Goal: Task Accomplishment & Management: Use online tool/utility

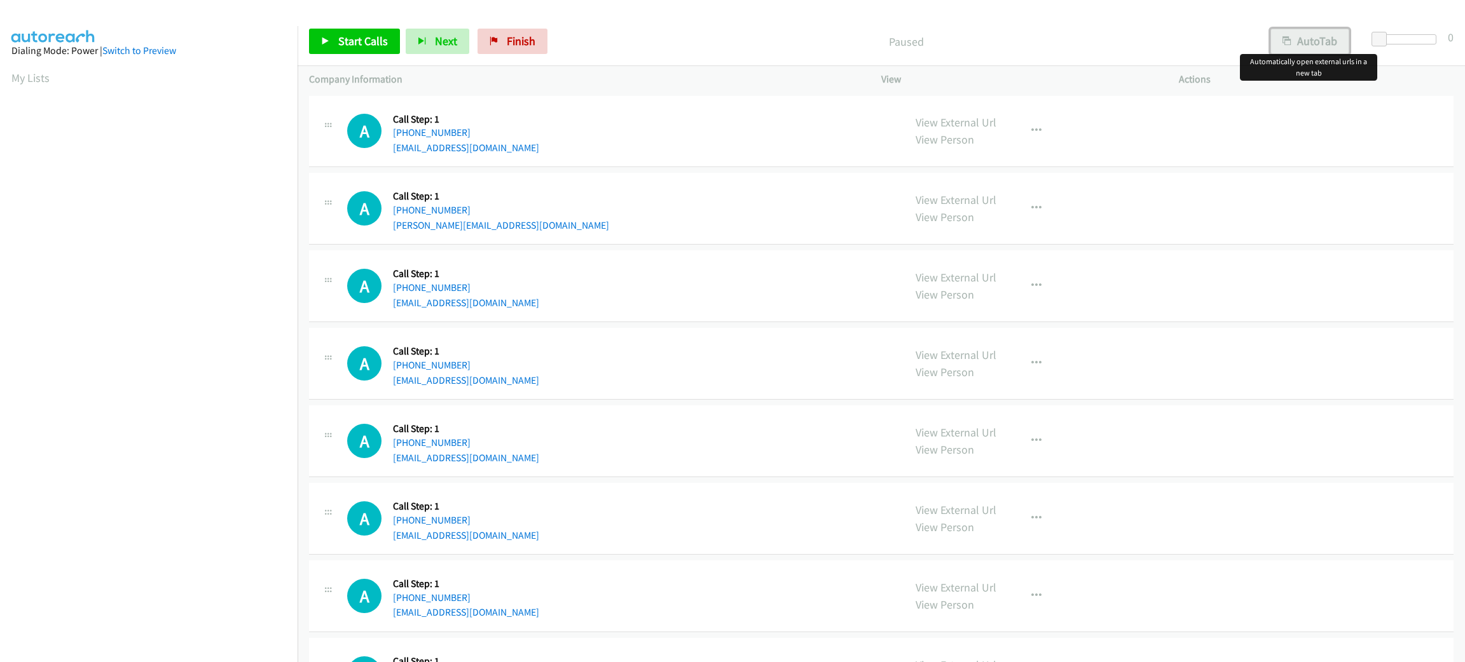
click at [1310, 44] on button "AutoTab" at bounding box center [1309, 41] width 79 height 25
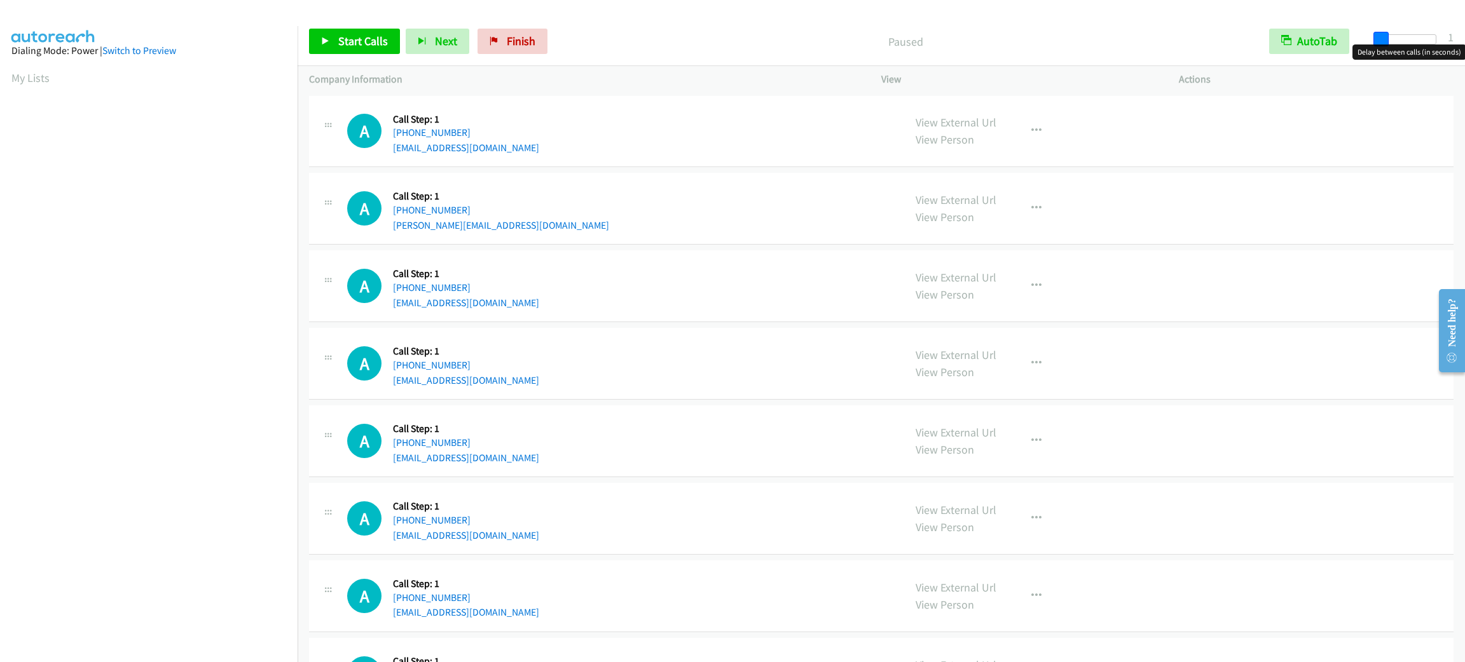
click at [1380, 34] on span at bounding box center [1380, 39] width 15 height 15
click at [385, 41] on span "Start Calls" at bounding box center [363, 41] width 50 height 15
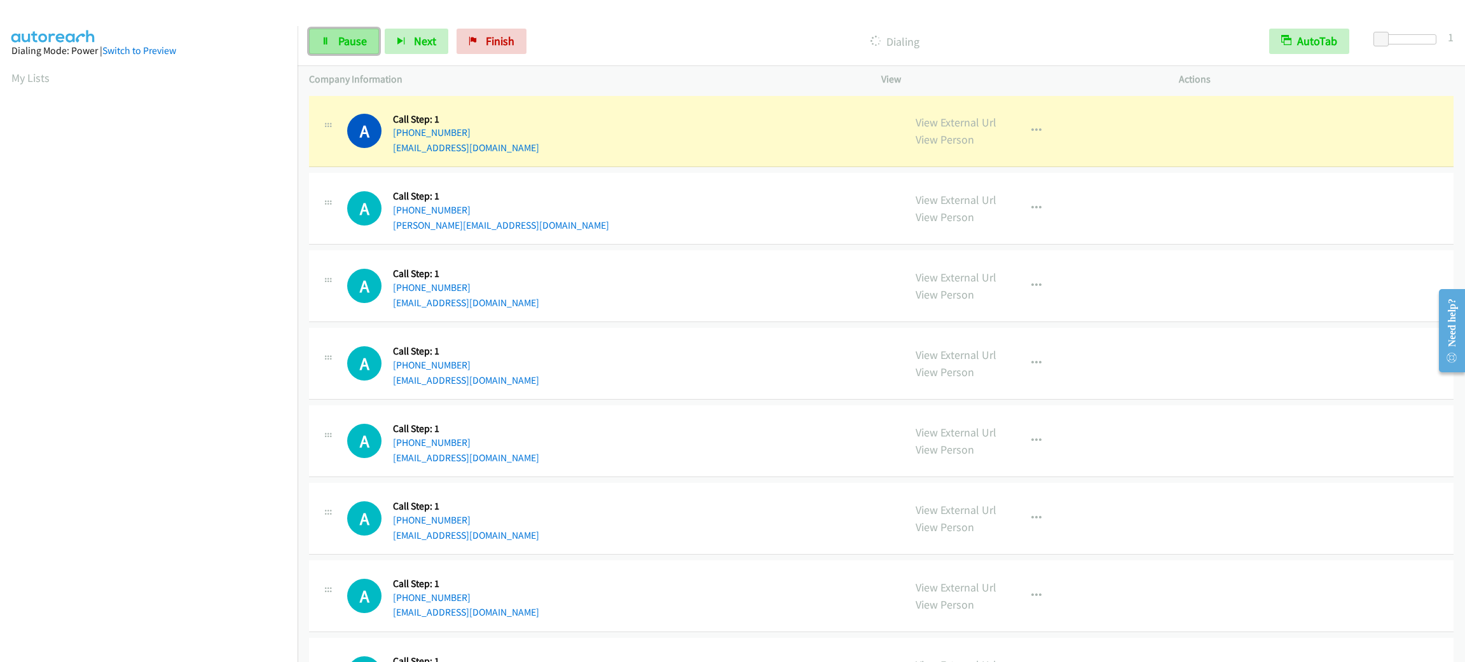
click at [360, 43] on span "Pause" at bounding box center [352, 41] width 29 height 15
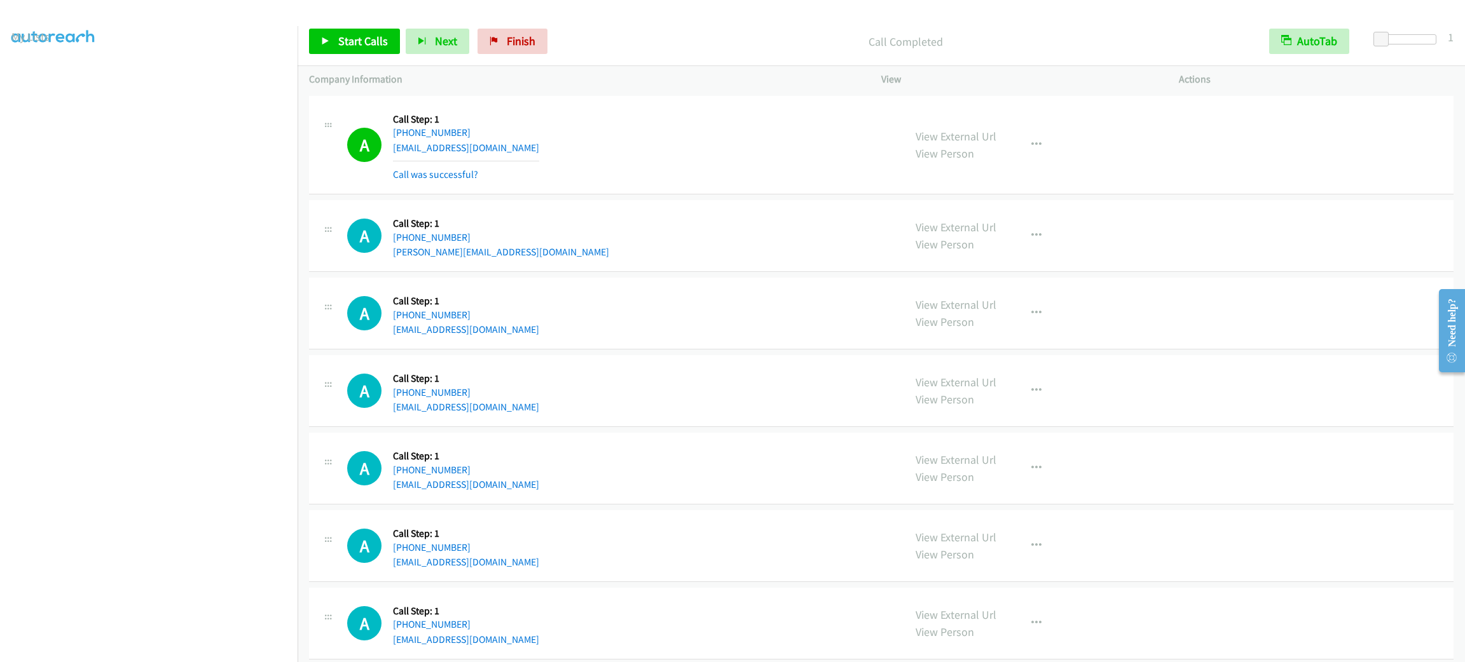
click at [369, 56] on div "Start Calls Pause Next Finish Call Completed AutoTab AutoTab 1" at bounding box center [881, 41] width 1167 height 49
click at [367, 48] on link "Start Calls" at bounding box center [354, 41] width 91 height 25
click at [150, 647] on section at bounding box center [148, 361] width 275 height 608
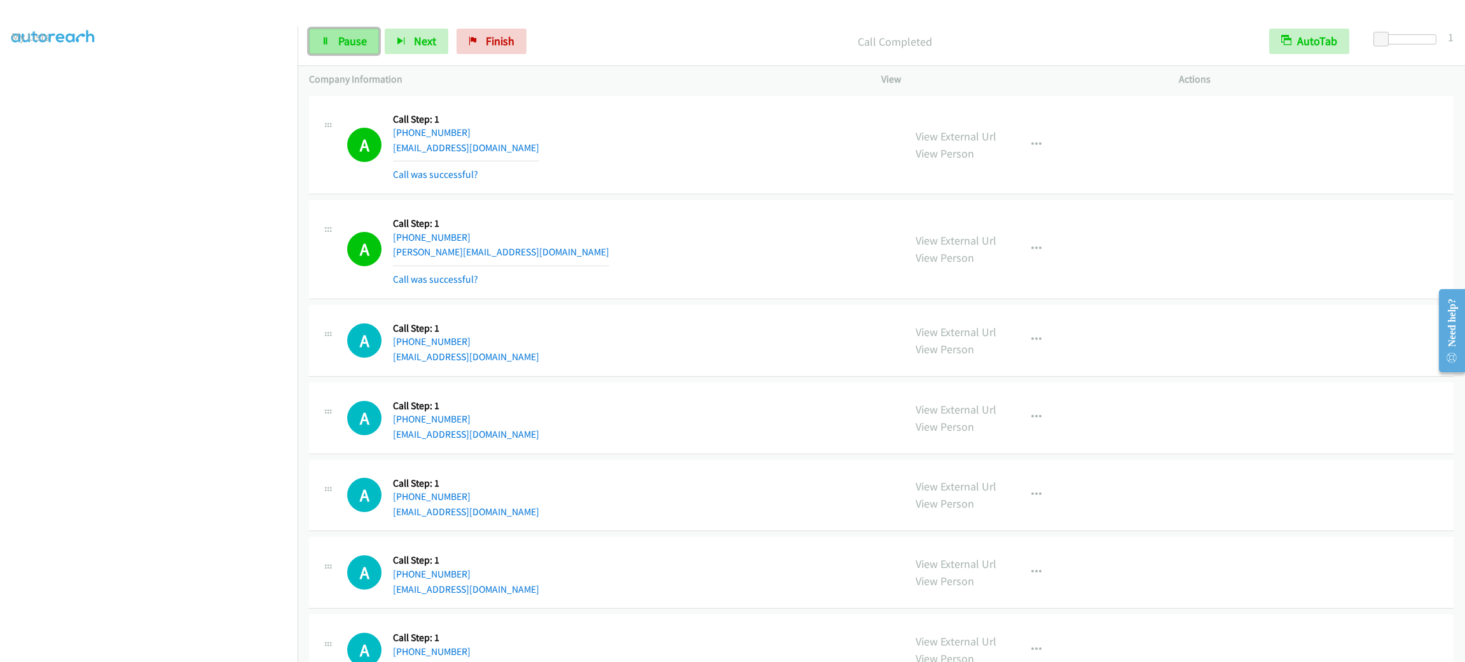
click at [341, 48] on link "Pause" at bounding box center [344, 41] width 70 height 25
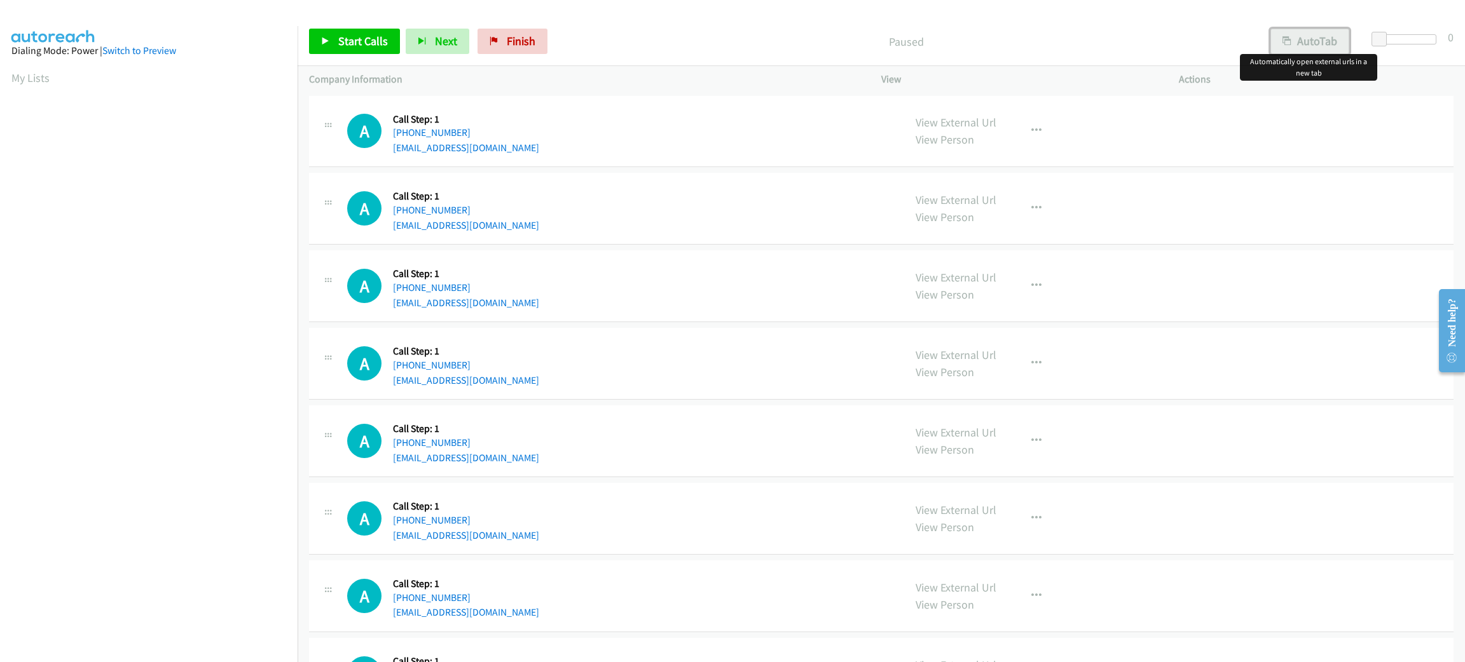
click at [1333, 39] on button "AutoTab" at bounding box center [1309, 41] width 79 height 25
click at [1378, 39] on span at bounding box center [1380, 39] width 15 height 15
click at [374, 29] on link "Start Calls" at bounding box center [354, 41] width 91 height 25
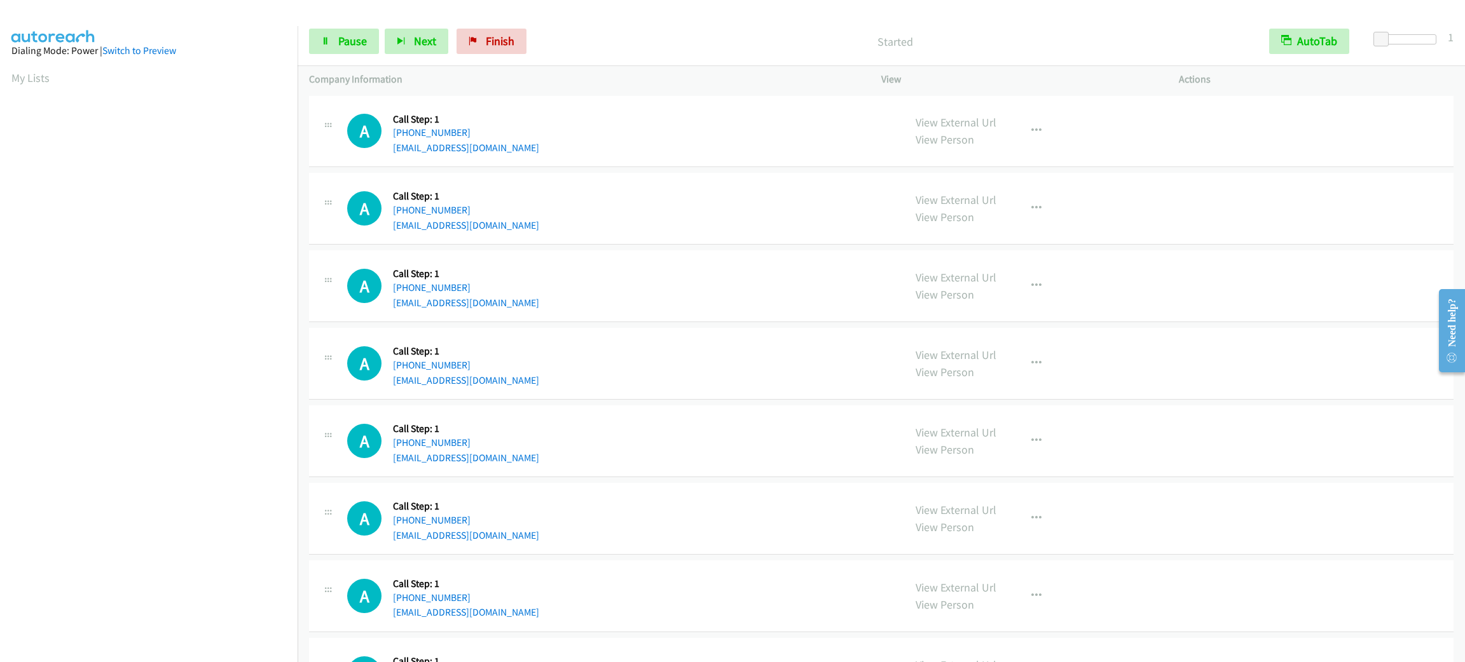
scroll to position [55, 0]
click at [752, 303] on div "A Callback Scheduled Call Step: 1 America/New_York +1 516-310-1704 g.krass1@aol…" at bounding box center [619, 286] width 545 height 48
click at [355, 48] on link "Pause" at bounding box center [344, 41] width 70 height 25
click at [444, 213] on link "+1 574-520-3052" at bounding box center [432, 210] width 78 height 12
click at [392, 36] on link "Start Calls" at bounding box center [354, 41] width 91 height 25
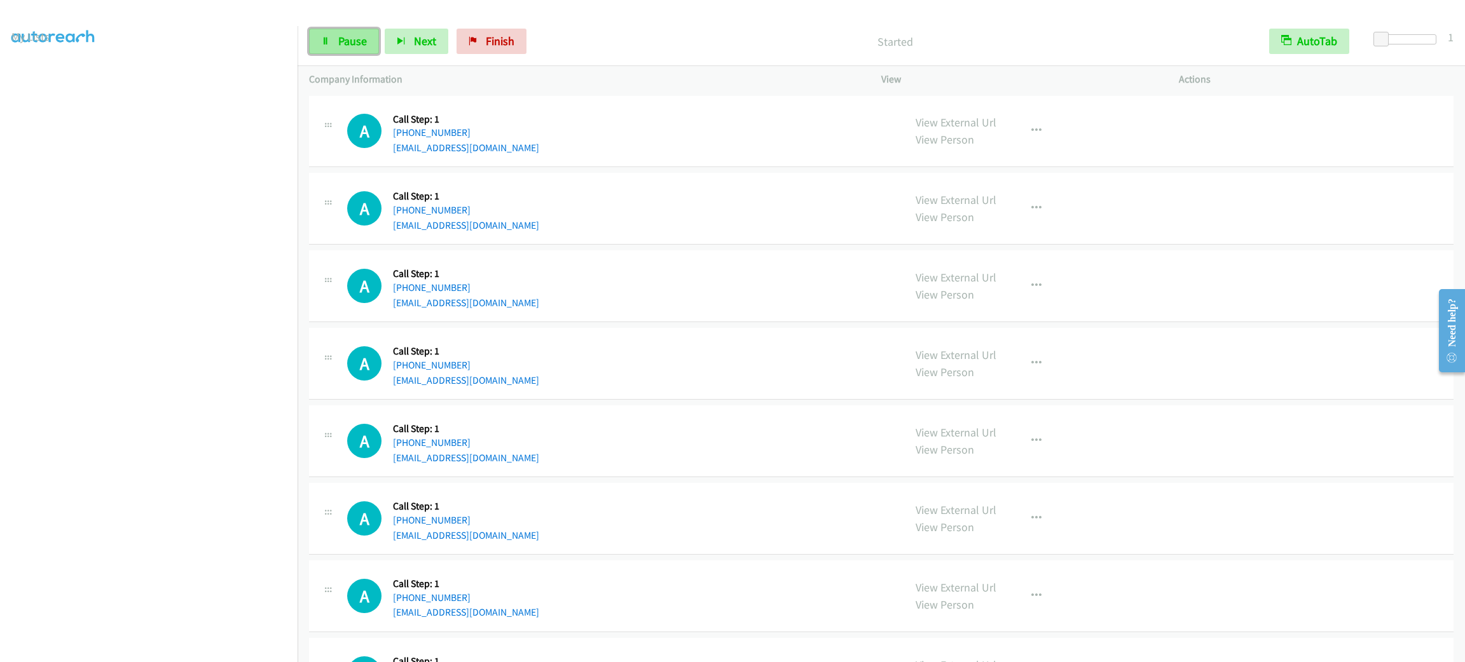
click at [366, 49] on link "Pause" at bounding box center [344, 41] width 70 height 25
click at [373, 46] on span "Start Calls" at bounding box center [363, 41] width 50 height 15
click at [1294, 38] on button "AutoTab" at bounding box center [1309, 41] width 79 height 25
click at [1371, 32] on div "Start Calls Pause Next Finish Paused AutoTab AutoTab 0" at bounding box center [881, 41] width 1167 height 49
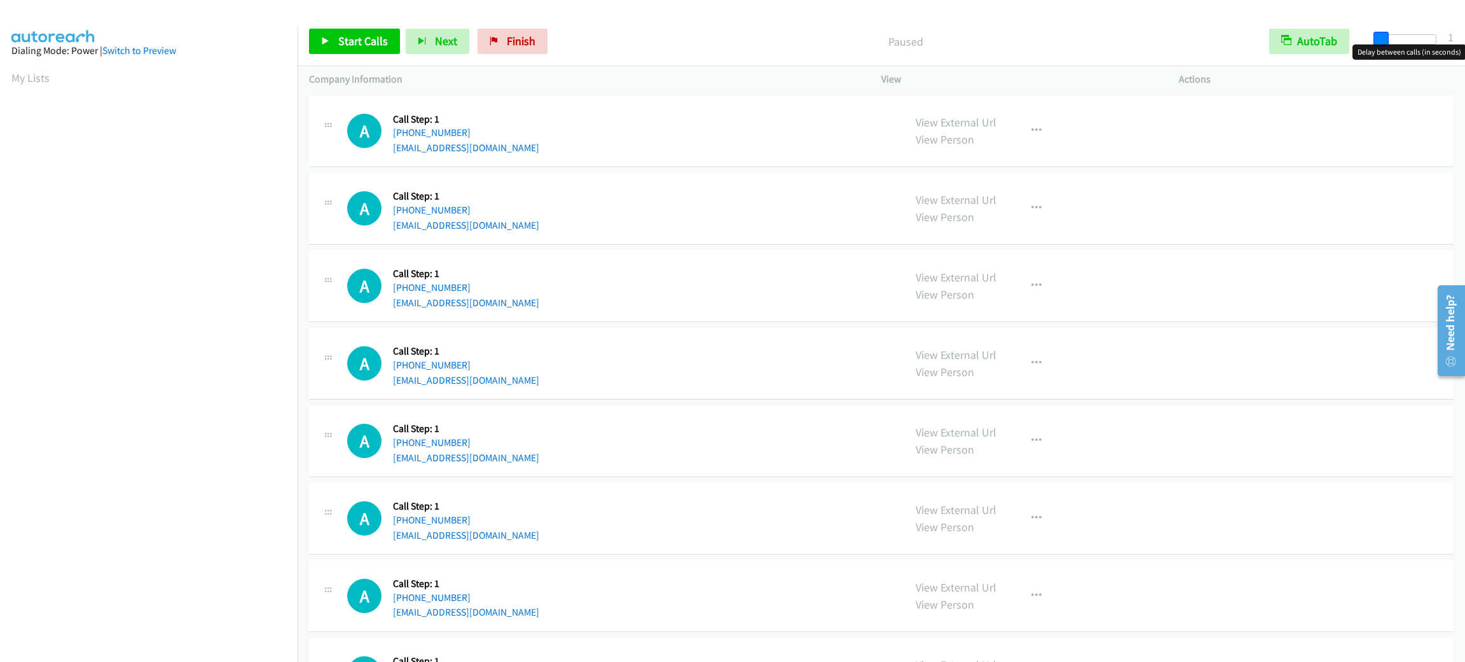
click at [1375, 34] on span at bounding box center [1380, 39] width 15 height 15
click at [406, 34] on button "Next" at bounding box center [438, 41] width 64 height 25
click at [381, 32] on link "Start Calls" at bounding box center [354, 41] width 91 height 25
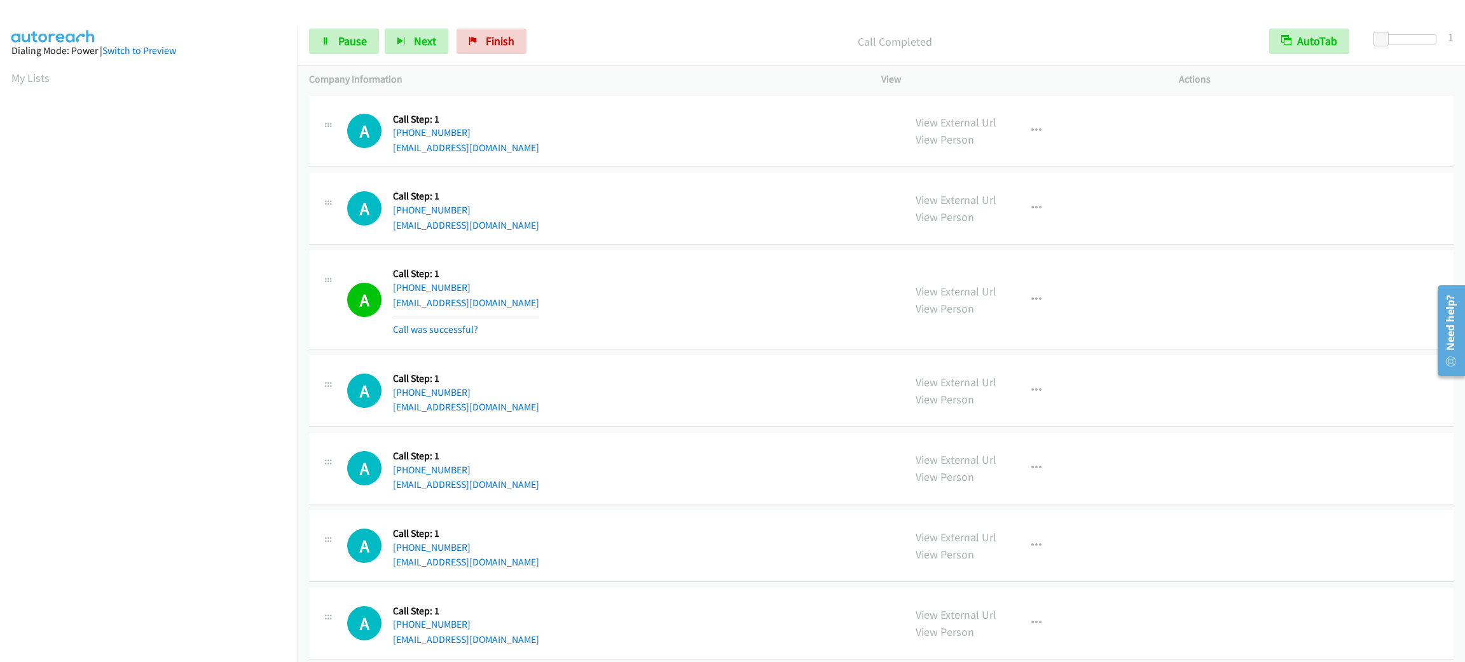
scroll to position [55, 0]
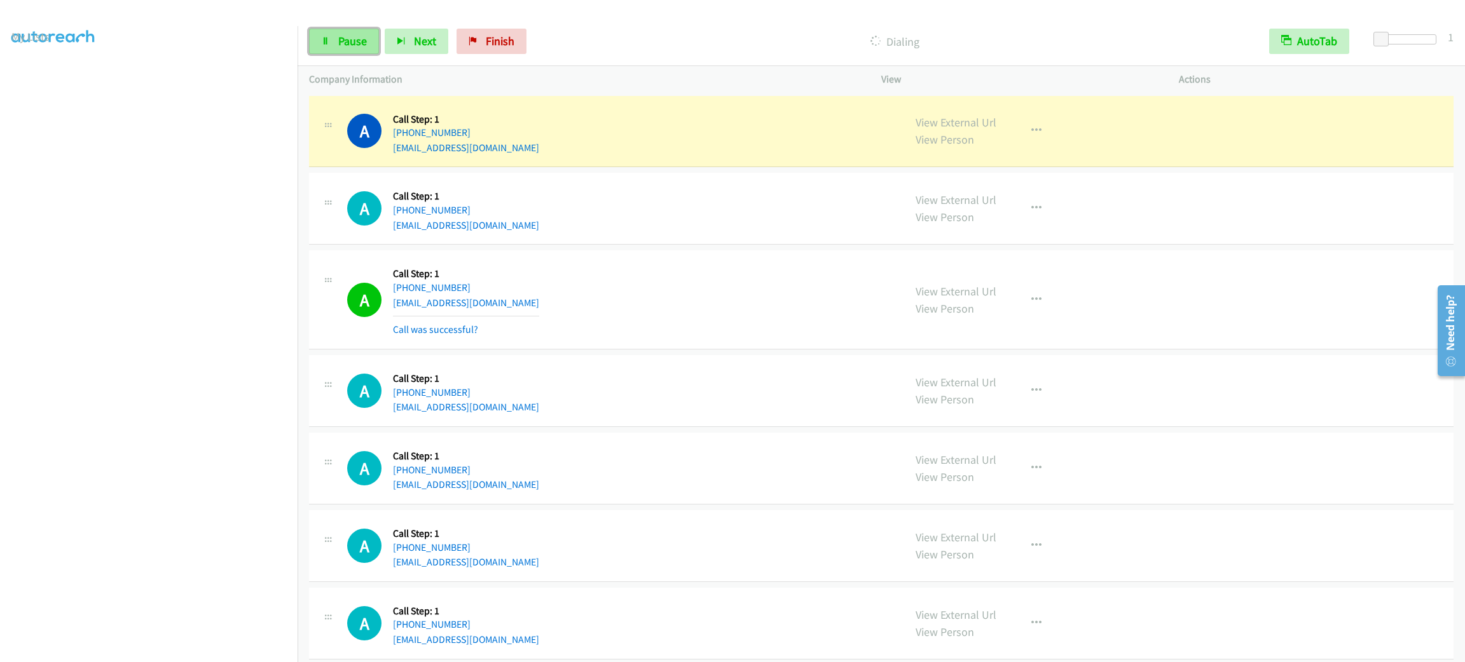
click at [371, 46] on link "Pause" at bounding box center [344, 41] width 70 height 25
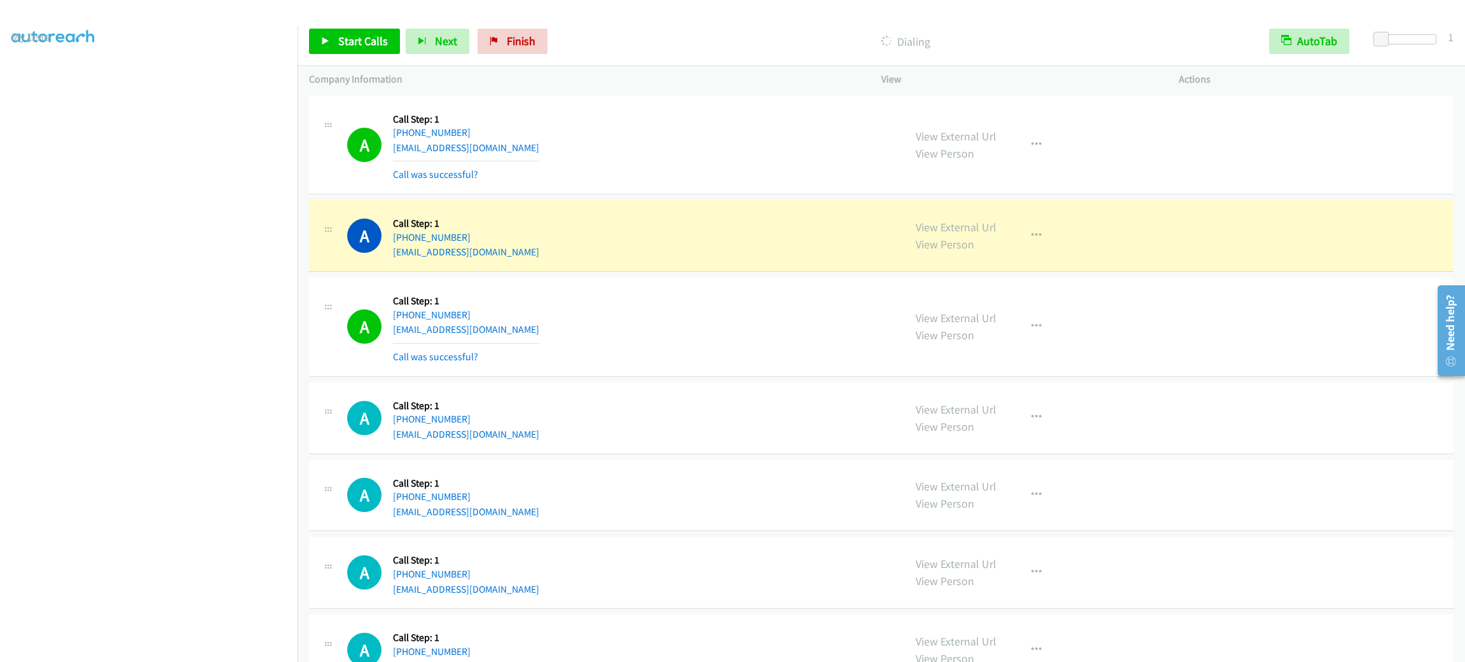
click at [643, 280] on div "A Callback Scheduled Call Step: 1 America/New_York +1 516-310-1704 g.krass1@aol…" at bounding box center [881, 327] width 1144 height 99
click at [641, 198] on td "A Callback Scheduled Call Step: 1 America/New_York +1 574-520-3052 cameycts@gma…" at bounding box center [881, 237] width 1167 height 78
click at [627, 189] on div "A Callback Scheduled Call Step: 1 America/New_York +1 413-505-9160 jothde79@gma…" at bounding box center [881, 145] width 1144 height 99
click at [364, 38] on span "Start Calls" at bounding box center [363, 41] width 50 height 15
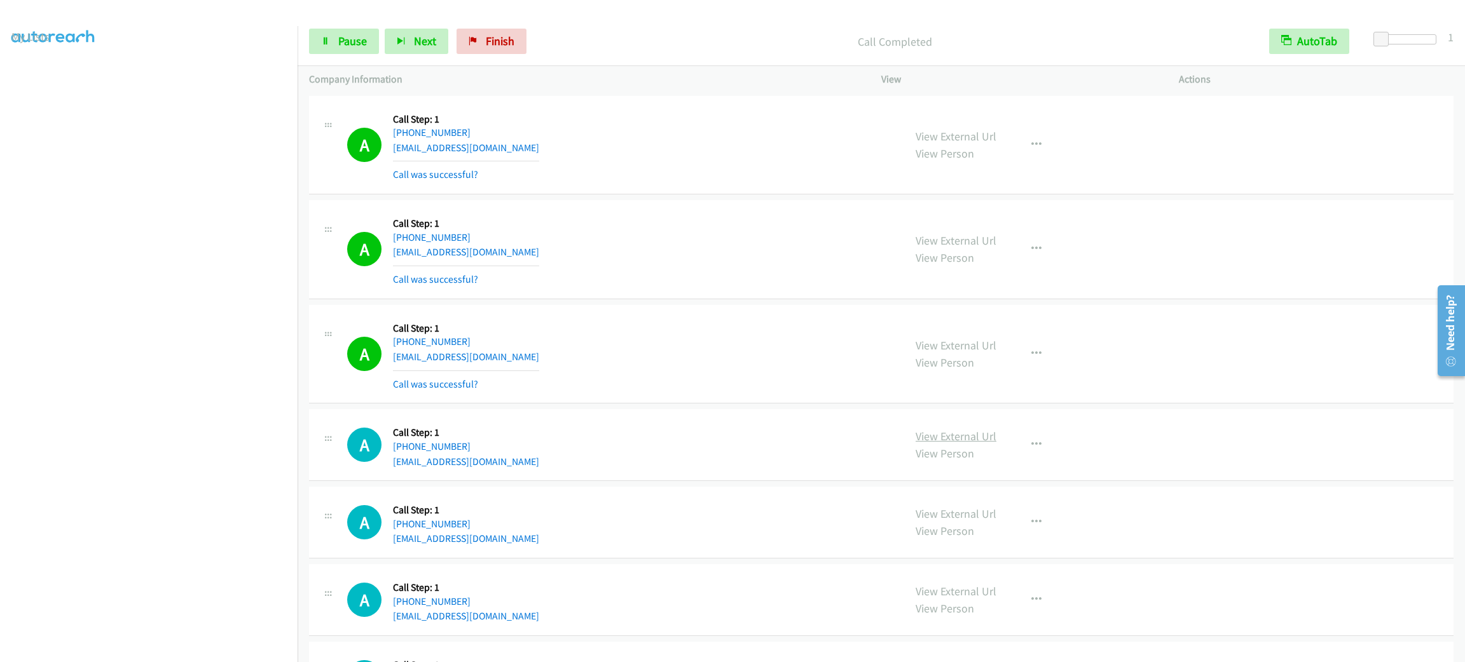
click at [929, 441] on link "View External Url" at bounding box center [955, 436] width 81 height 15
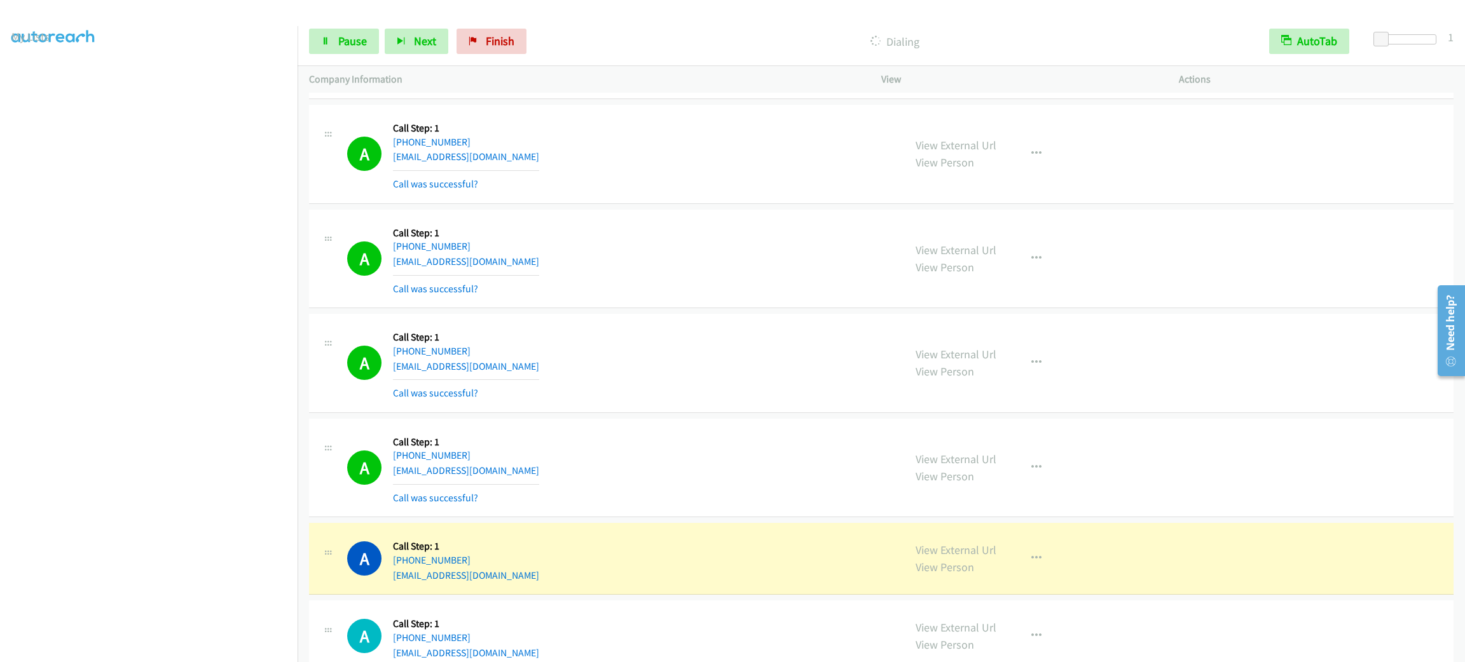
scroll to position [476, 0]
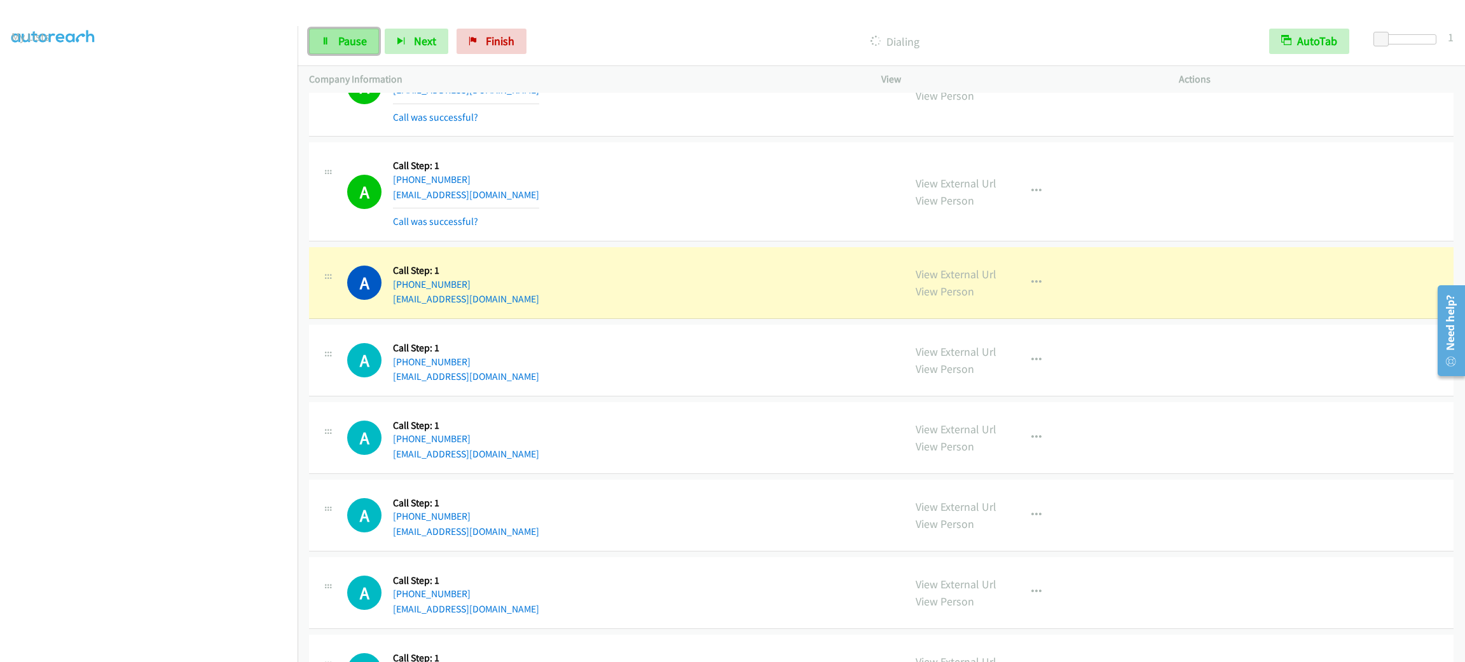
click at [354, 37] on span "Pause" at bounding box center [352, 41] width 29 height 15
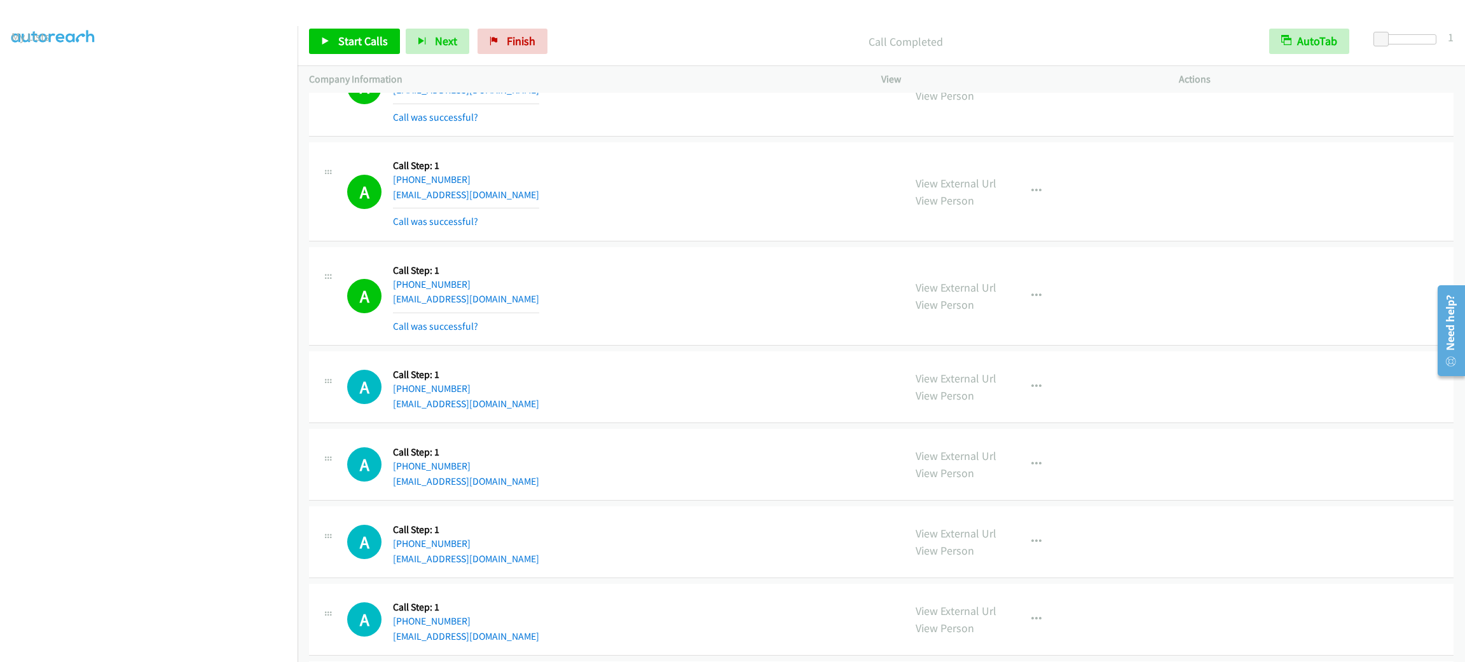
scroll to position [191, 0]
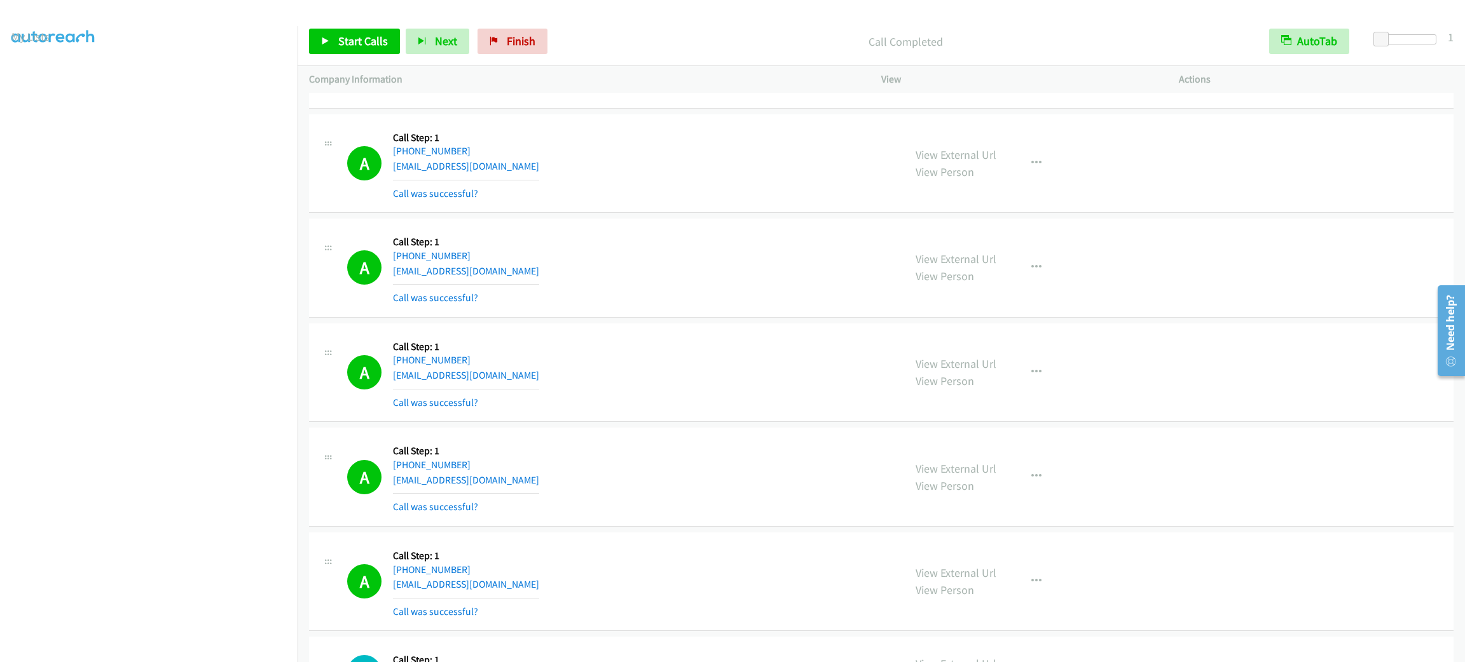
click at [1050, 172] on div "View External Url View Person View External Url Email Schedule/Manage Callback …" at bounding box center [1058, 164] width 309 height 76
click at [1035, 168] on button "button" at bounding box center [1036, 163] width 34 height 25
click at [1013, 281] on link "Add to do not call list" at bounding box center [968, 271] width 169 height 25
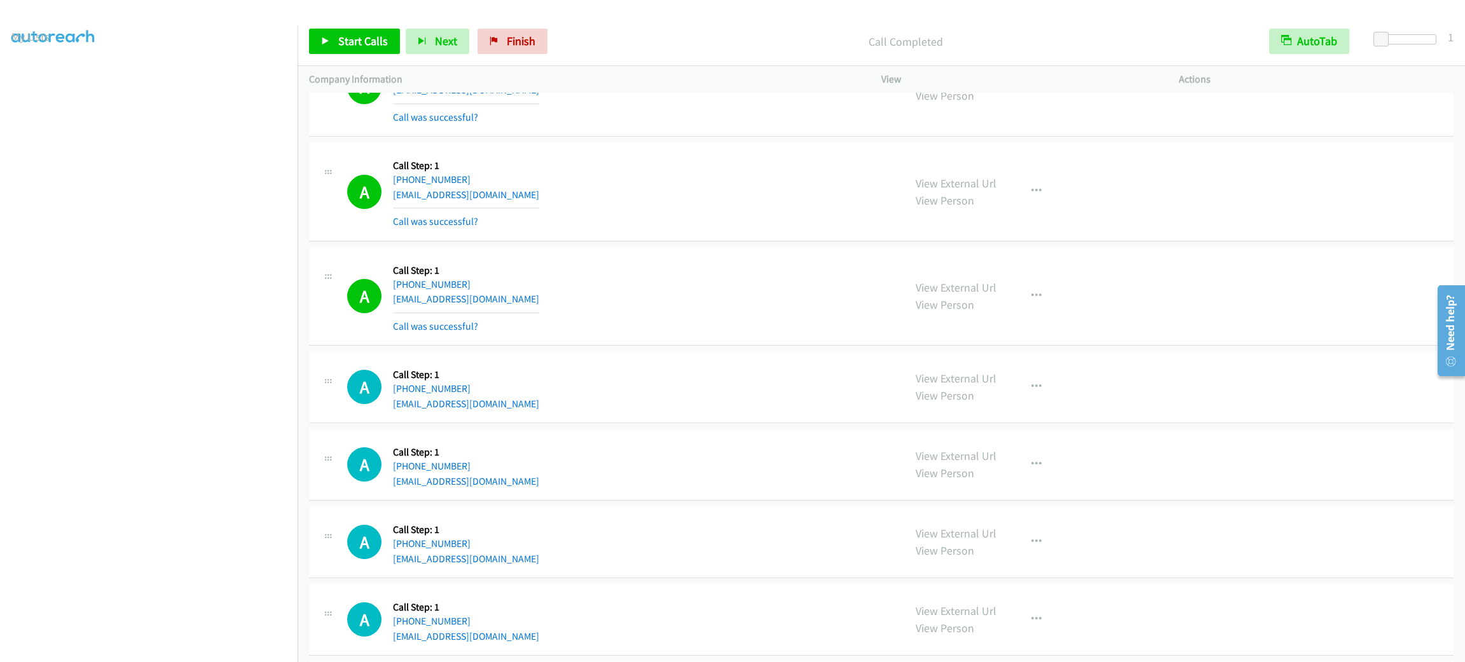
scroll to position [668, 0]
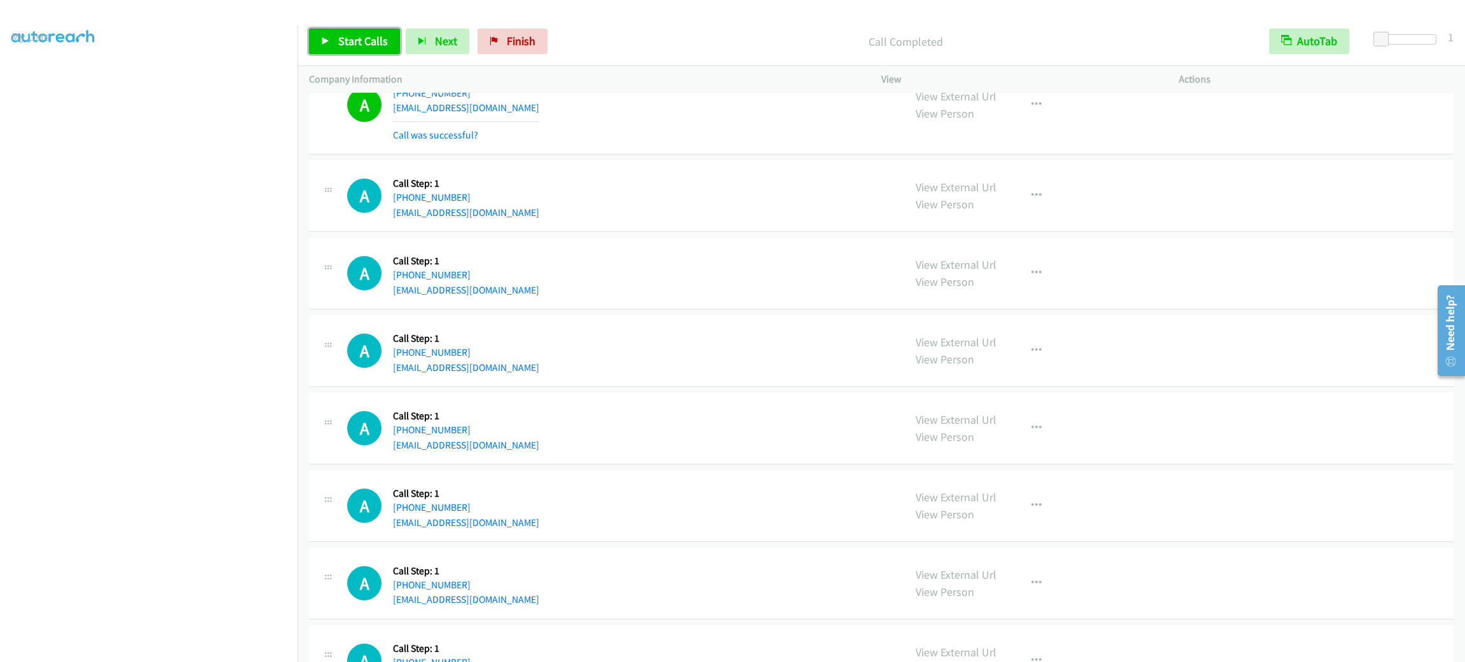
click at [376, 36] on span "Start Calls" at bounding box center [363, 41] width 50 height 15
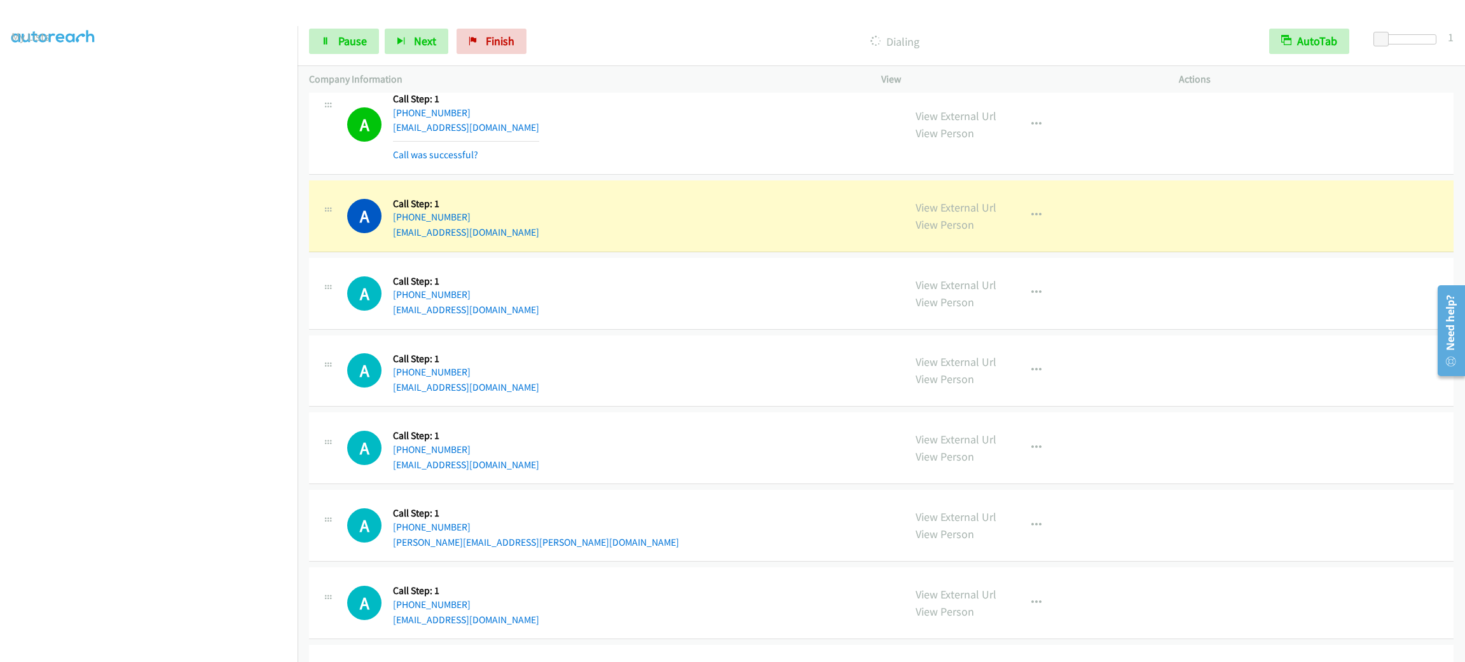
scroll to position [1239, 0]
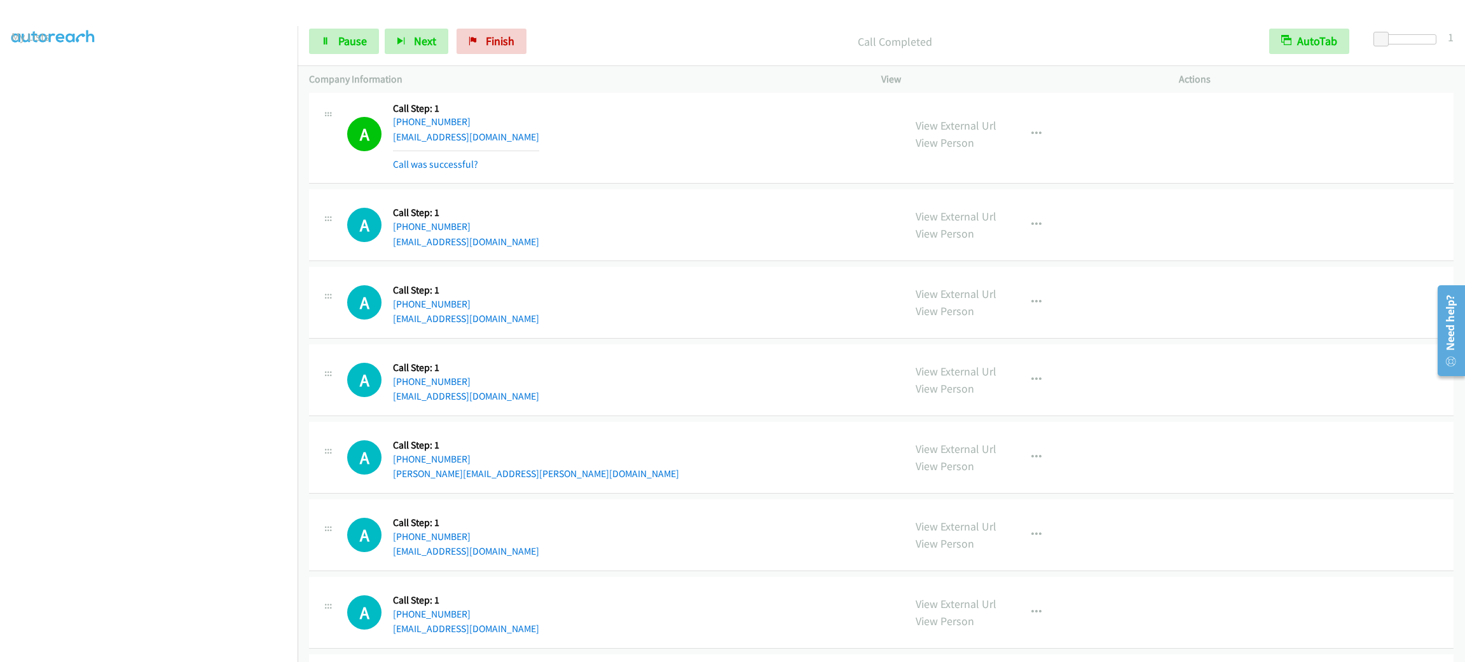
click at [383, 45] on div "Start Calls Pause Next Finish" at bounding box center [420, 41] width 223 height 25
click at [365, 40] on span "Pause" at bounding box center [352, 41] width 29 height 15
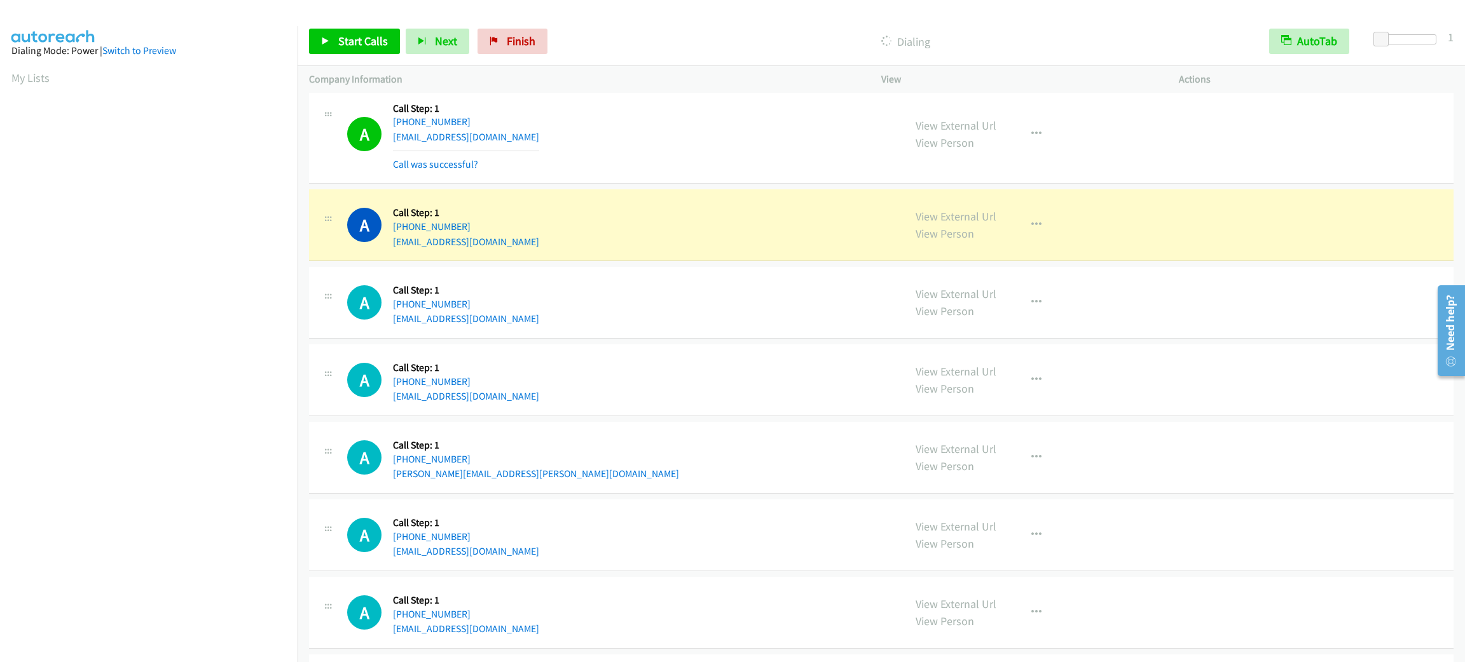
scroll to position [29, 0]
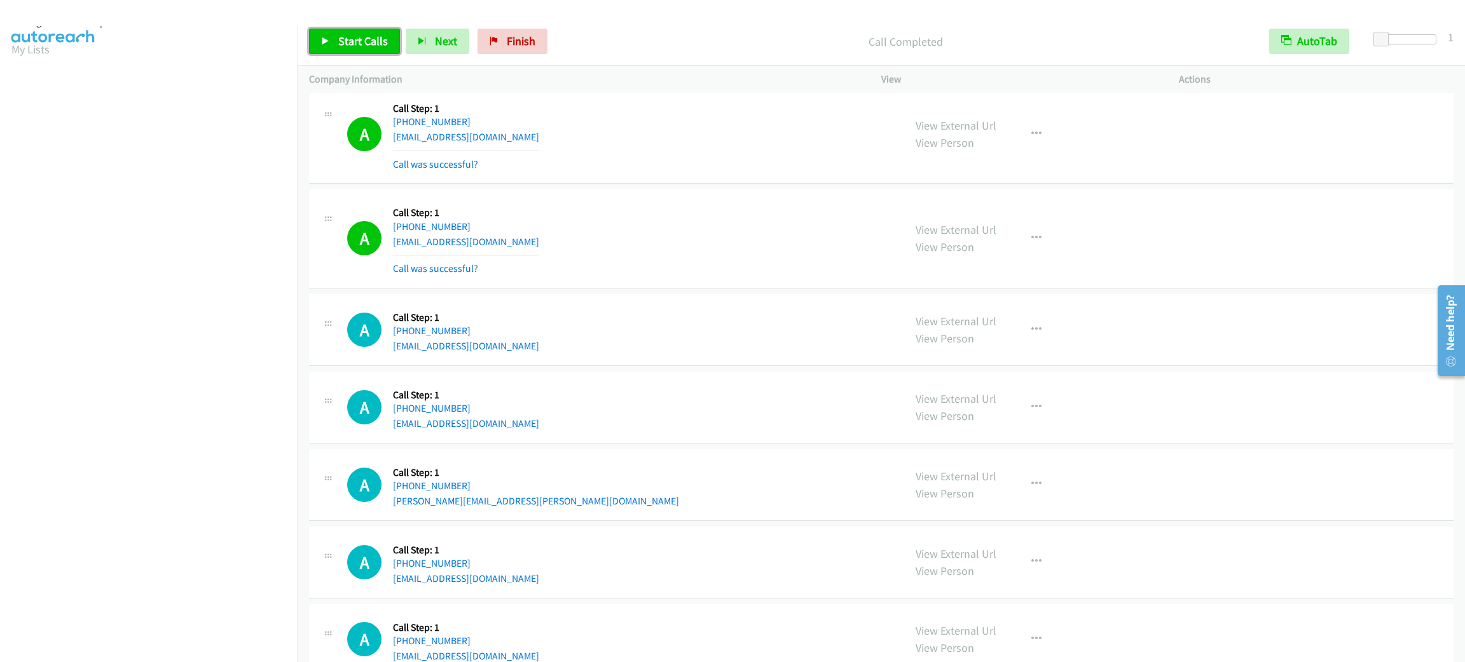
click at [352, 34] on span "Start Calls" at bounding box center [363, 41] width 50 height 15
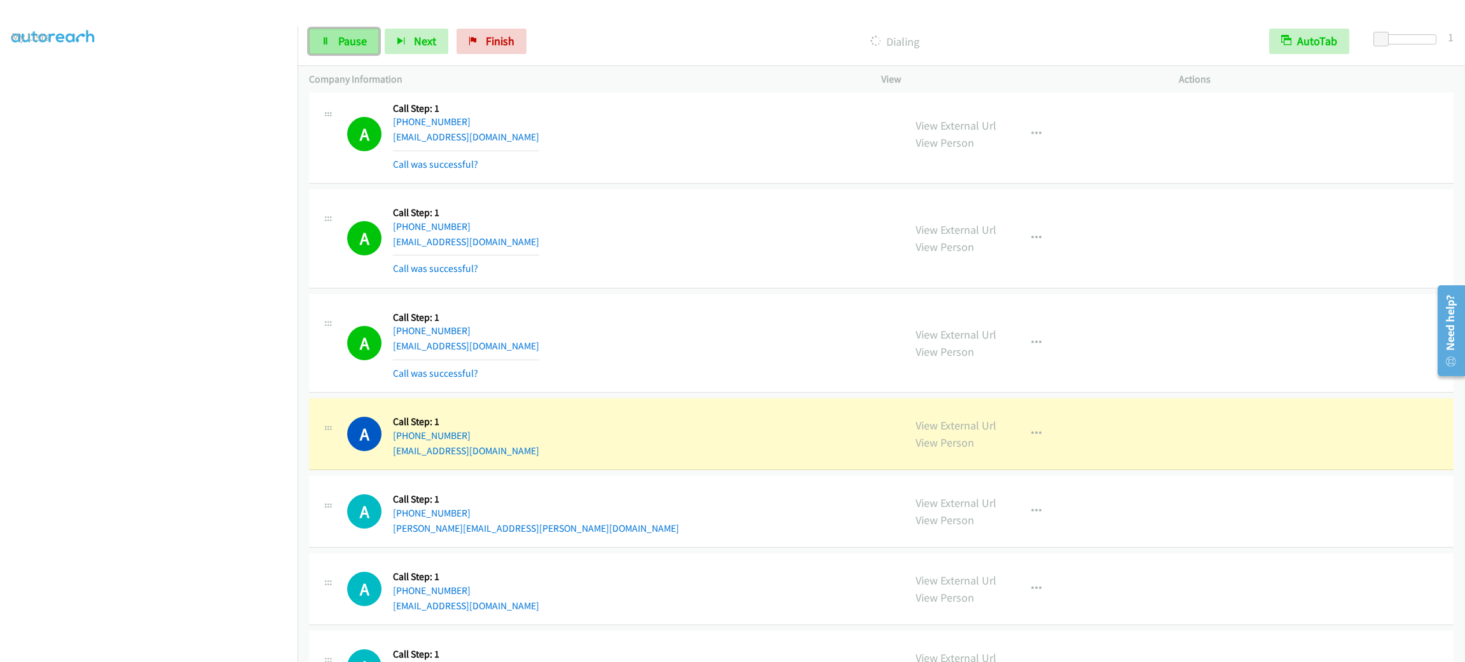
click at [350, 41] on span "Pause" at bounding box center [352, 41] width 29 height 15
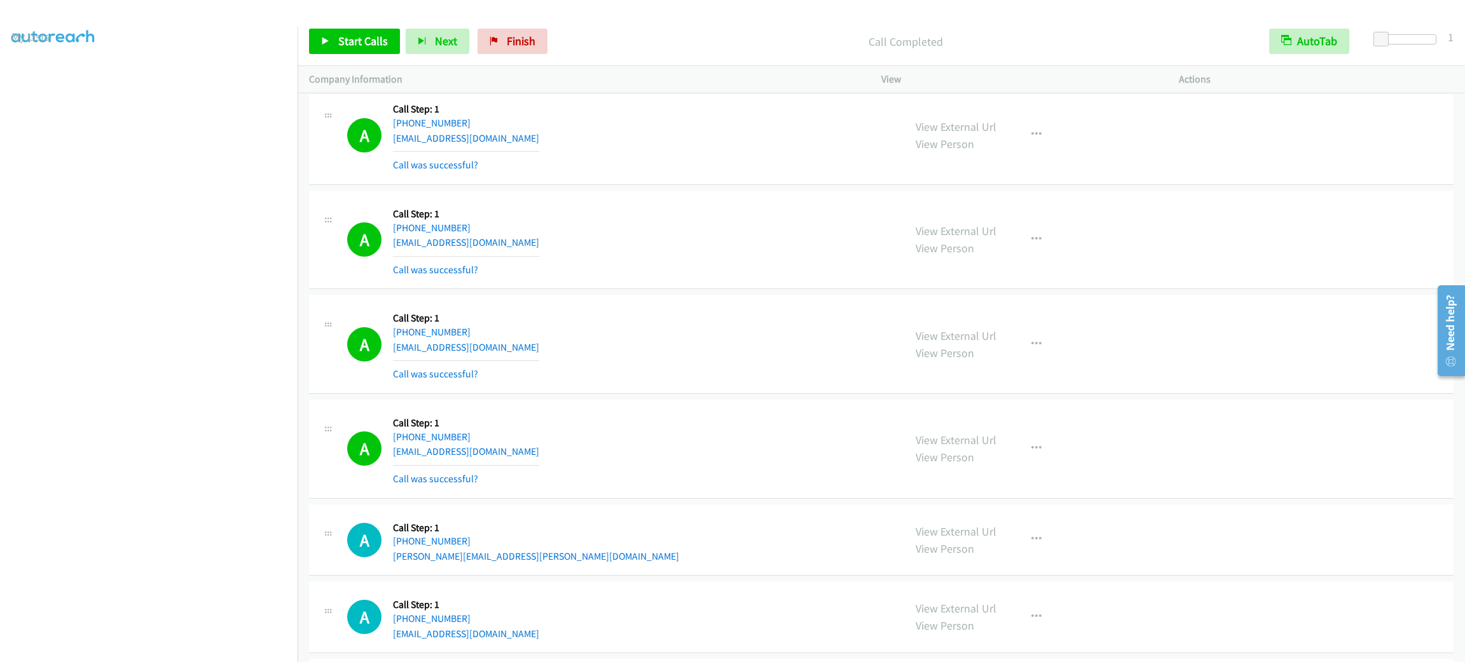
click at [502, 362] on div "Callback Scheduled Call Step: 1 America/New_York +1 484-318-6573 ctemple25210@g…" at bounding box center [466, 344] width 146 height 76
click at [602, 299] on div "A Callback Scheduled Call Step: 1 America/New_York +1 484-318-6573 ctemple25210…" at bounding box center [881, 344] width 1144 height 99
click at [623, 151] on div "A Callback Scheduled Call Step: 1 America/Chicago +1 832-458-9011 nikapearson@g…" at bounding box center [619, 135] width 545 height 76
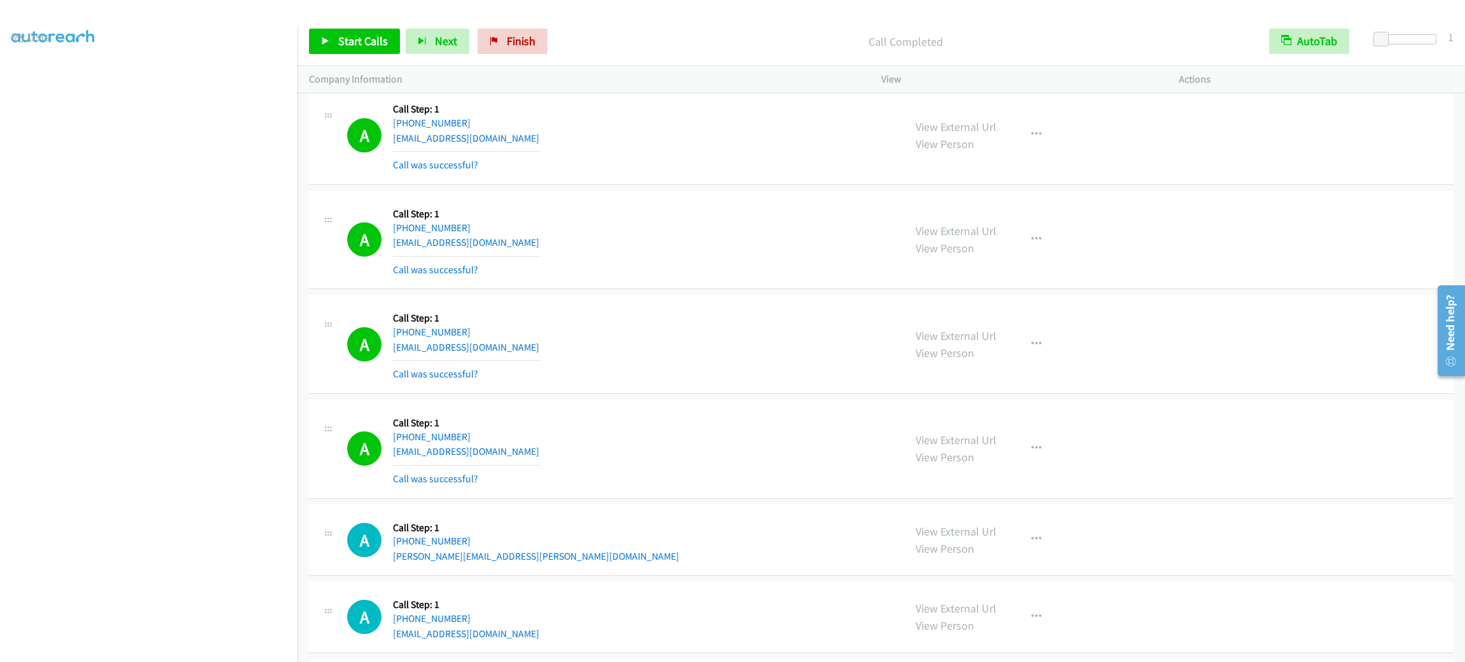
drag, startPoint x: 1132, startPoint y: 587, endPoint x: 1184, endPoint y: 658, distance: 87.7
click at [1132, 587] on div "A Callback Scheduled Call Step: 1 America/Chicago +1 815-654-3474 tonkieffer@co…" at bounding box center [881, 618] width 1144 height 72
click at [1242, 604] on div "A Callback Scheduled Call Step: 1 America/Chicago +1 815-654-3474 tonkieffer@co…" at bounding box center [881, 618] width 1144 height 72
click at [849, 108] on div "A Callback Scheduled Call Step: 1 America/Chicago +1 832-458-9011 nikapearson@g…" at bounding box center [619, 135] width 545 height 76
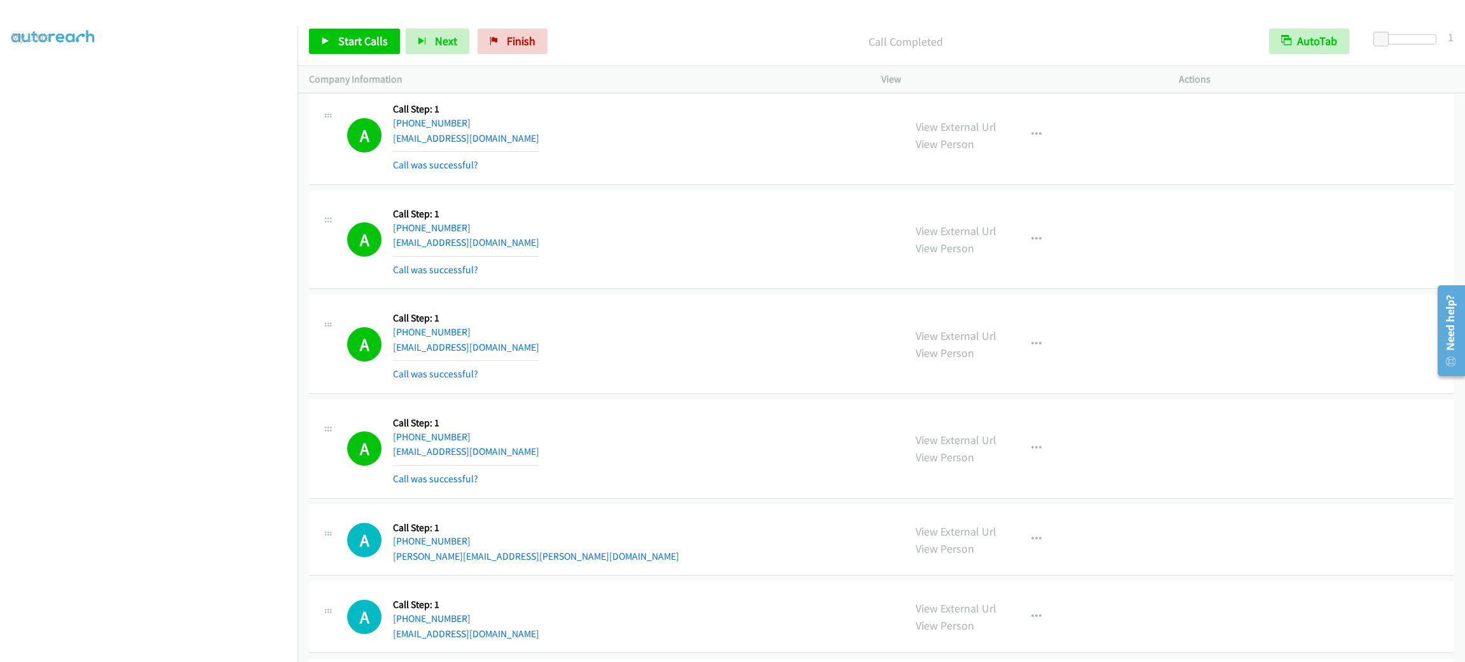
click at [849, 108] on div "A Callback Scheduled Call Step: 1 America/Chicago +1 832-458-9011 nikapearson@g…" at bounding box center [619, 135] width 545 height 76
drag, startPoint x: 848, startPoint y: 379, endPoint x: 836, endPoint y: 341, distance: 39.4
click at [844, 370] on div "A Callback Scheduled Call Step: 1 America/New_York +1 484-318-6573 ctemple25210…" at bounding box center [619, 344] width 545 height 76
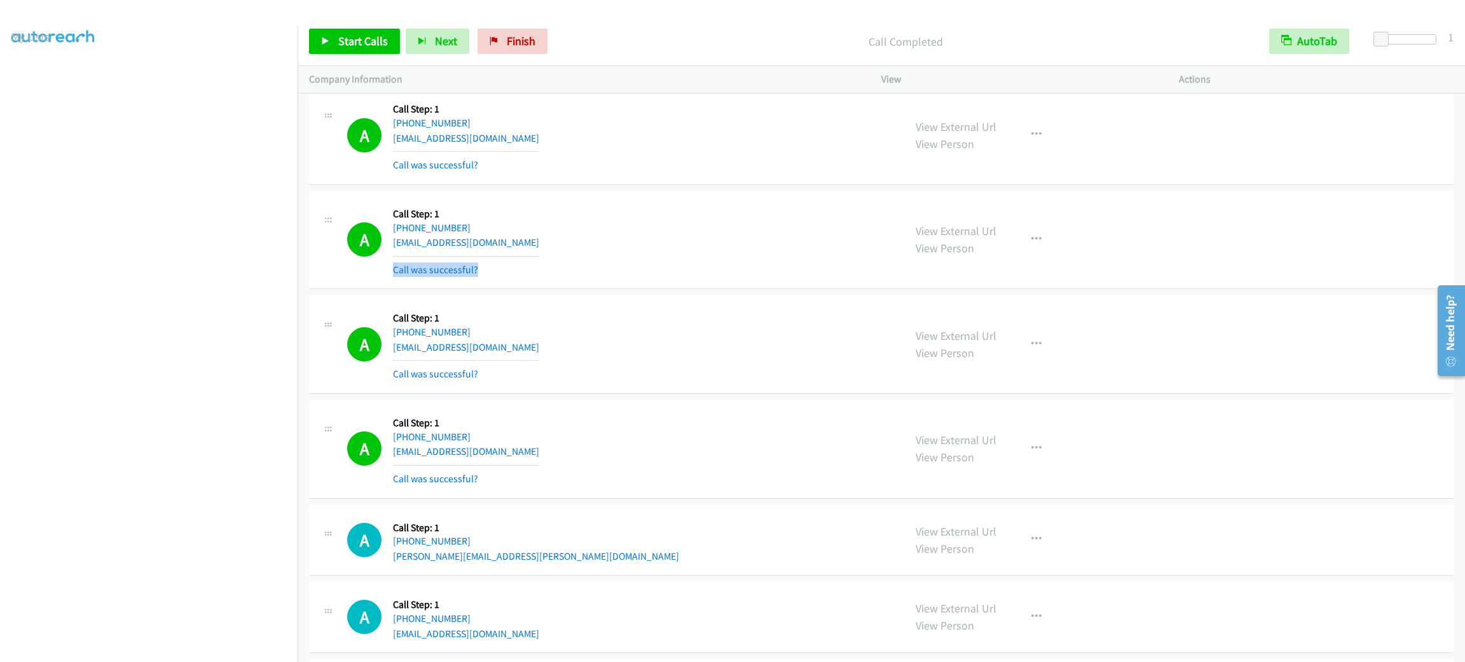
click at [802, 257] on div "A Callback Scheduled Call Step: 1 America/New_York +1 845-671-8110 shalomkalfon…" at bounding box center [619, 240] width 545 height 76
click at [818, 369] on div "A Callback Scheduled Call Step: 1 America/New_York +1 484-318-6573 ctemple25210…" at bounding box center [619, 344] width 545 height 76
click at [816, 368] on div "A Callback Scheduled Call Step: 1 America/New_York +1 484-318-6573 ctemple25210…" at bounding box center [619, 344] width 545 height 76
drag, startPoint x: 814, startPoint y: 367, endPoint x: 811, endPoint y: 354, distance: 13.7
click at [814, 365] on div "A Callback Scheduled Call Step: 1 America/New_York +1 484-318-6573 ctemple25210…" at bounding box center [619, 344] width 545 height 76
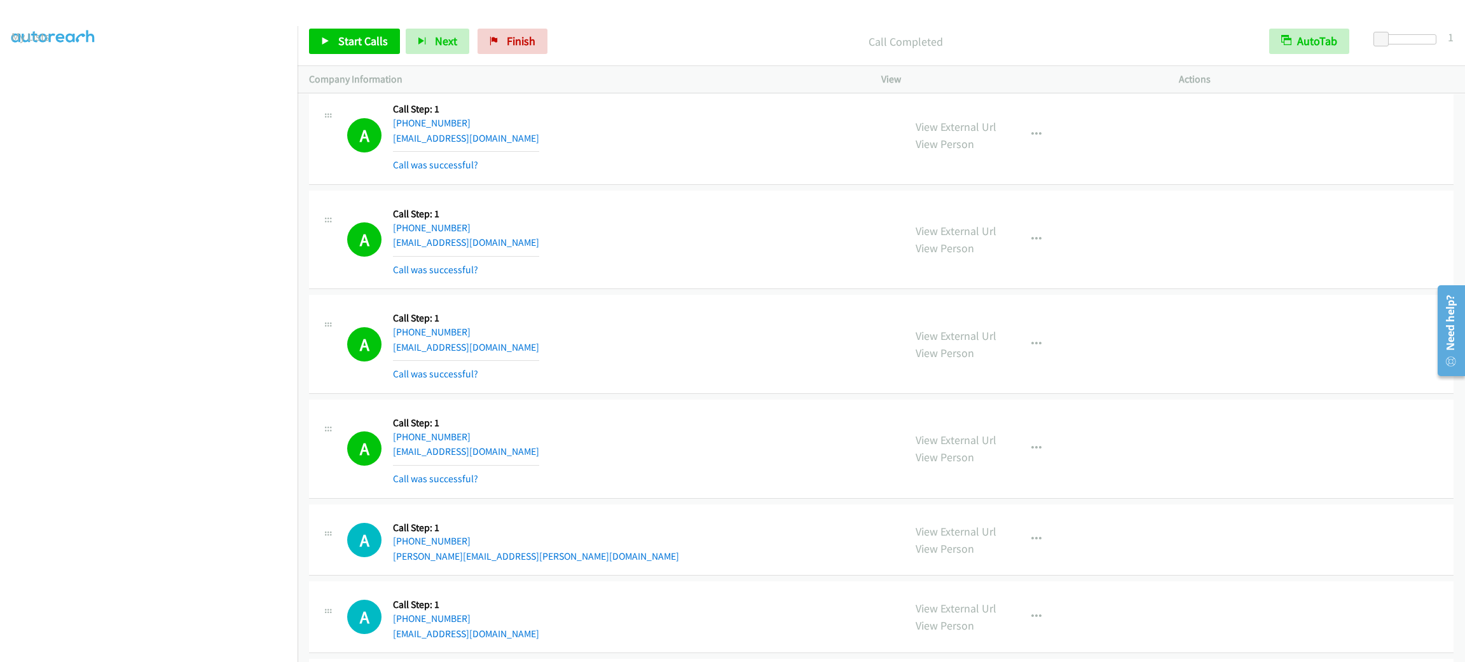
click at [774, 278] on div "A Callback Scheduled Call Step: 1 America/New_York +1 845-671-8110 shalomkalfon…" at bounding box center [619, 240] width 545 height 76
click at [764, 561] on div "A Callback Scheduled Call Step: 1 America/Chicago +1 832-876-9180 marshall.muda…" at bounding box center [619, 540] width 545 height 48
click at [768, 559] on div "A Callback Scheduled Call Step: 1 America/Chicago +1 832-876-9180 marshall.muda…" at bounding box center [619, 540] width 545 height 48
click at [371, 32] on link "Start Calls" at bounding box center [354, 41] width 91 height 25
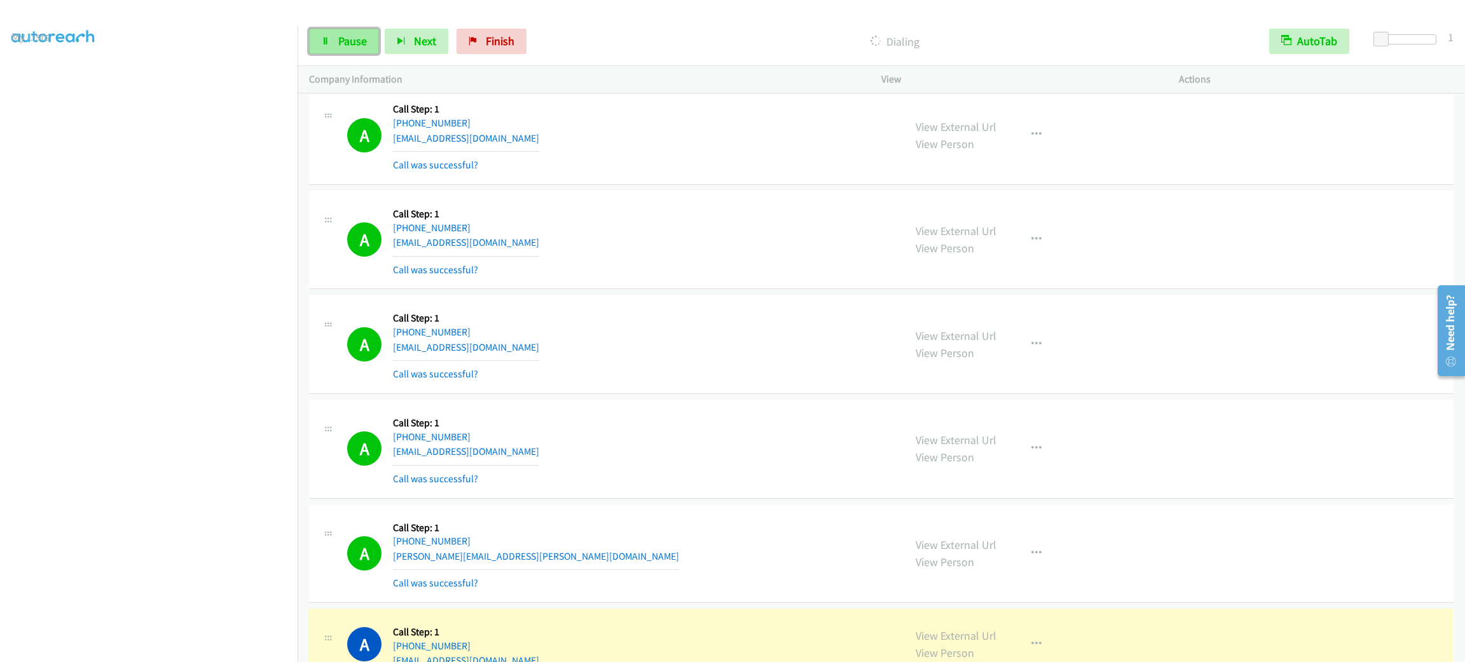
click at [364, 42] on span "Pause" at bounding box center [352, 41] width 29 height 15
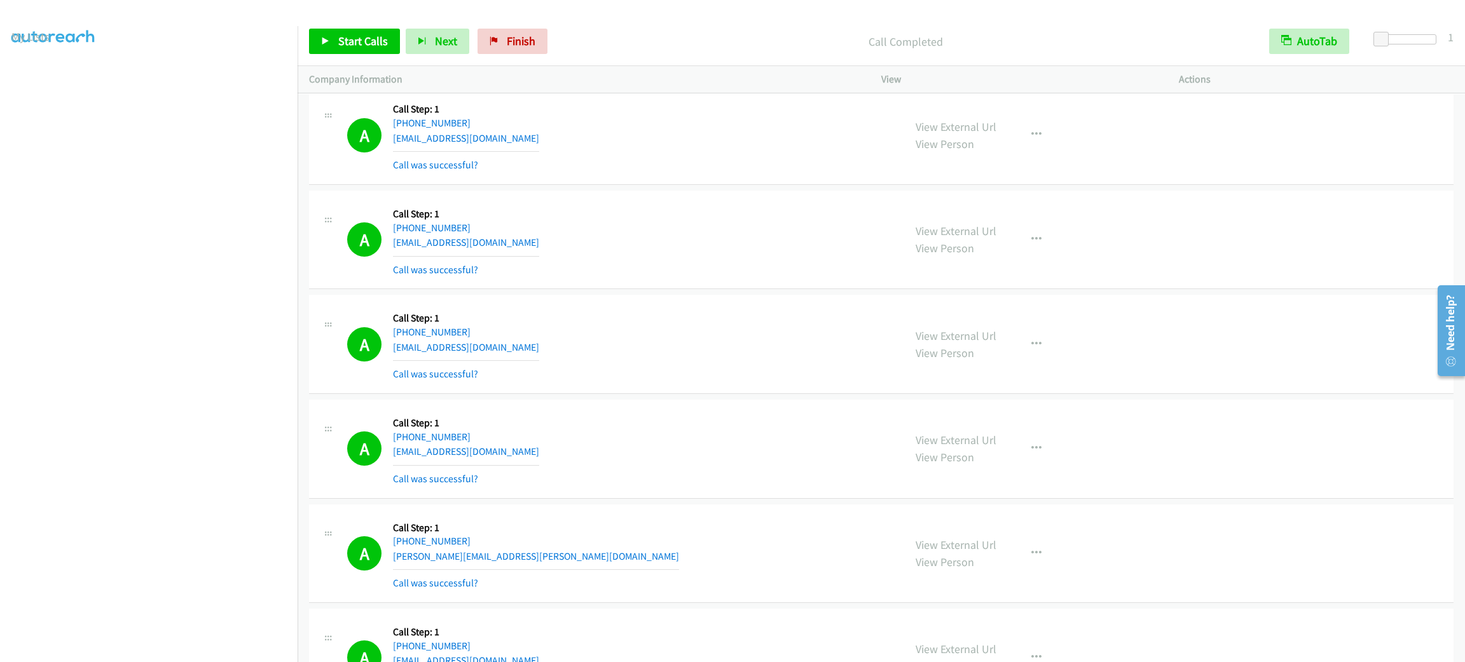
drag, startPoint x: 583, startPoint y: 243, endPoint x: 564, endPoint y: 252, distance: 20.8
click at [559, 240] on div "A Callback Scheduled Call Step: 1 America/New_York +1 845-671-8110 shalomkalfon…" at bounding box center [619, 240] width 545 height 76
click at [684, 566] on div "A Callback Scheduled Call Step: 1 America/Chicago +1 832-876-9180 marshall.muda…" at bounding box center [619, 554] width 545 height 76
click at [694, 499] on td "A Callback Scheduled Call Step: 1 America/New_York +1 762-394-4835 kcborsare@ya…" at bounding box center [881, 449] width 1167 height 105
click at [692, 497] on div "A Callback Scheduled Call Step: 1 America/New_York +1 762-394-4835 kcborsare@ya…" at bounding box center [881, 449] width 1144 height 99
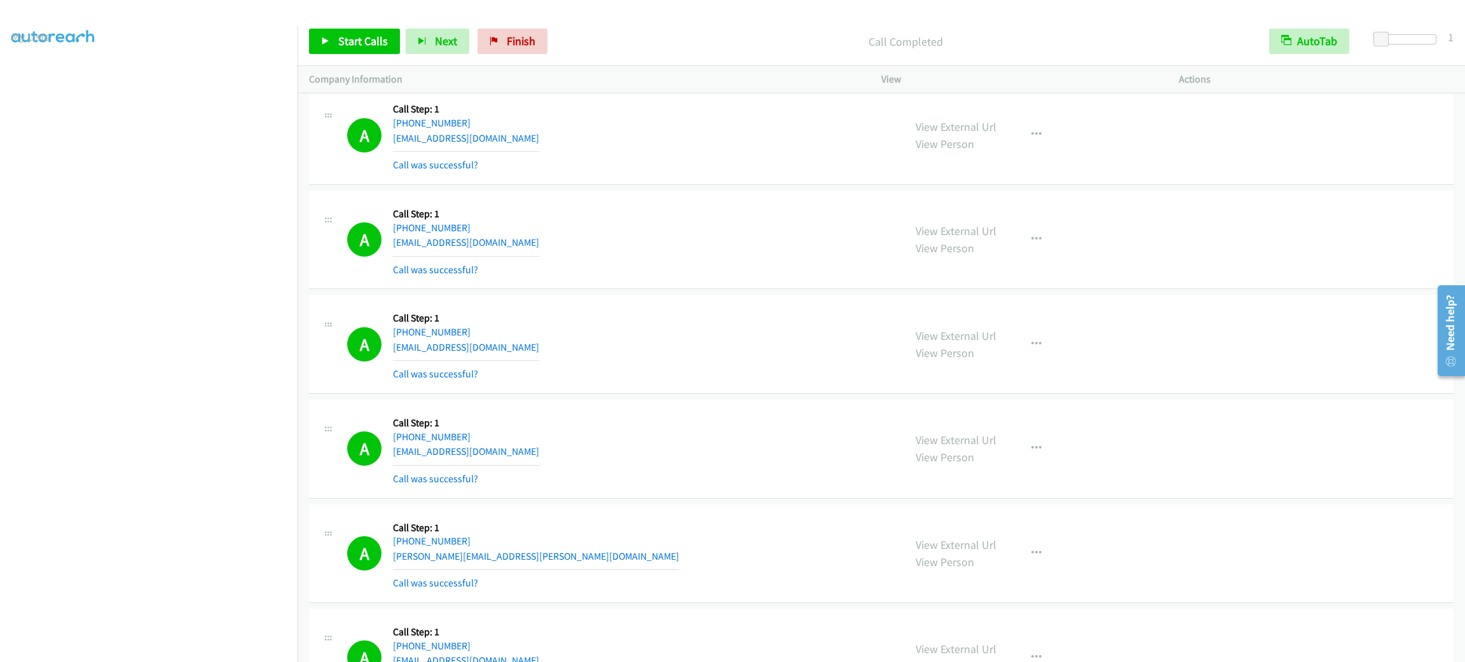
click at [624, 448] on div "A Callback Scheduled Call Step: 1 America/New_York +1 762-394-4835 kcborsare@ya…" at bounding box center [619, 449] width 545 height 76
click at [627, 448] on div "A Callback Scheduled Call Step: 1 America/New_York +1 762-394-4835 kcborsare@ya…" at bounding box center [619, 449] width 545 height 76
click at [376, 37] on span "Start Calls" at bounding box center [363, 41] width 50 height 15
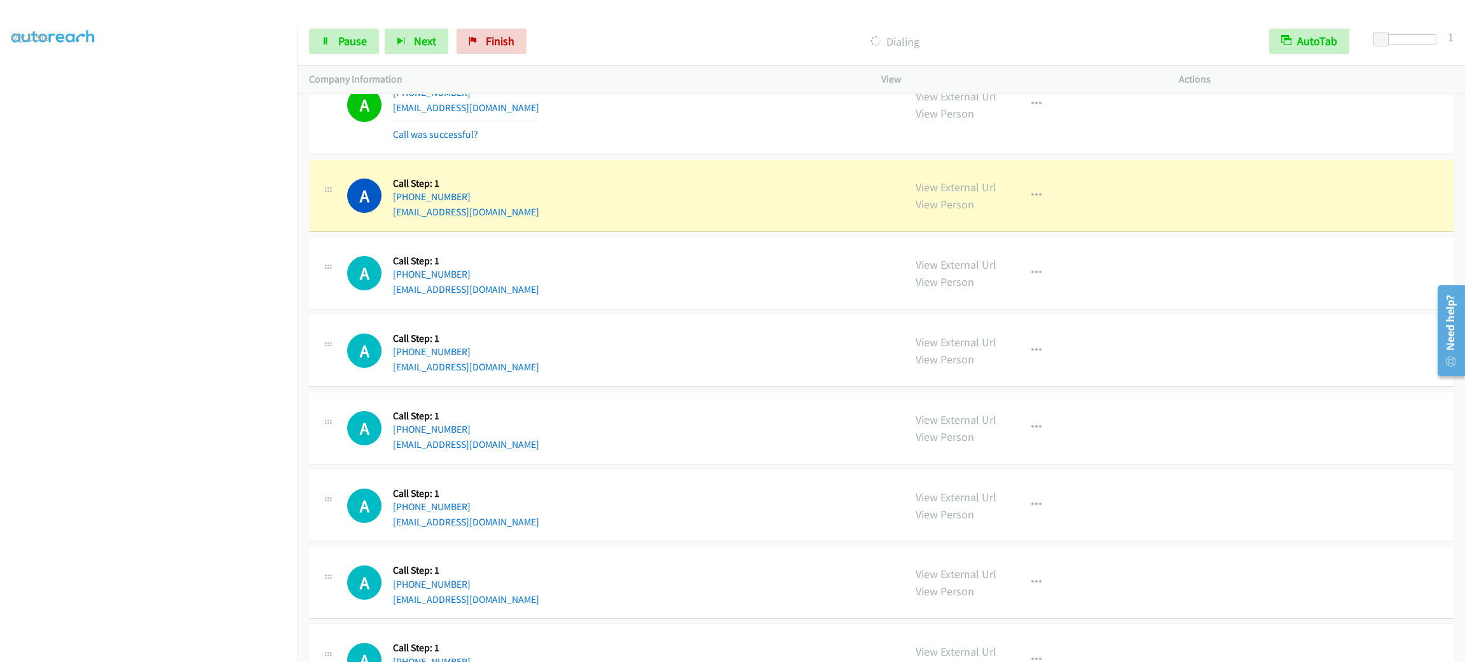
scroll to position [2097, 0]
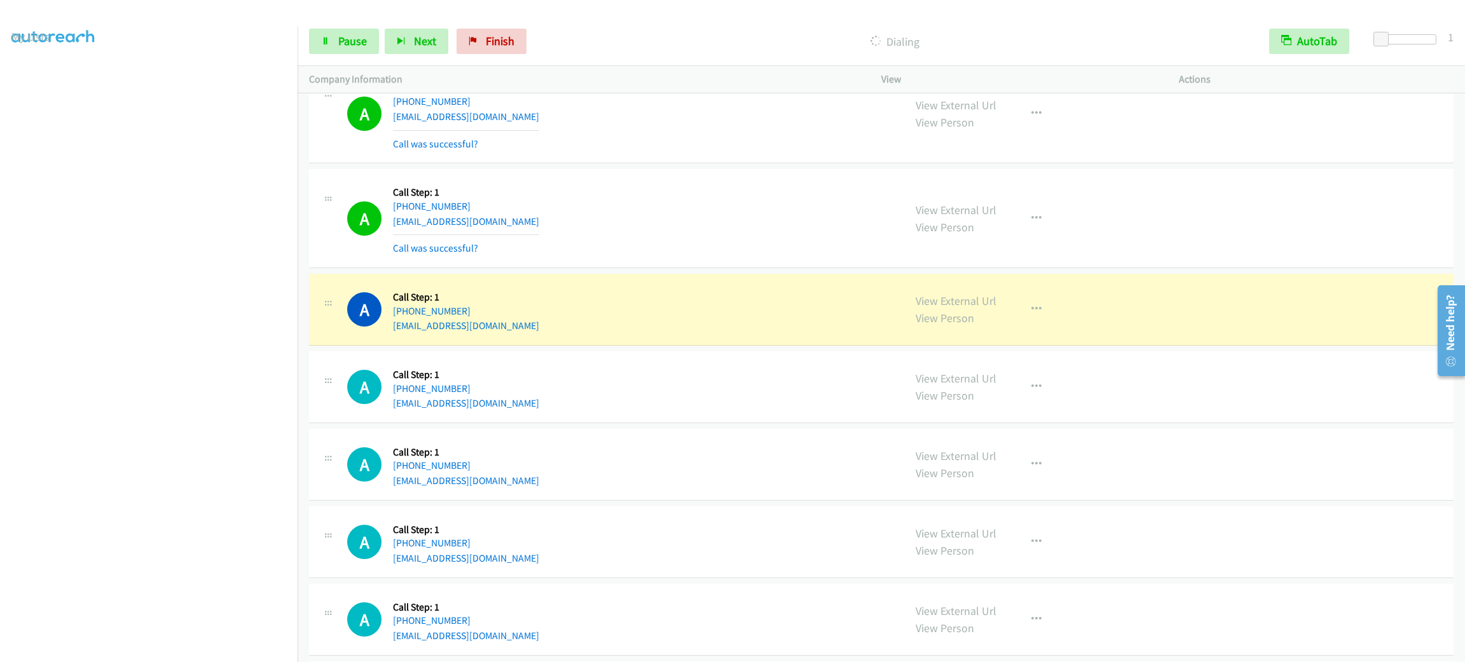
drag, startPoint x: 95, startPoint y: 656, endPoint x: 97, endPoint y: 645, distance: 11.6
click at [95, 656] on aside "Dialing Mode: Power | Switch to Preview My Lists" at bounding box center [149, 337] width 298 height 704
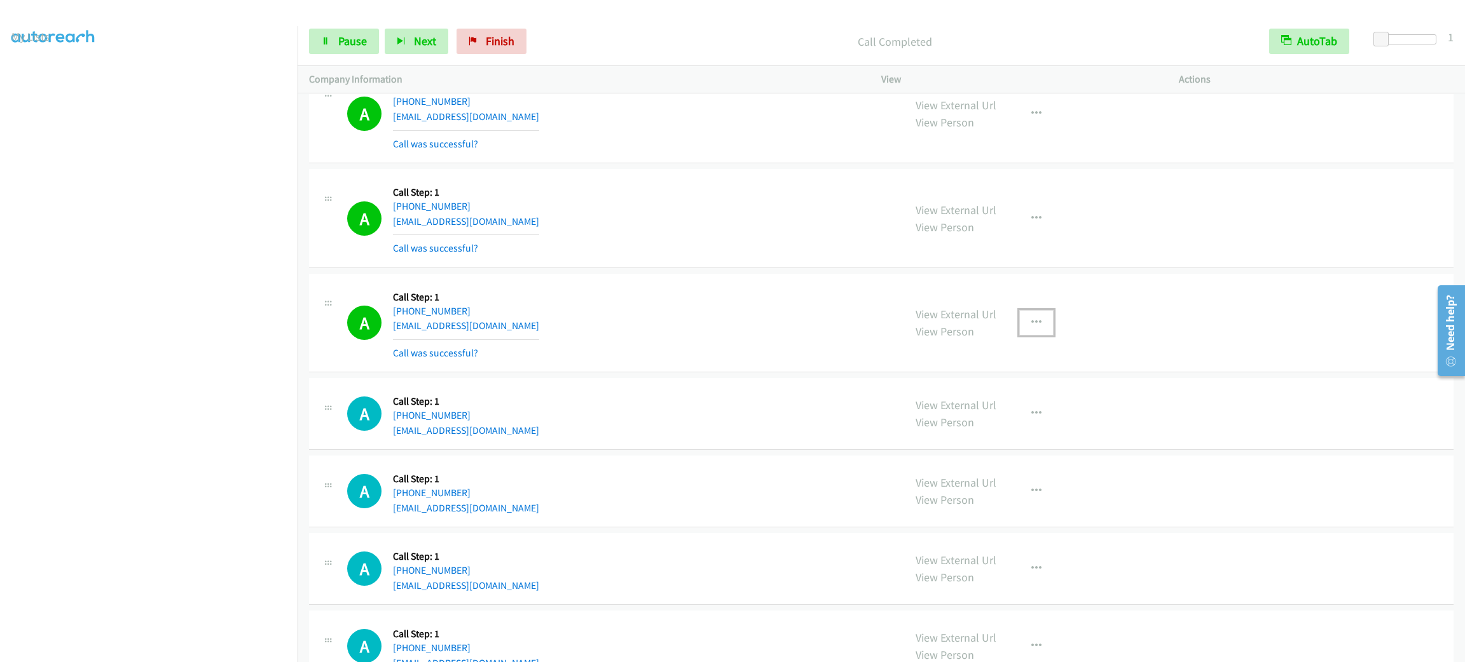
click at [1019, 315] on button "button" at bounding box center [1036, 322] width 34 height 25
click at [1008, 429] on link "Add to do not call list" at bounding box center [968, 431] width 169 height 25
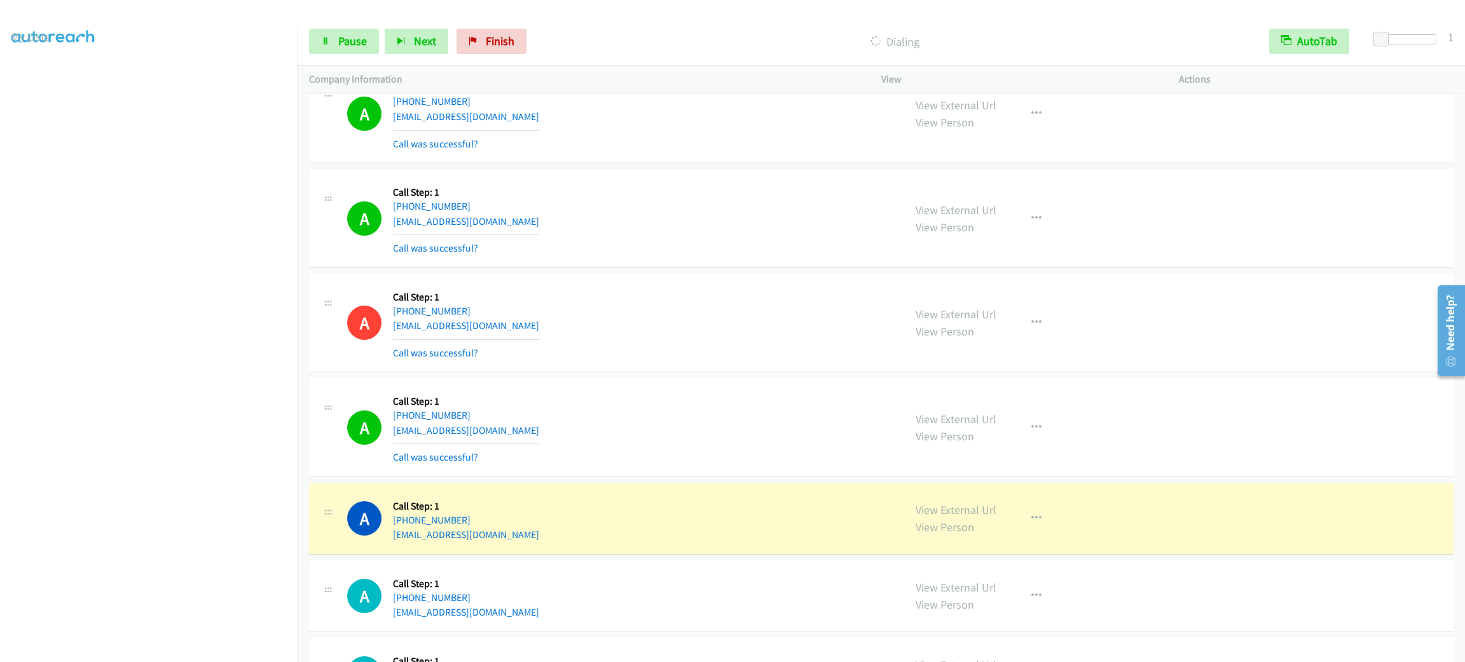
scroll to position [2288, 0]
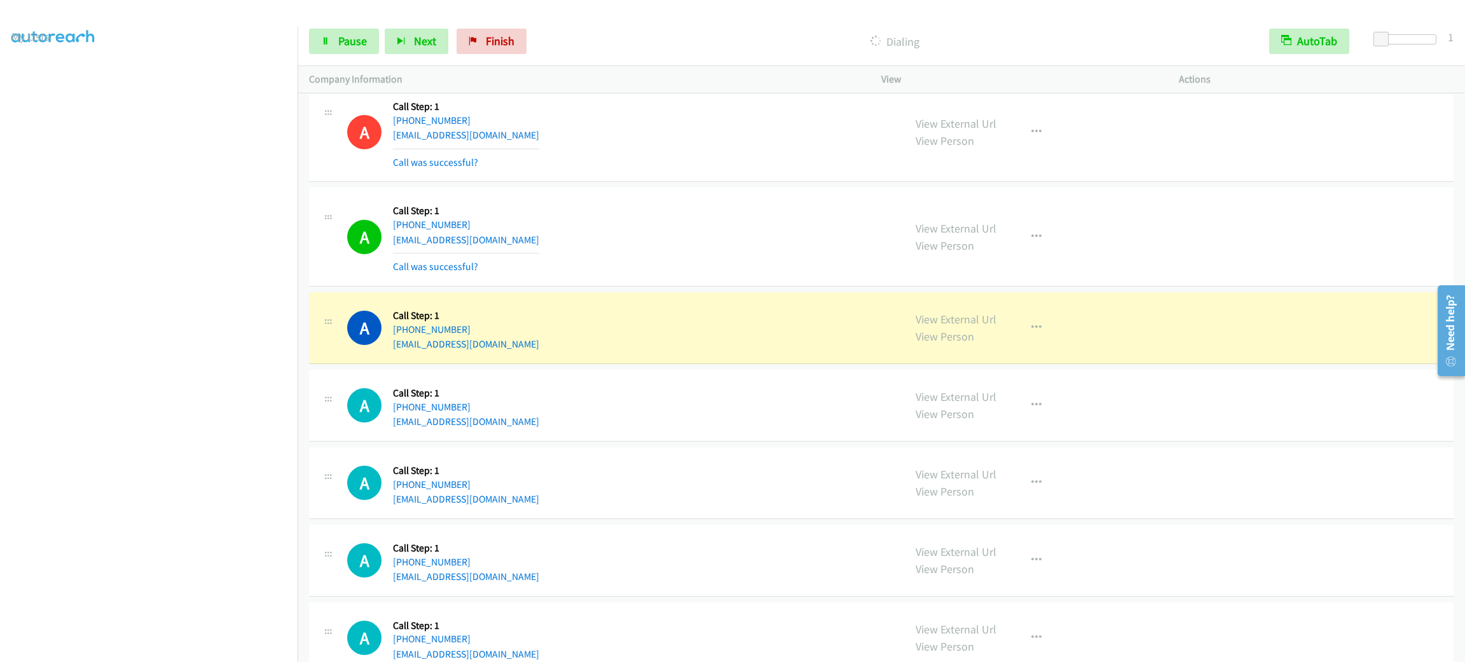
click at [529, 326] on div "A Callback Scheduled Call Step: 1 America/Chicago +1 409-540-0951 brawson68@gma…" at bounding box center [619, 328] width 545 height 48
click at [505, 233] on div "A Callback Scheduled Call Step: 1 America/Chicago +1 214-725-0412 hobrien1793@g…" at bounding box center [619, 237] width 545 height 76
drag, startPoint x: 1059, startPoint y: 345, endPoint x: 1050, endPoint y: 343, distance: 9.3
click at [1050, 343] on div "View External Url View Person View External Url Email Schedule/Manage Callback …" at bounding box center [1058, 328] width 309 height 48
click at [1029, 338] on button "button" at bounding box center [1036, 327] width 34 height 25
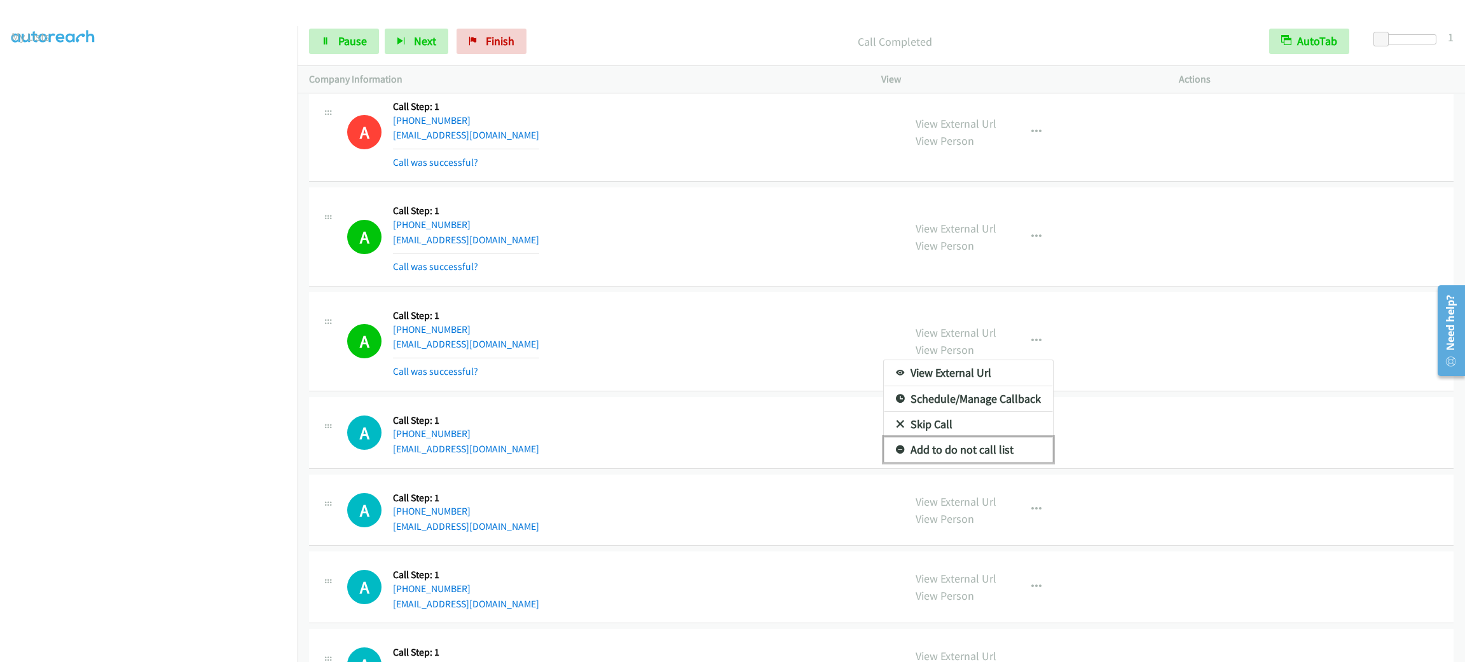
click at [1004, 452] on link "Add to do not call list" at bounding box center [968, 449] width 169 height 25
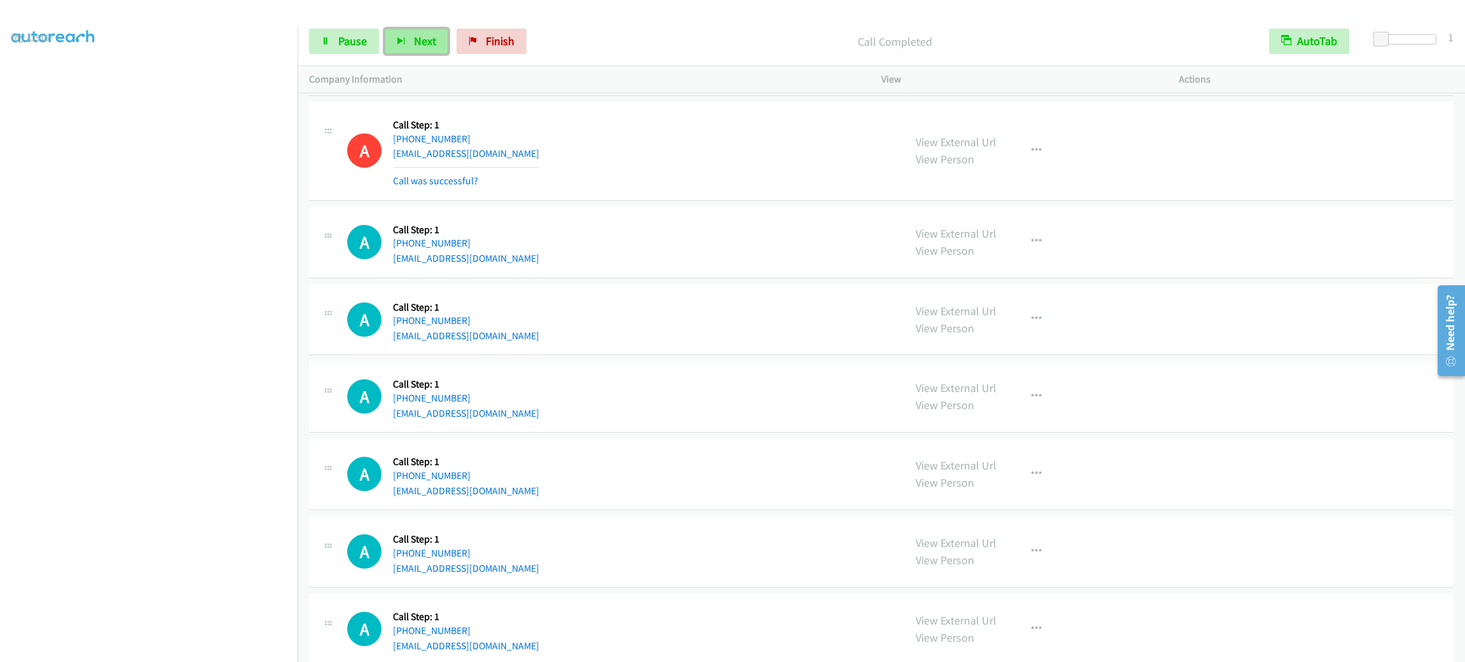
click at [427, 38] on span "Next" at bounding box center [425, 41] width 22 height 15
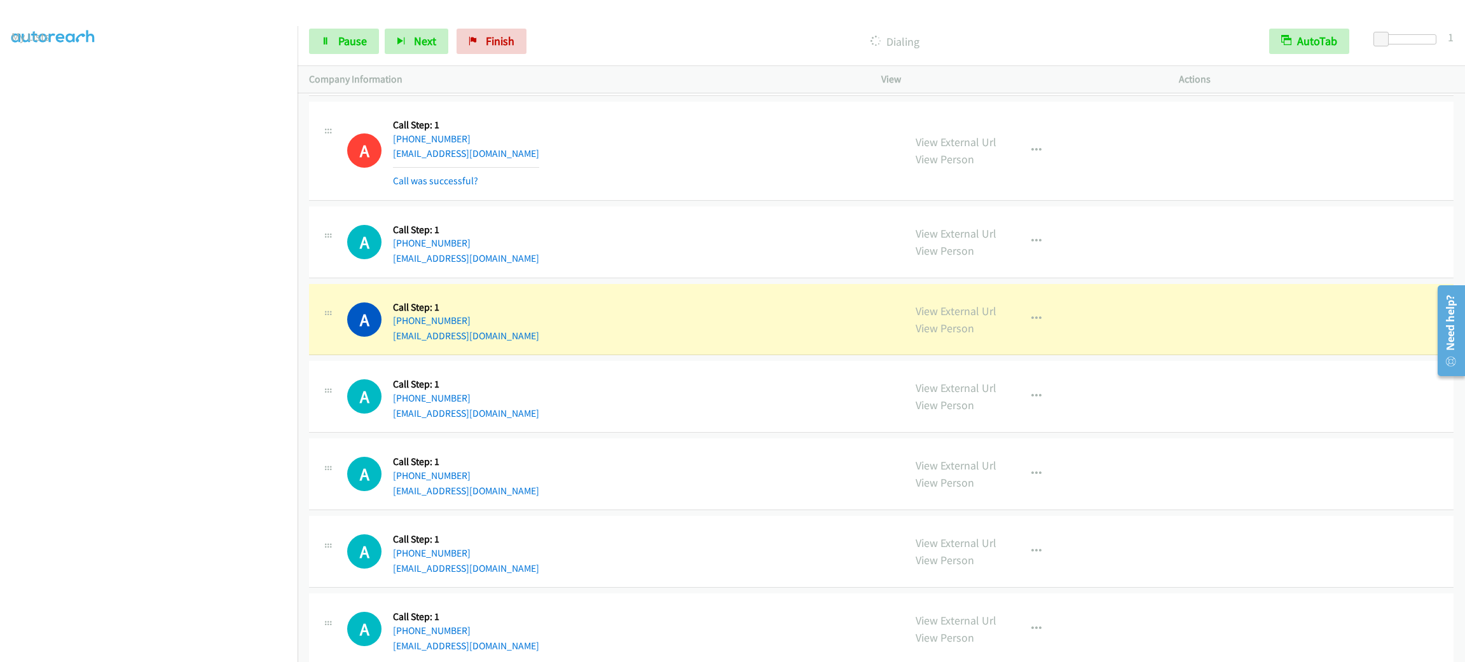
click at [193, 648] on section at bounding box center [148, 361] width 275 height 608
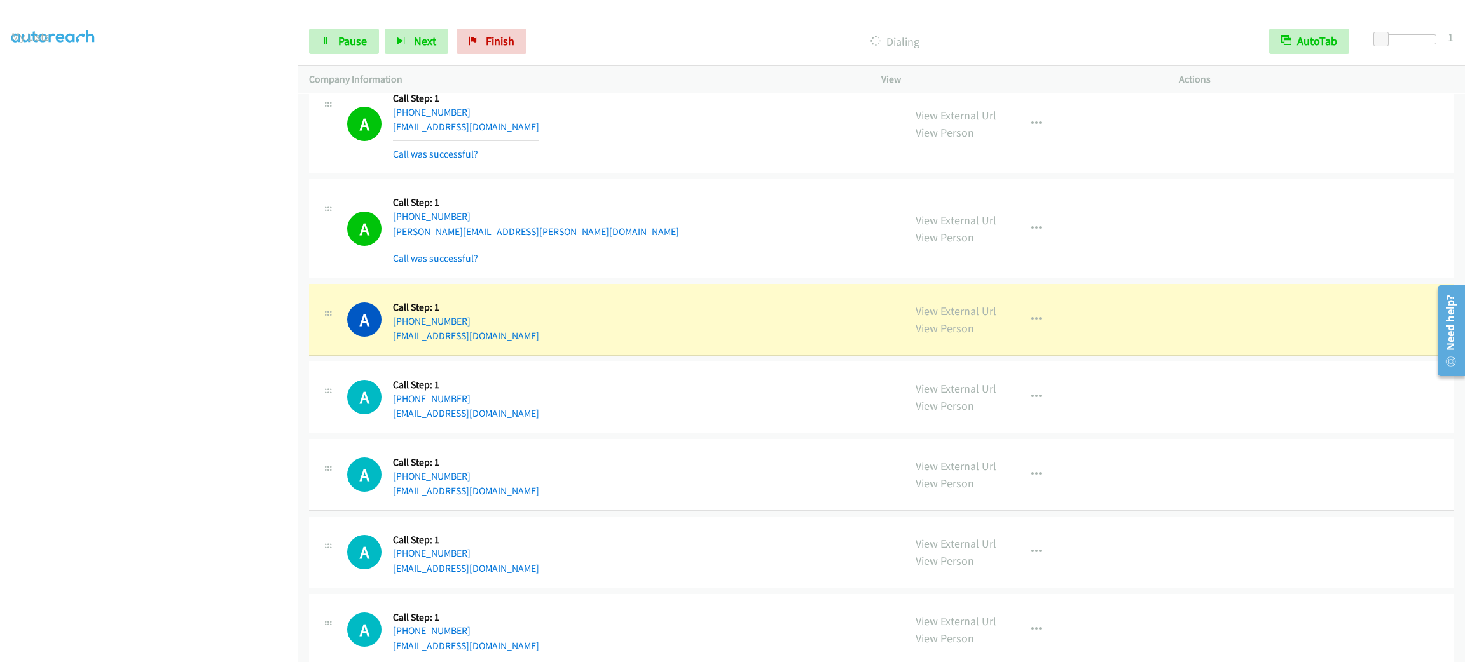
scroll to position [5912, 0]
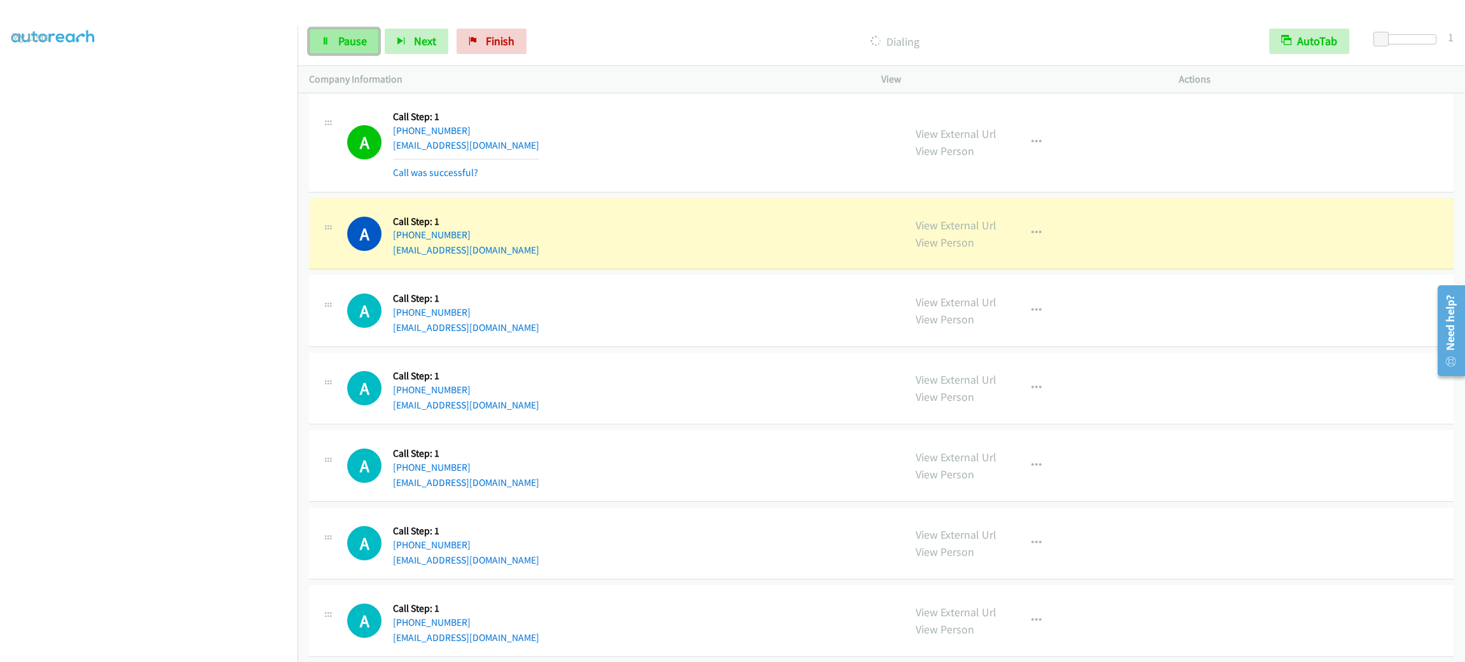
click at [338, 30] on link "Pause" at bounding box center [344, 41] width 70 height 25
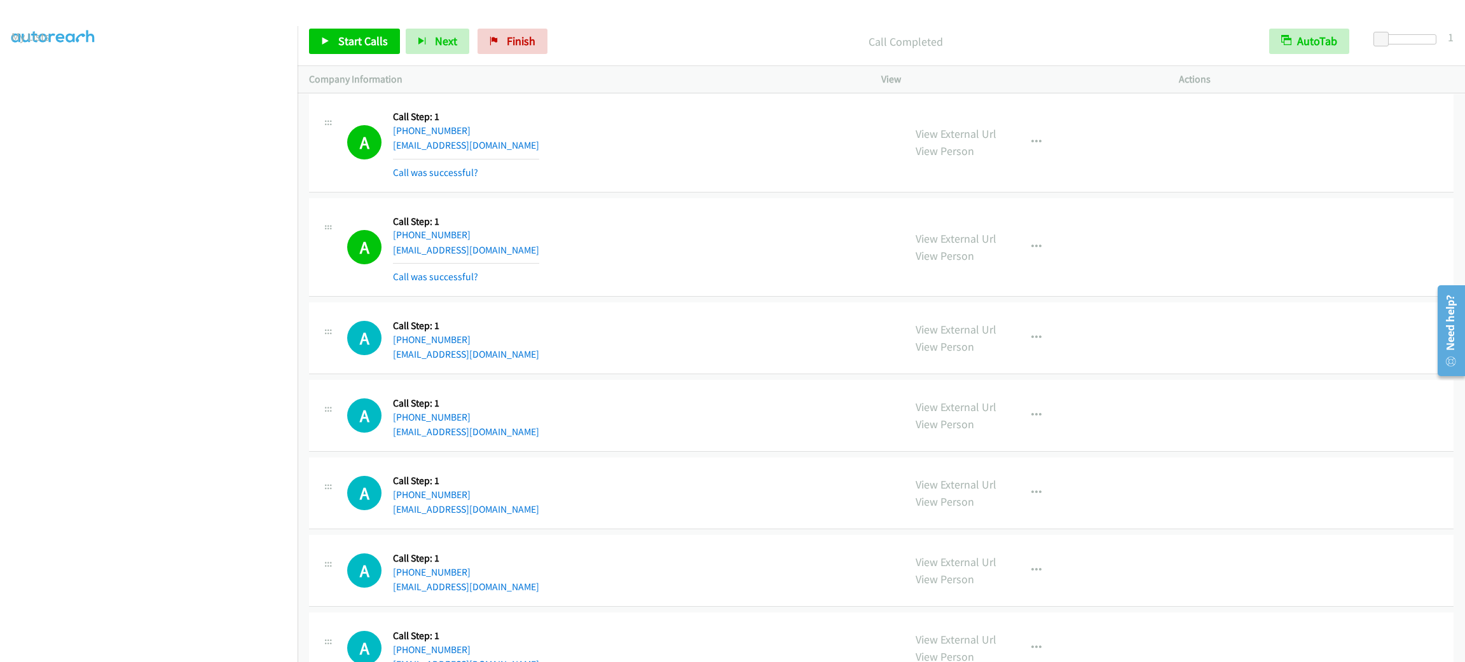
scroll to position [4951, 0]
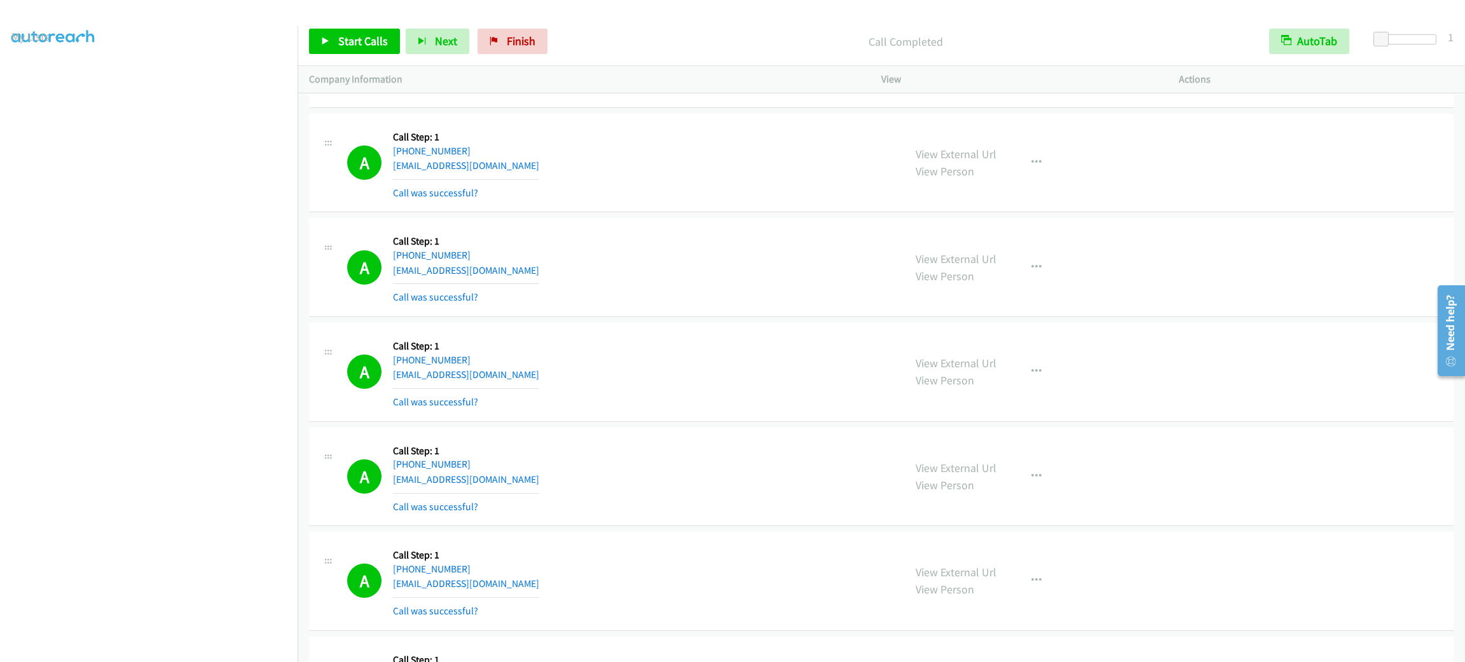
click at [1029, 369] on div "View External Url View Person View External Url Email Schedule/Manage Callback …" at bounding box center [1058, 372] width 309 height 76
click at [1028, 398] on div "View External Url View Person View External Url Email Schedule/Manage Callback …" at bounding box center [1058, 372] width 309 height 76
click at [1031, 377] on icon "button" at bounding box center [1036, 372] width 10 height 10
click at [1017, 493] on link "Add to do not call list" at bounding box center [968, 480] width 169 height 25
click at [804, 108] on div "A Callback Scheduled Call Step: 1 America/New_York +1 574-876-5622 magtey@nimbe…" at bounding box center [881, 58] width 1144 height 99
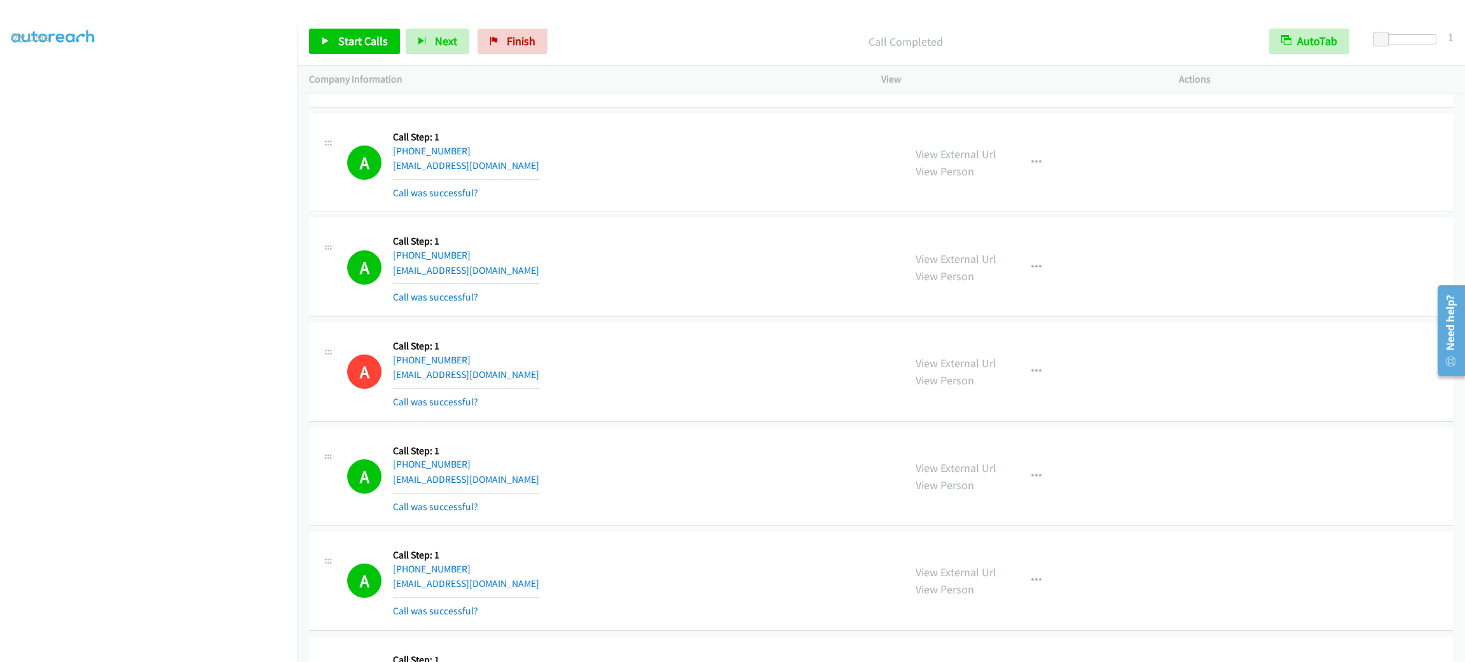
scroll to position [3903, 0]
click at [1021, 367] on div "View External Url View Person View External Url Email Schedule/Manage Callback …" at bounding box center [1058, 374] width 309 height 76
click at [1021, 371] on button "button" at bounding box center [1036, 373] width 34 height 25
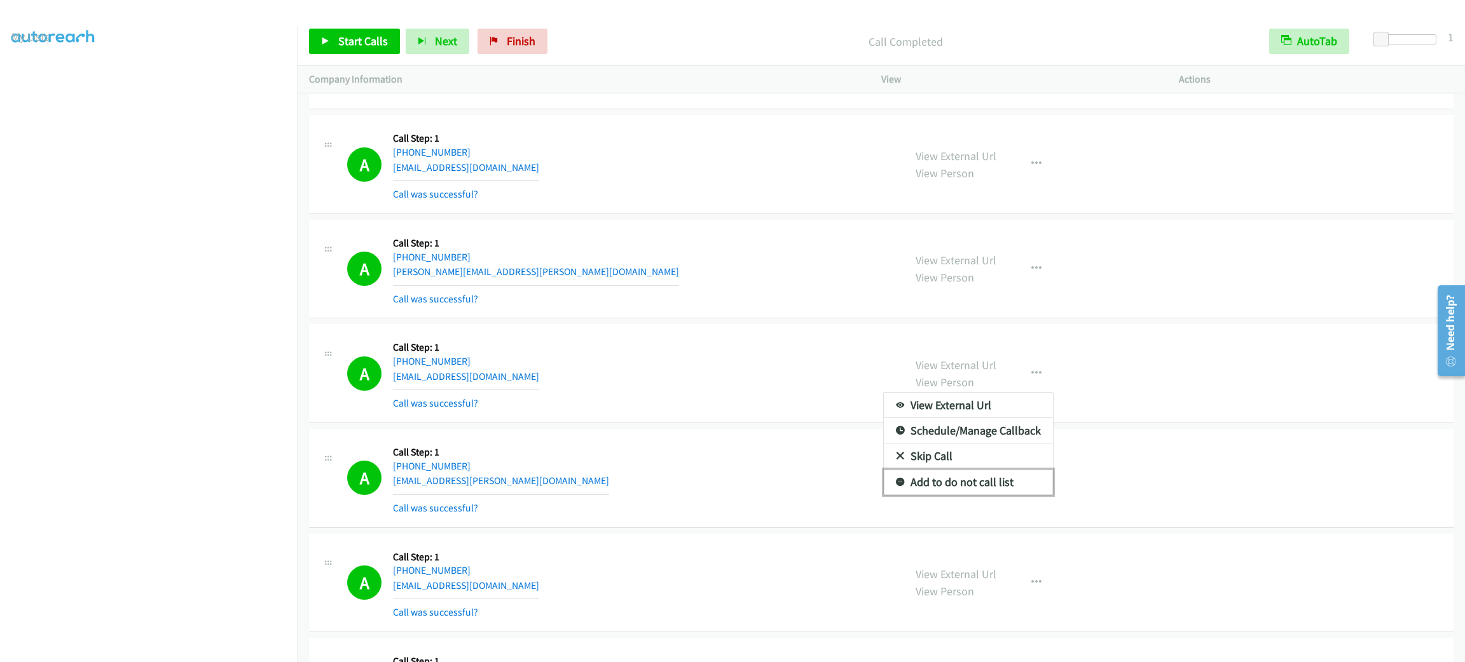
click at [1023, 486] on link "Add to do not call list" at bounding box center [968, 482] width 169 height 25
click at [338, 31] on link "Start Calls" at bounding box center [354, 41] width 91 height 25
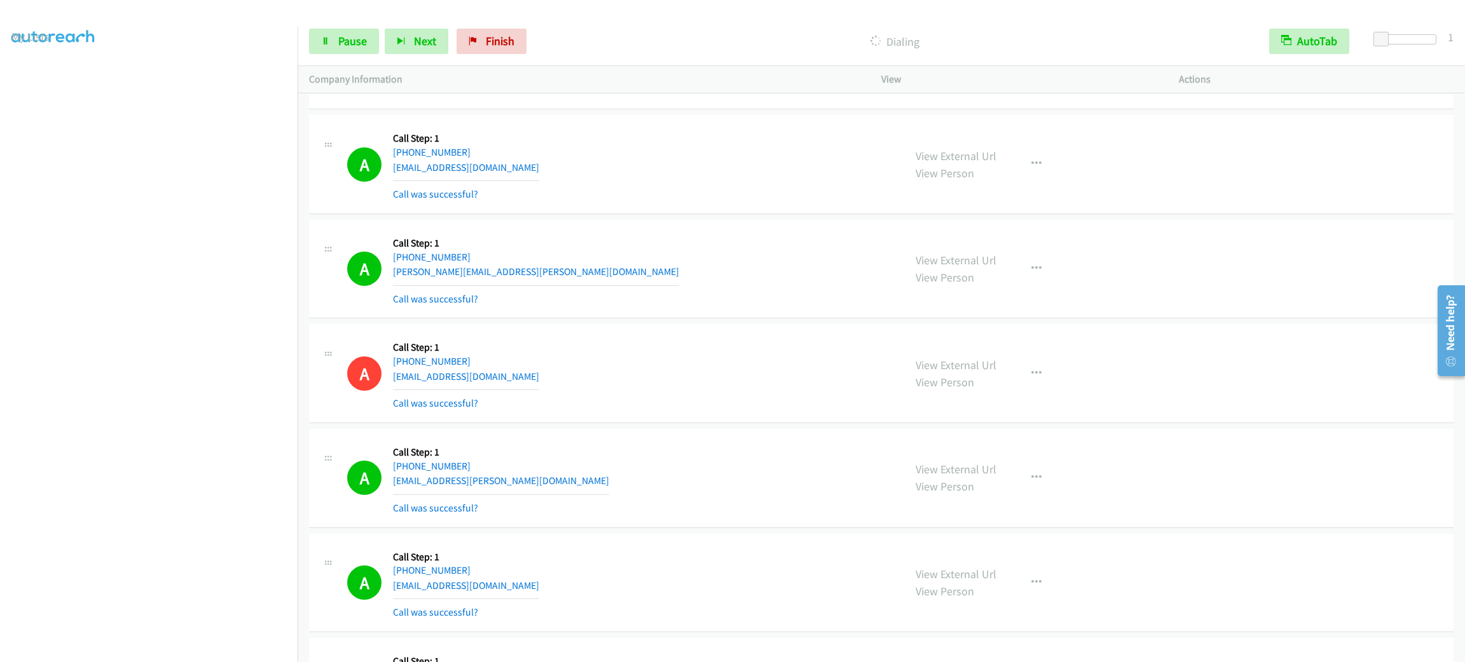
click at [705, 198] on div "A Callback Scheduled Call Step: 1 America/Chicago +1 972-989-4823 gilarappel@at…" at bounding box center [619, 165] width 545 height 76
click at [1039, 385] on button "button" at bounding box center [1036, 371] width 34 height 25
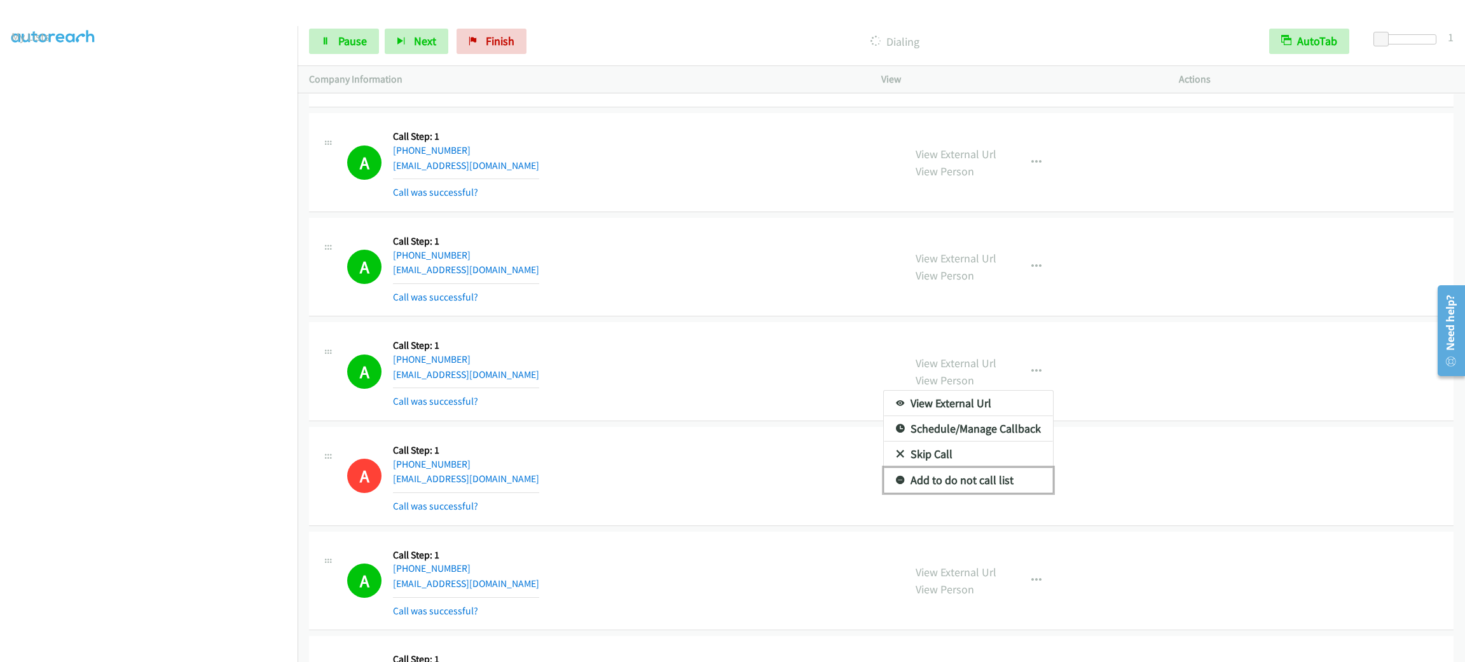
click at [1010, 493] on link "Add to do not call list" at bounding box center [968, 480] width 169 height 25
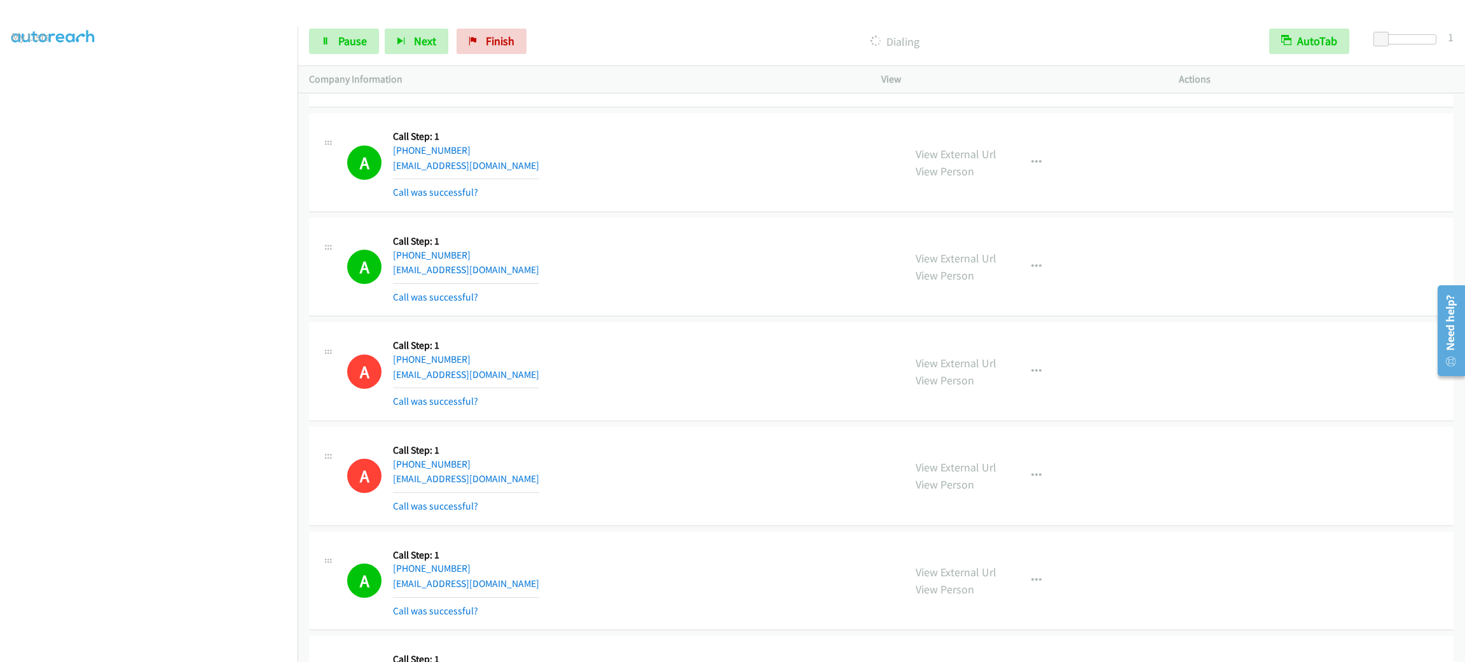
click at [798, 259] on div "A Callback Scheduled Call Step: 1 America/New_York +1 276-970-6200 willsmurrayg…" at bounding box center [619, 268] width 545 height 76
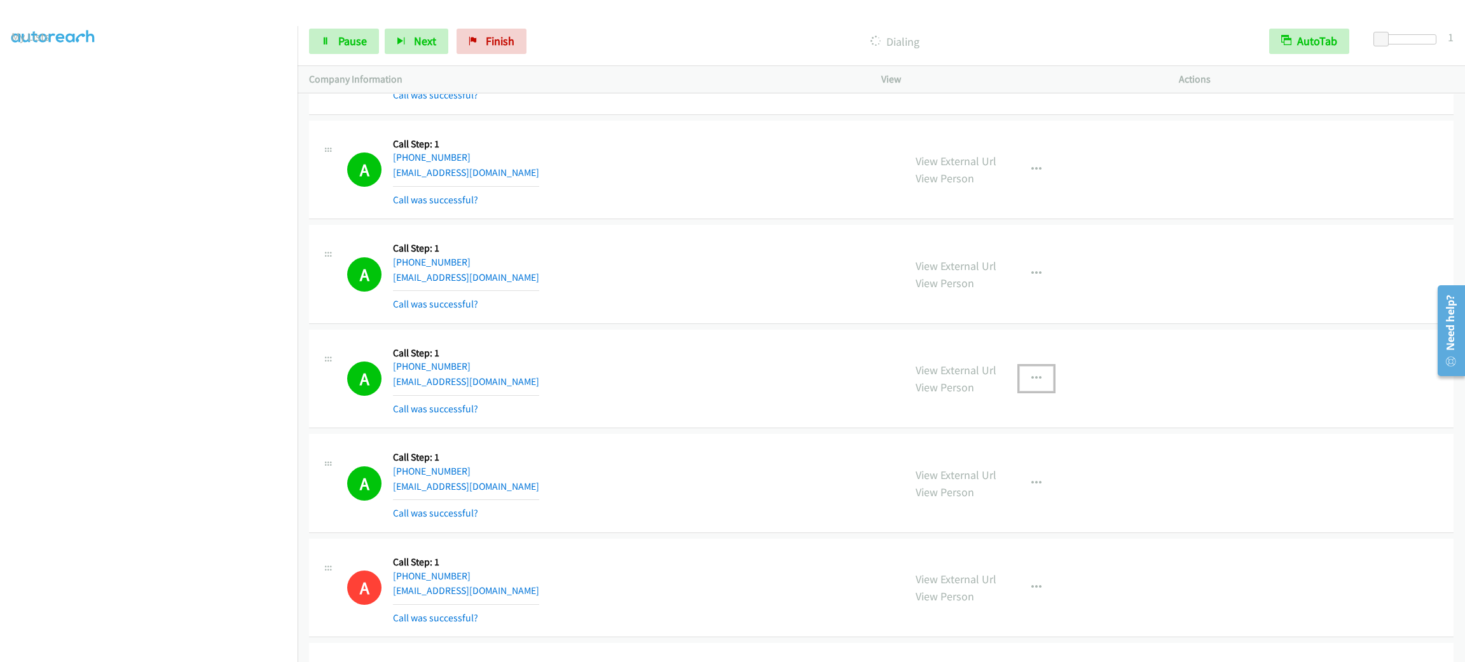
click at [1040, 370] on button "button" at bounding box center [1036, 378] width 34 height 25
click at [1025, 472] on link "Skip Call" at bounding box center [968, 461] width 169 height 25
click at [1032, 324] on div "A Callback Scheduled Call Step: 1 America/New_York +1 248-808-1881 gregger9224@…" at bounding box center [881, 274] width 1144 height 99
click at [1032, 380] on icon "button" at bounding box center [1036, 379] width 10 height 10
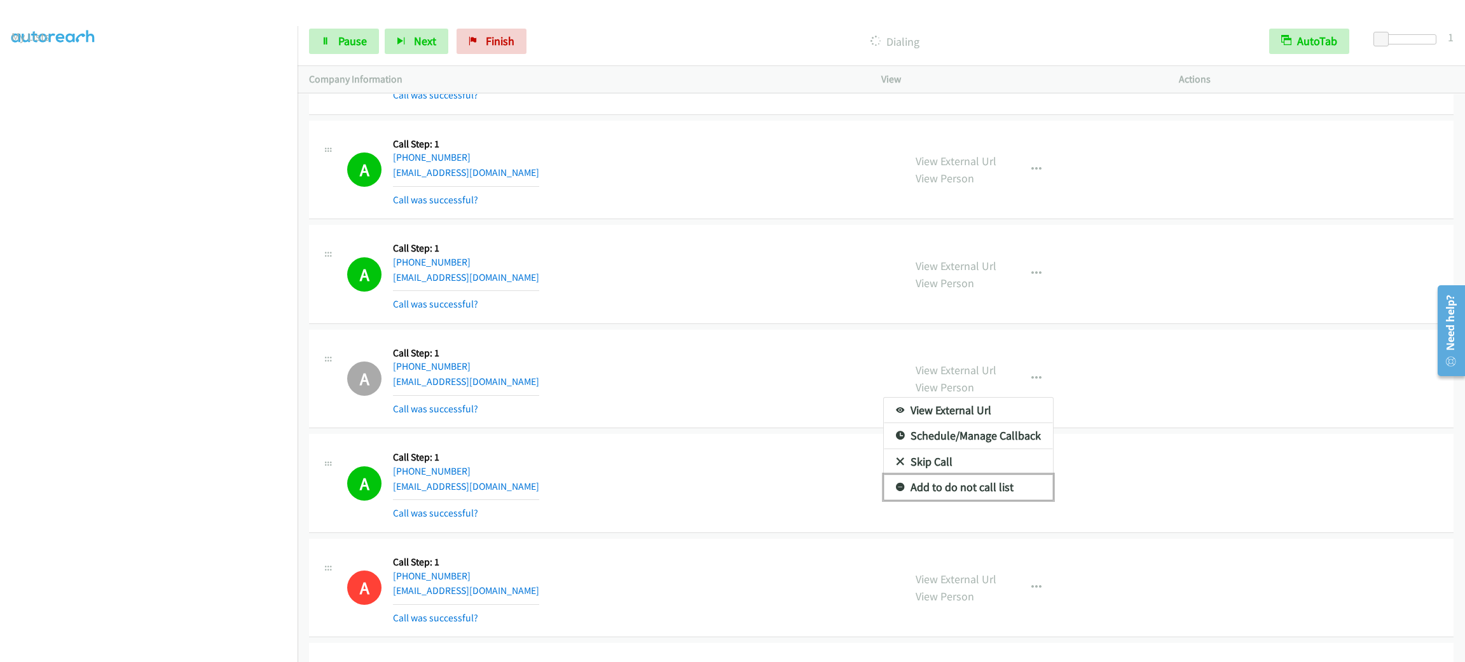
click at [1016, 488] on link "Add to do not call list" at bounding box center [968, 487] width 169 height 25
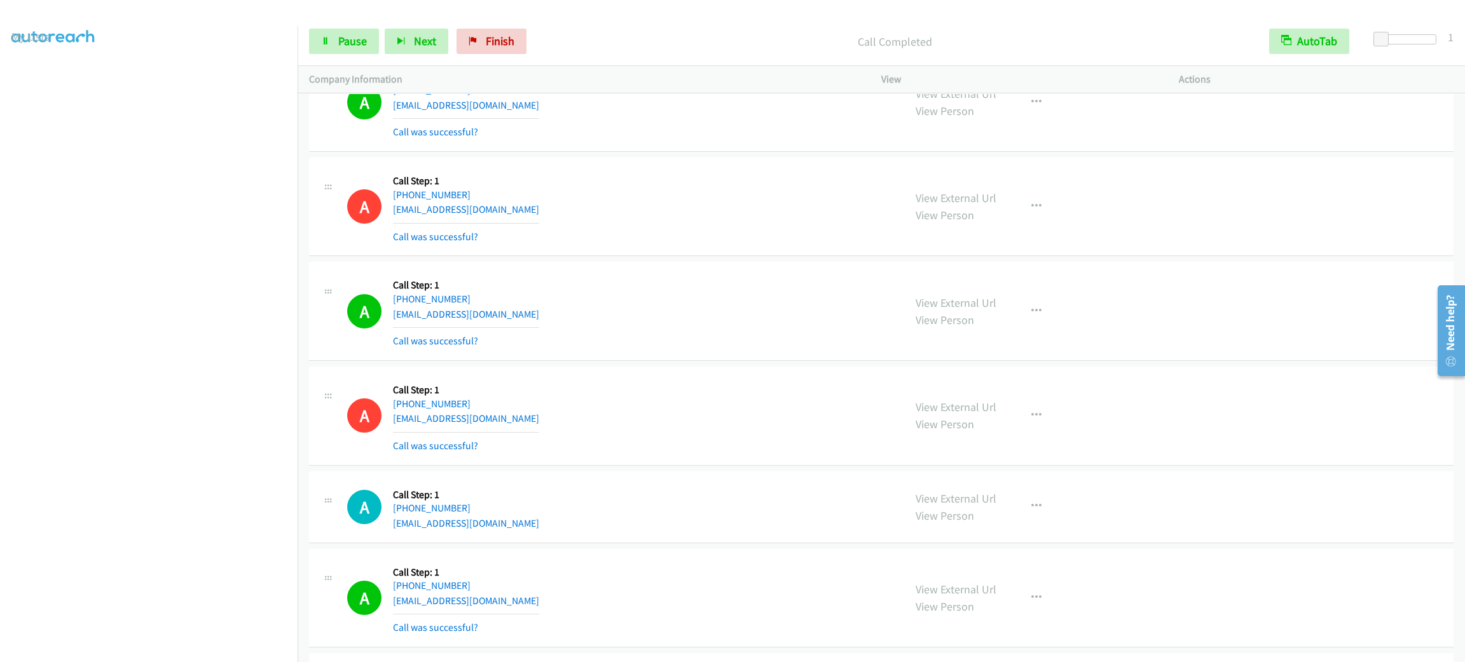
scroll to position [2786, 0]
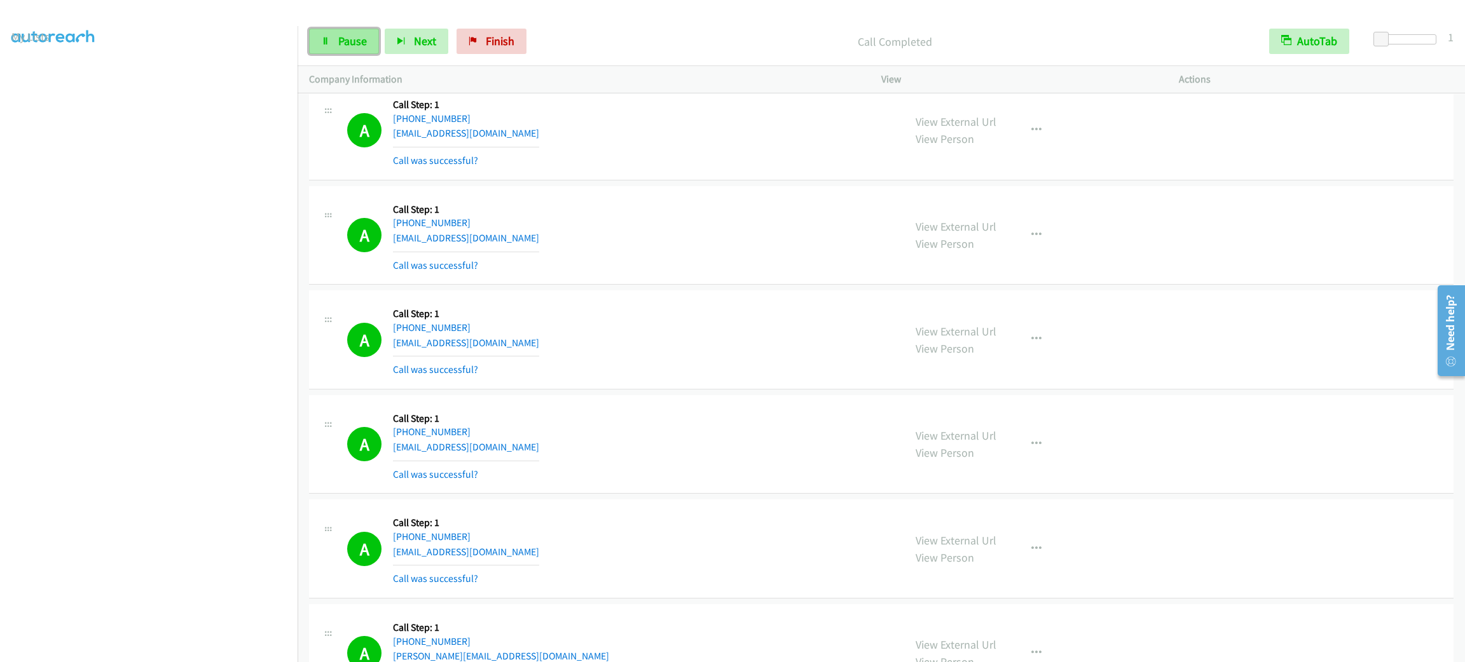
click at [352, 34] on span "Pause" at bounding box center [352, 41] width 29 height 15
click at [352, 34] on span "Start Calls" at bounding box center [363, 41] width 50 height 15
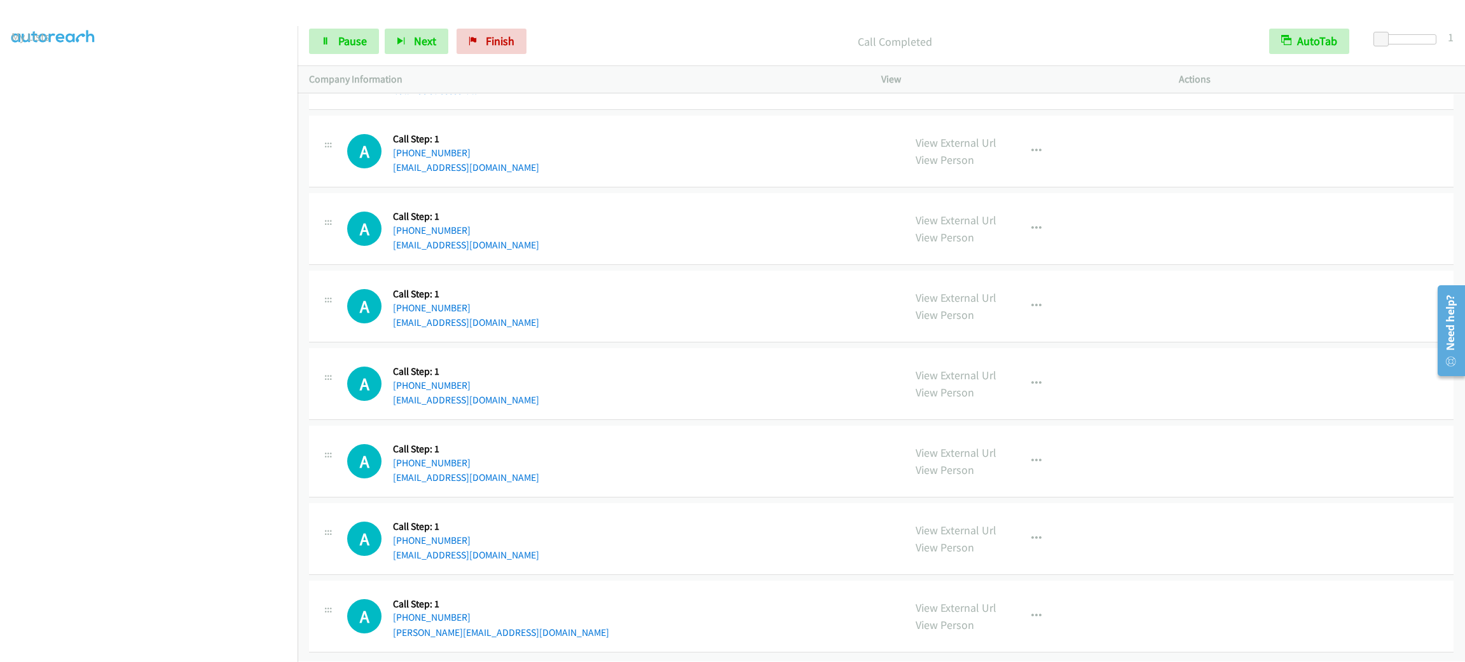
scroll to position [6293, 0]
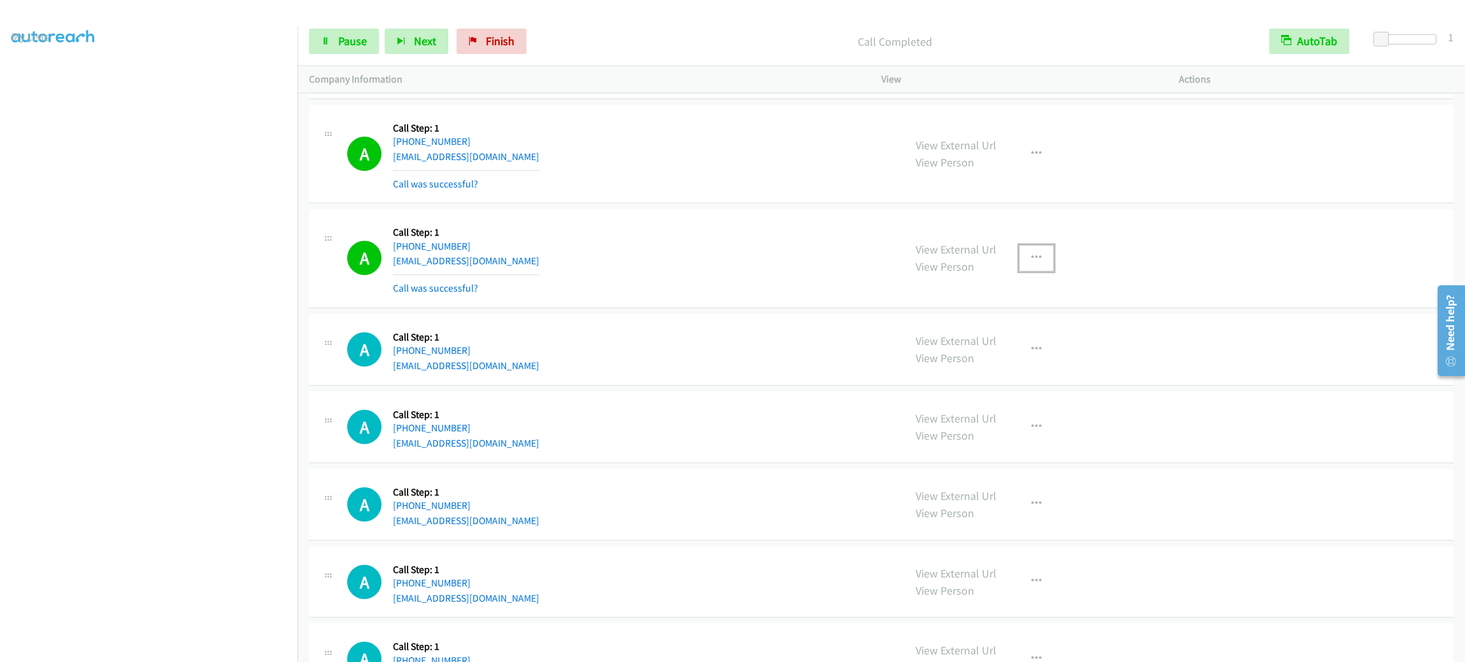
click at [1019, 261] on button "button" at bounding box center [1036, 257] width 34 height 25
click at [1010, 376] on link "Add to do not call list" at bounding box center [968, 366] width 169 height 25
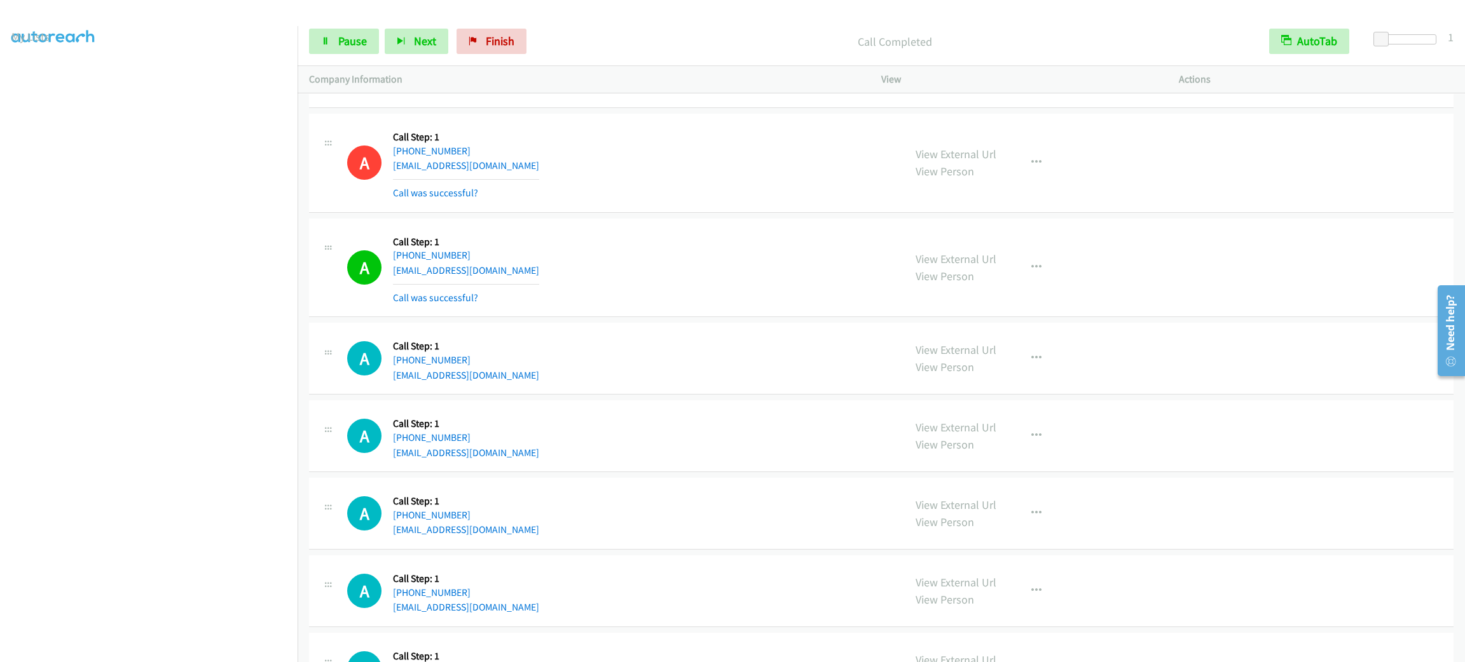
scroll to position [6470, 0]
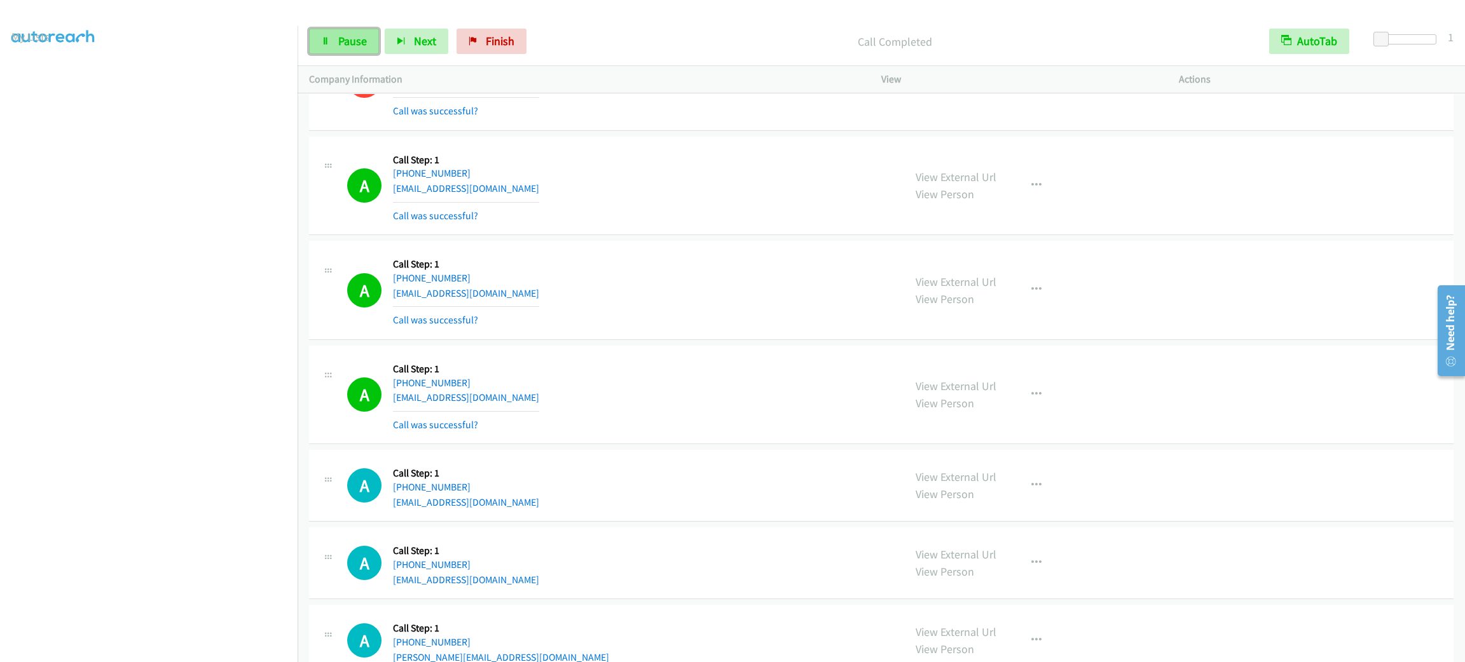
click at [359, 29] on link "Pause" at bounding box center [344, 41] width 70 height 25
click at [359, 29] on link "Start Calls" at bounding box center [354, 41] width 91 height 25
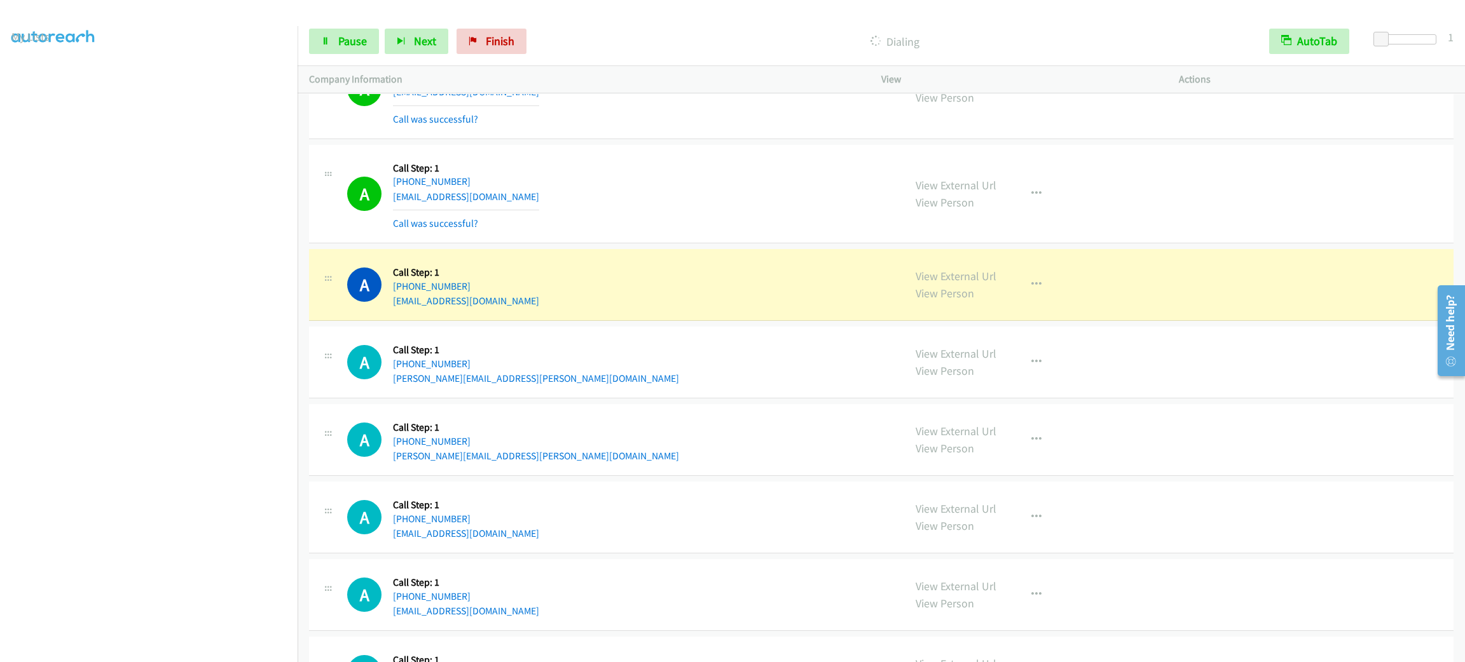
scroll to position [8099, 0]
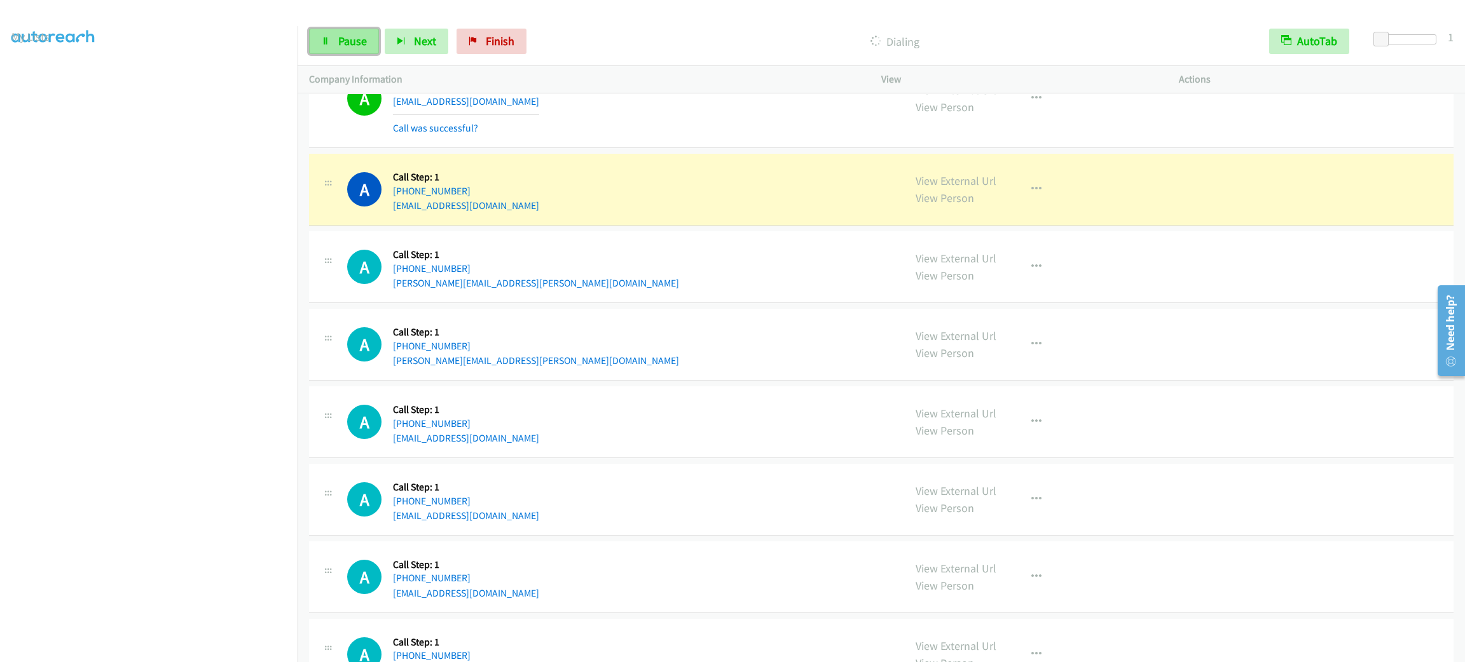
click at [363, 38] on span "Pause" at bounding box center [352, 41] width 29 height 15
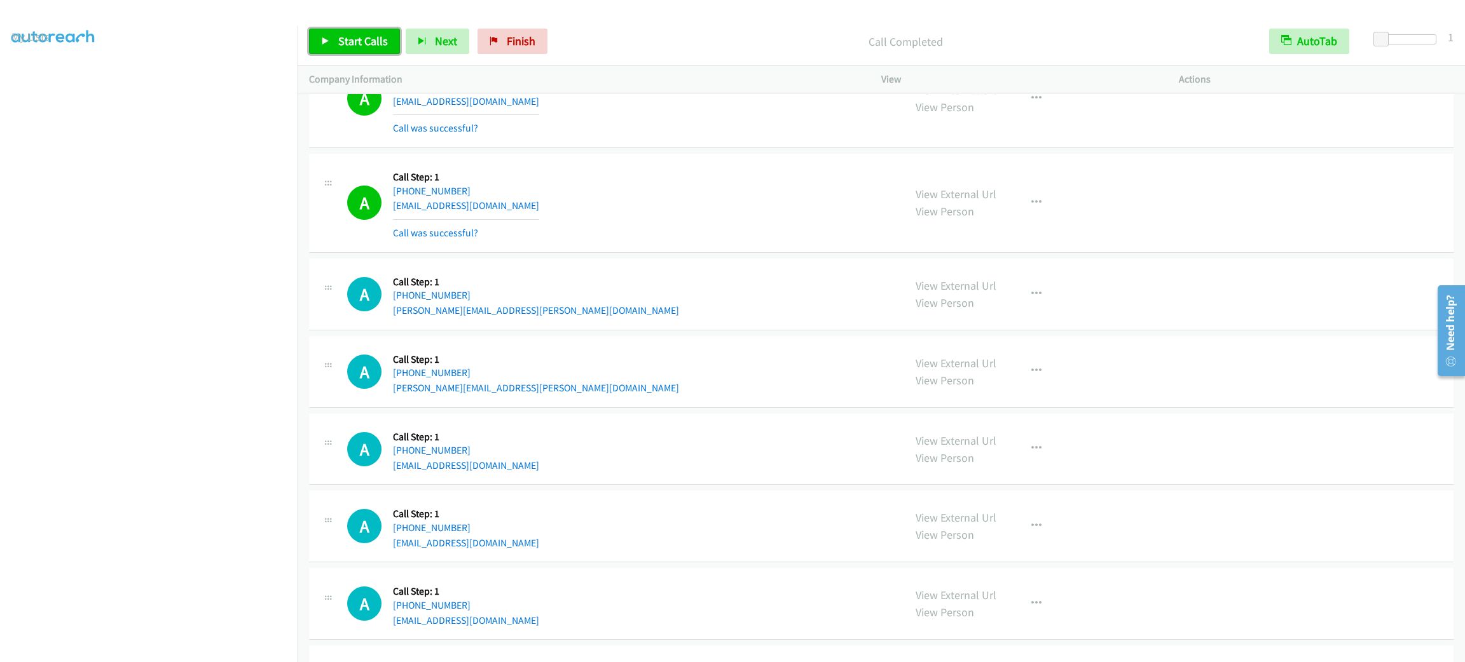
click at [357, 30] on link "Start Calls" at bounding box center [354, 41] width 91 height 25
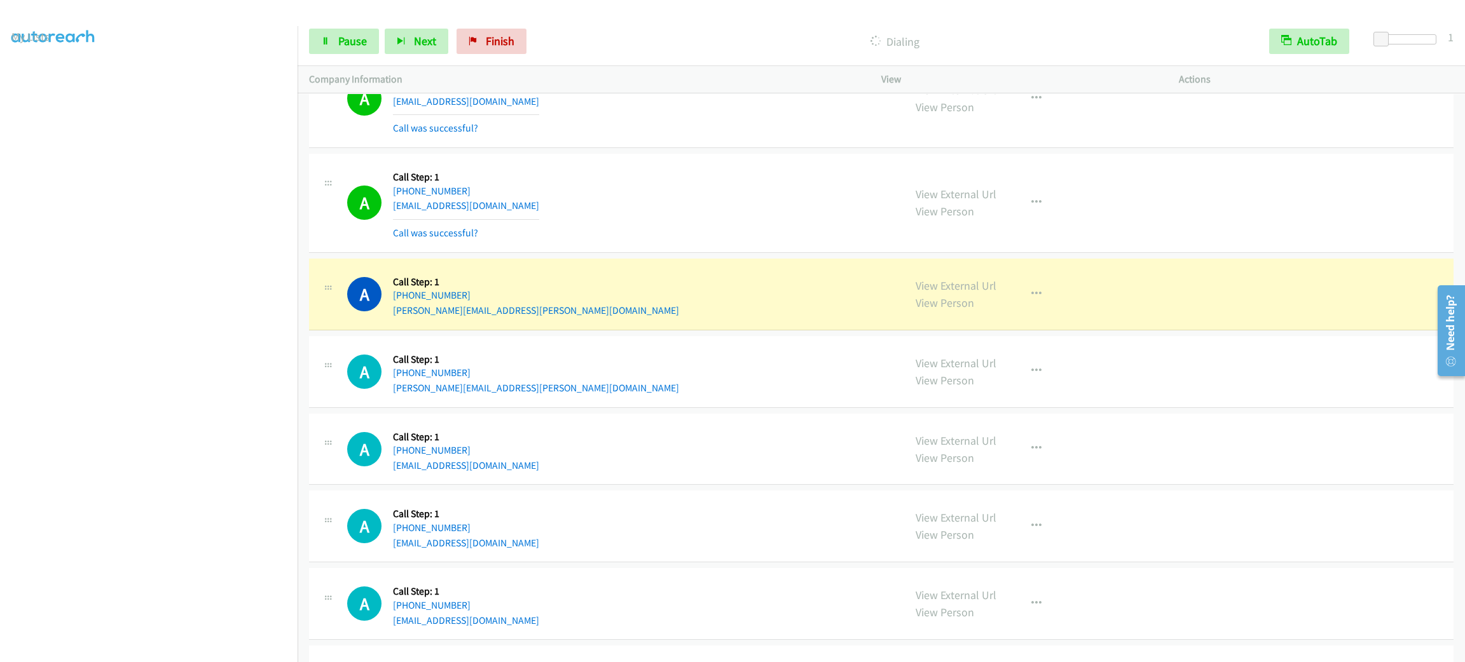
scroll to position [8199, 0]
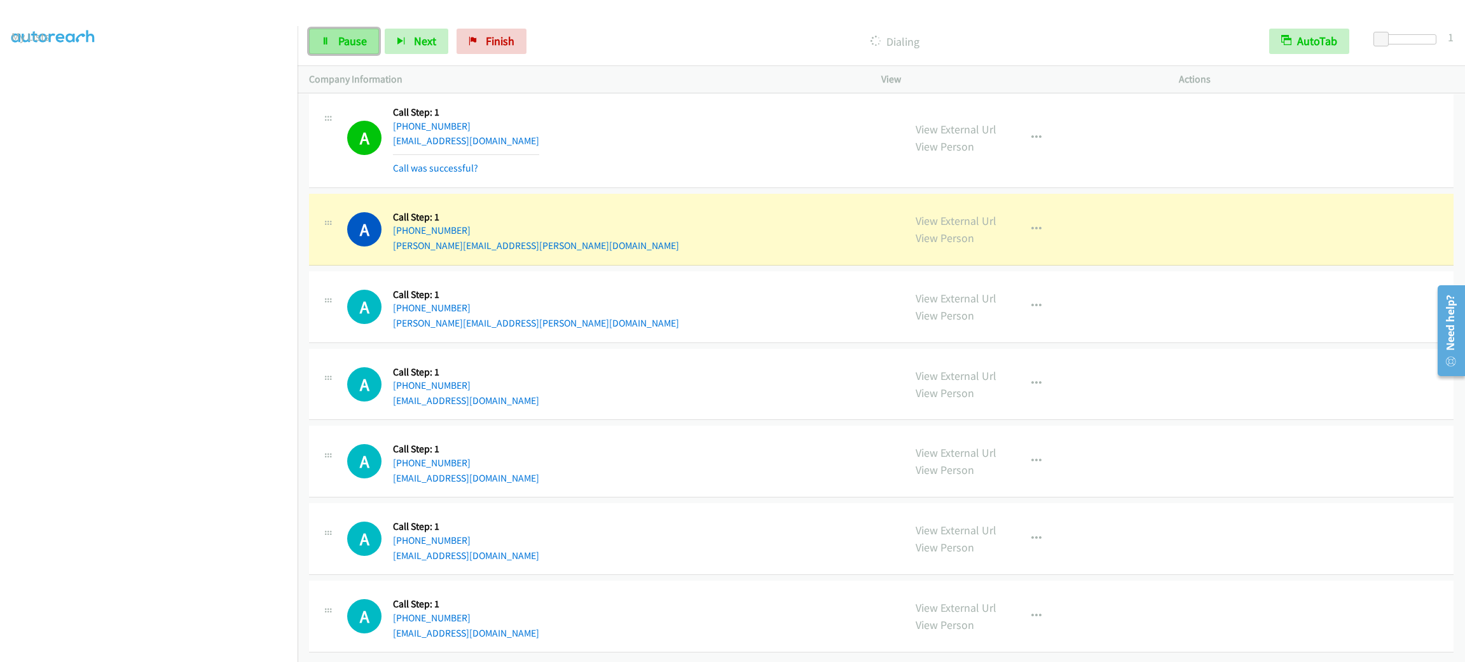
click at [357, 34] on span "Pause" at bounding box center [352, 41] width 29 height 15
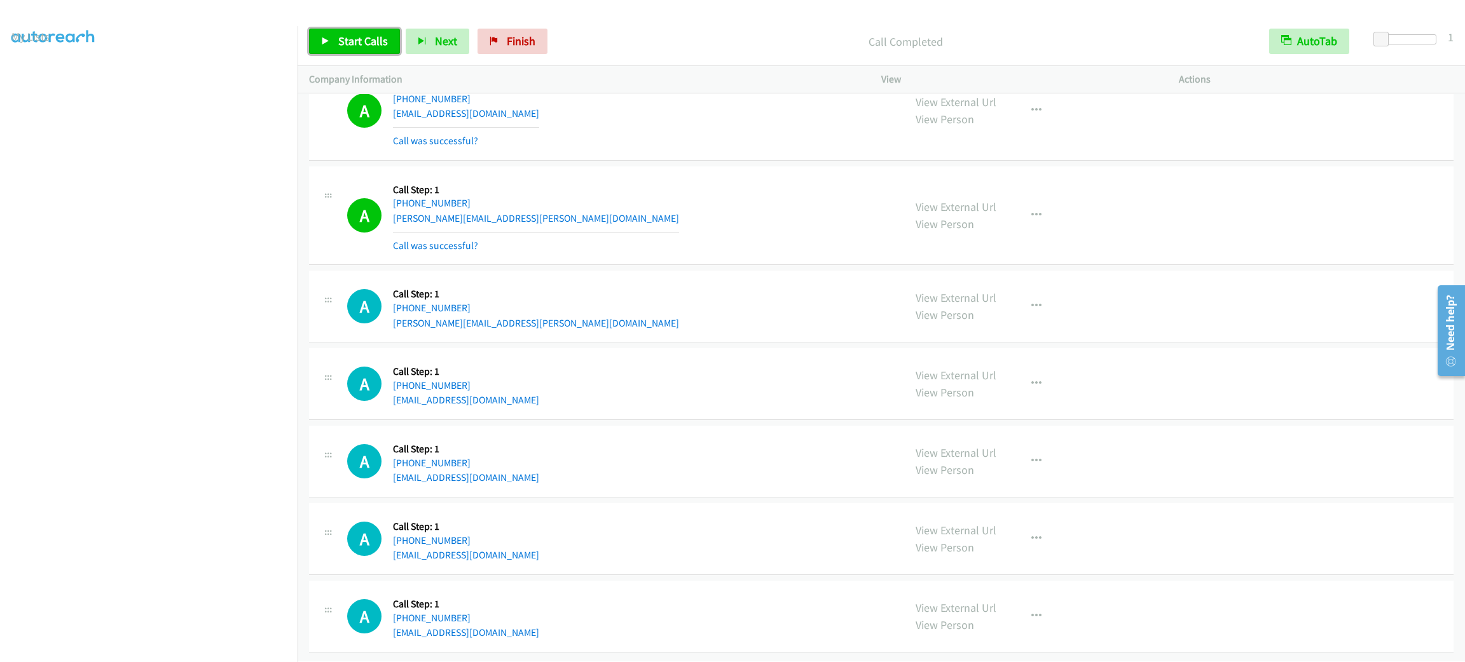
click at [381, 51] on link "Start Calls" at bounding box center [354, 41] width 91 height 25
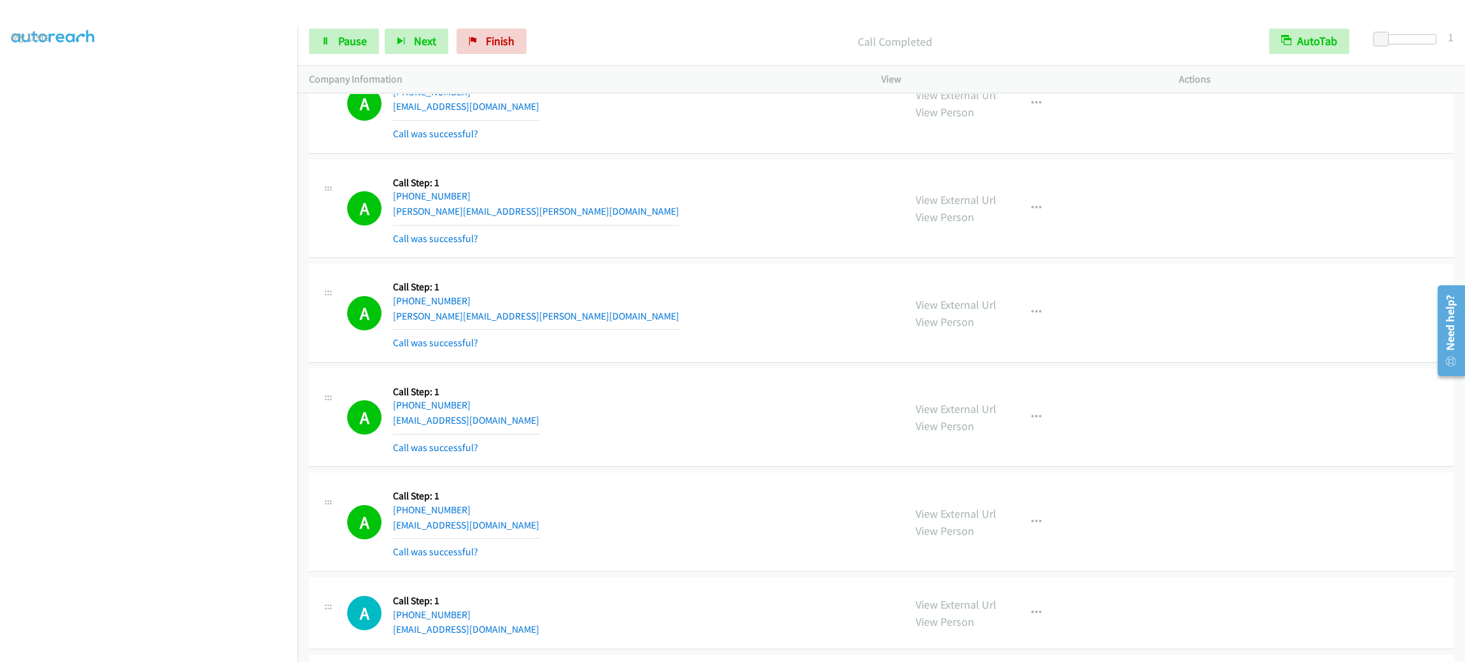
scroll to position [8580, 0]
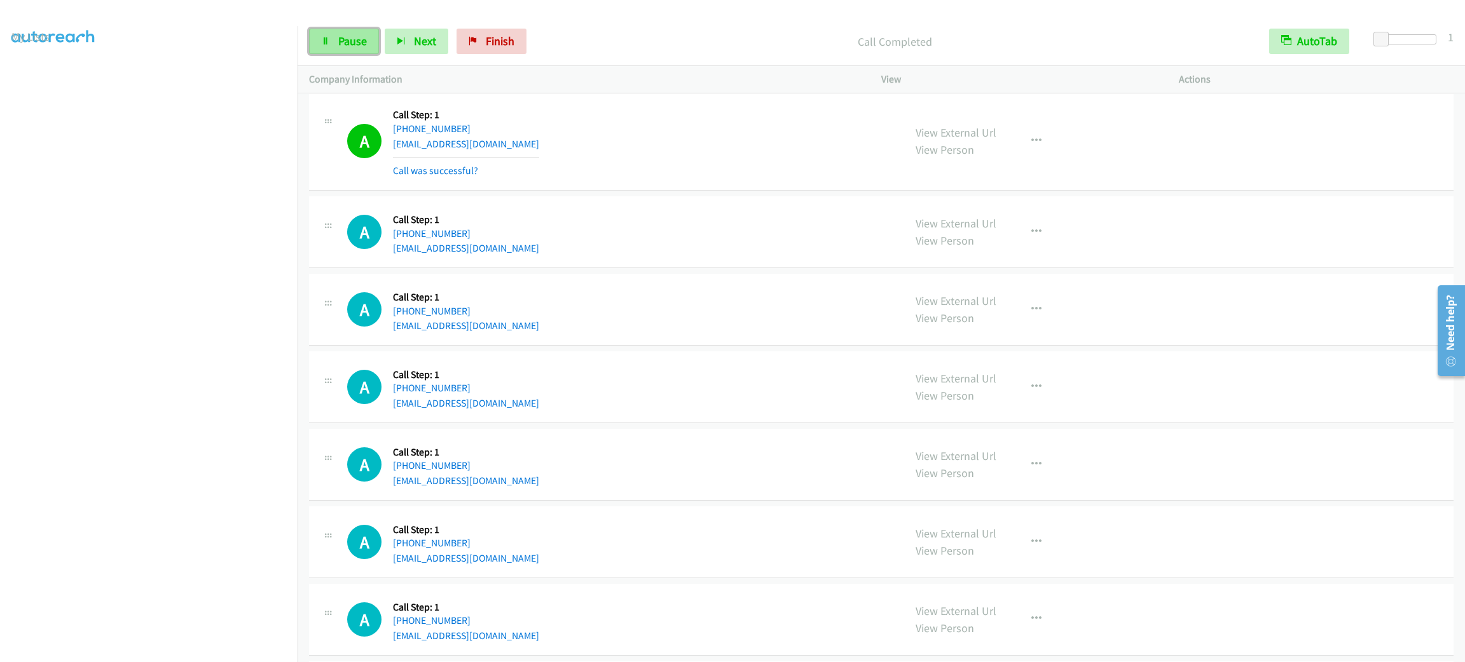
click at [361, 45] on span "Pause" at bounding box center [352, 41] width 29 height 15
click at [357, 38] on span "Start Calls" at bounding box center [363, 41] width 50 height 15
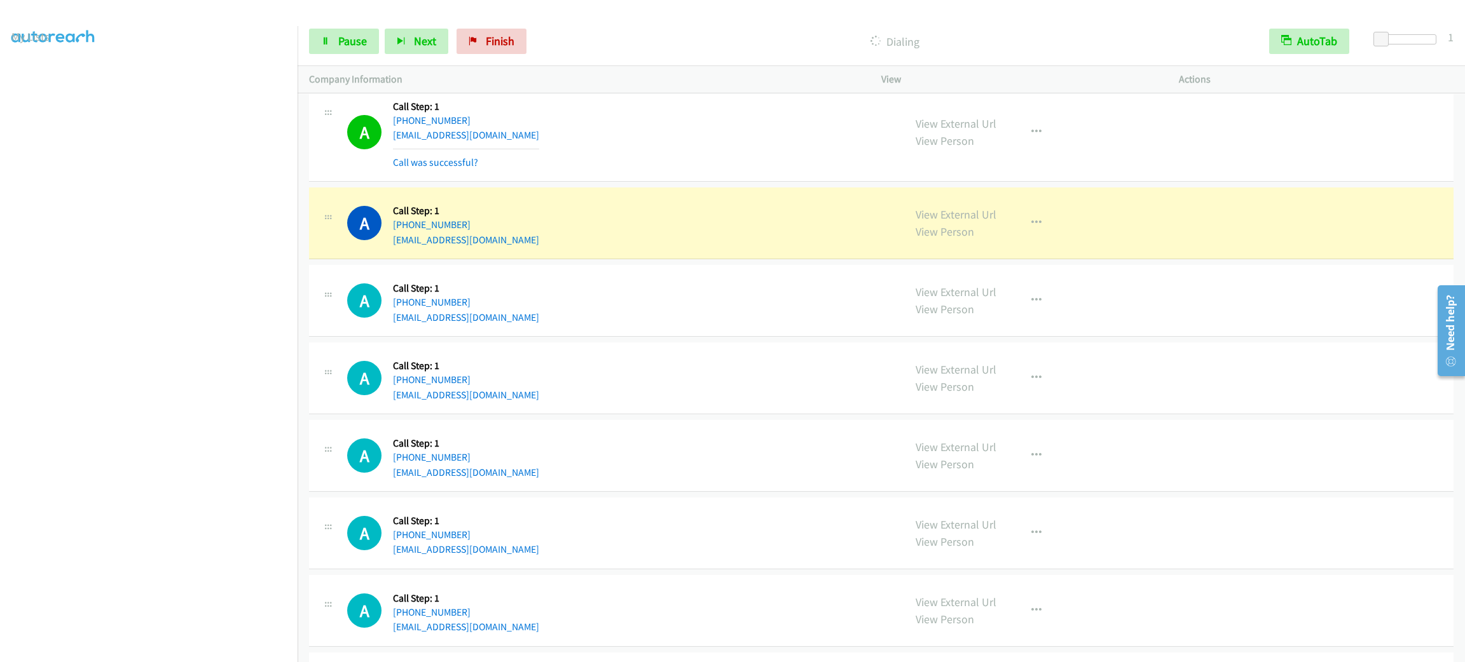
scroll to position [8866, 0]
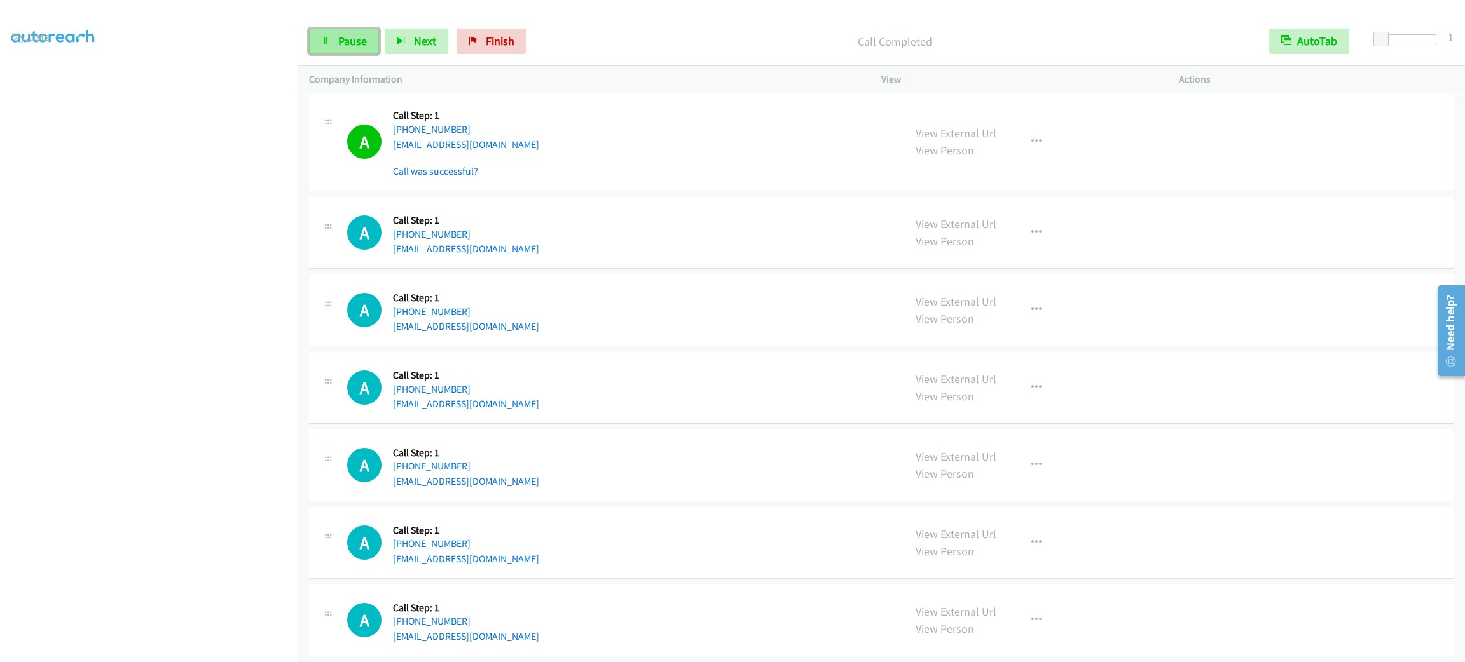
click at [341, 37] on span "Pause" at bounding box center [352, 41] width 29 height 15
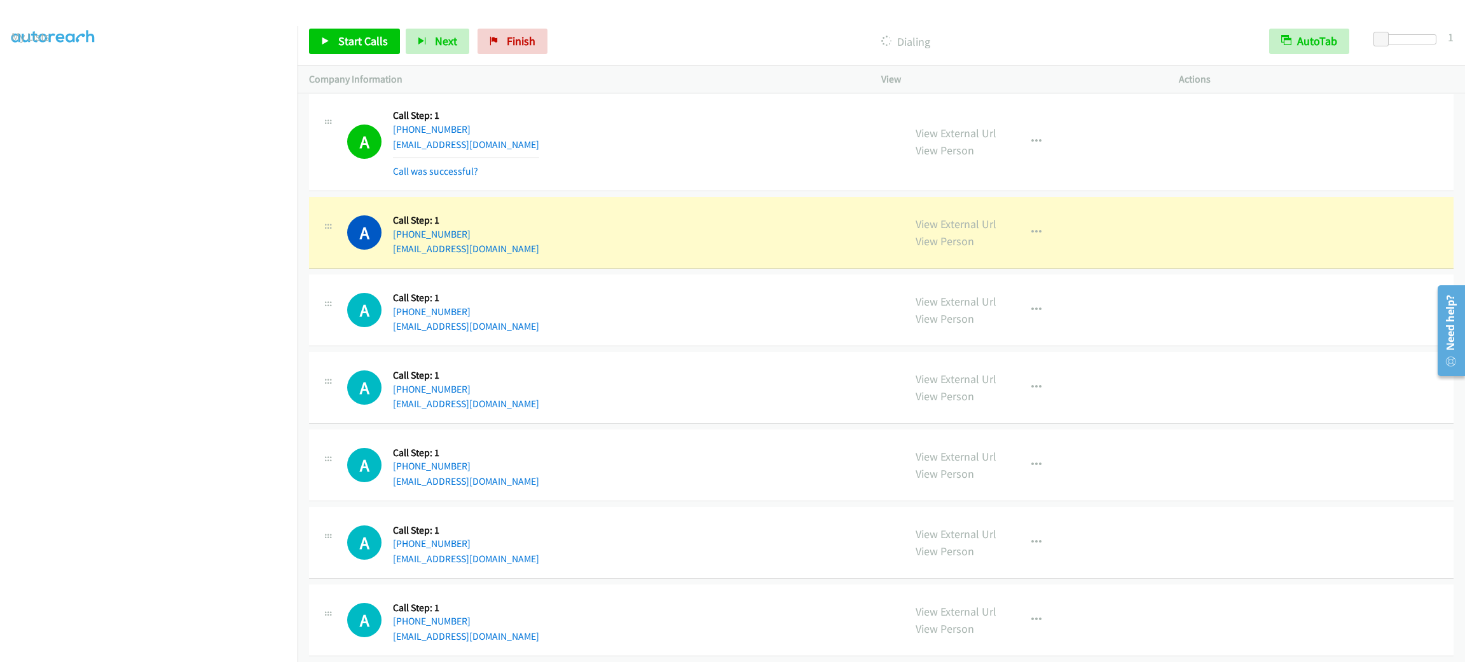
scroll to position [0, 0]
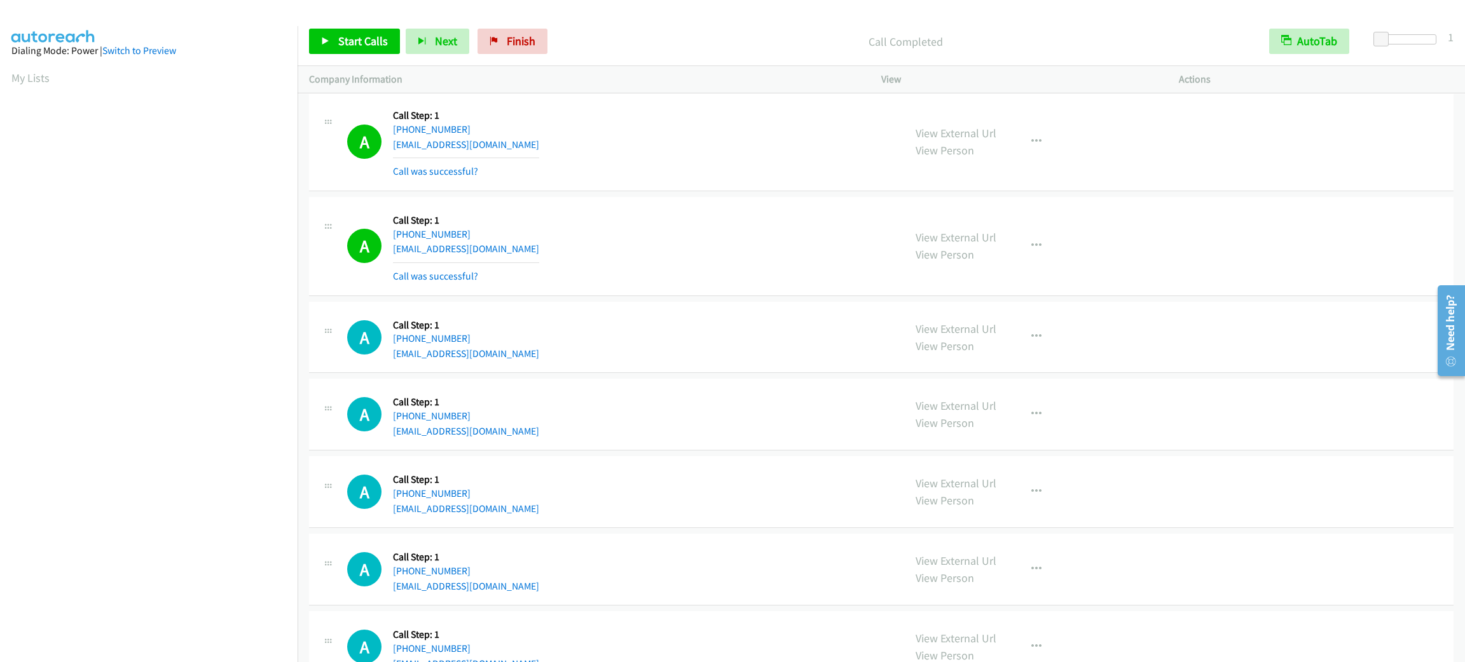
drag, startPoint x: 39, startPoint y: 71, endPoint x: 311, endPoint y: 184, distance: 294.1
click at [39, 71] on link "My Lists" at bounding box center [30, 78] width 38 height 15
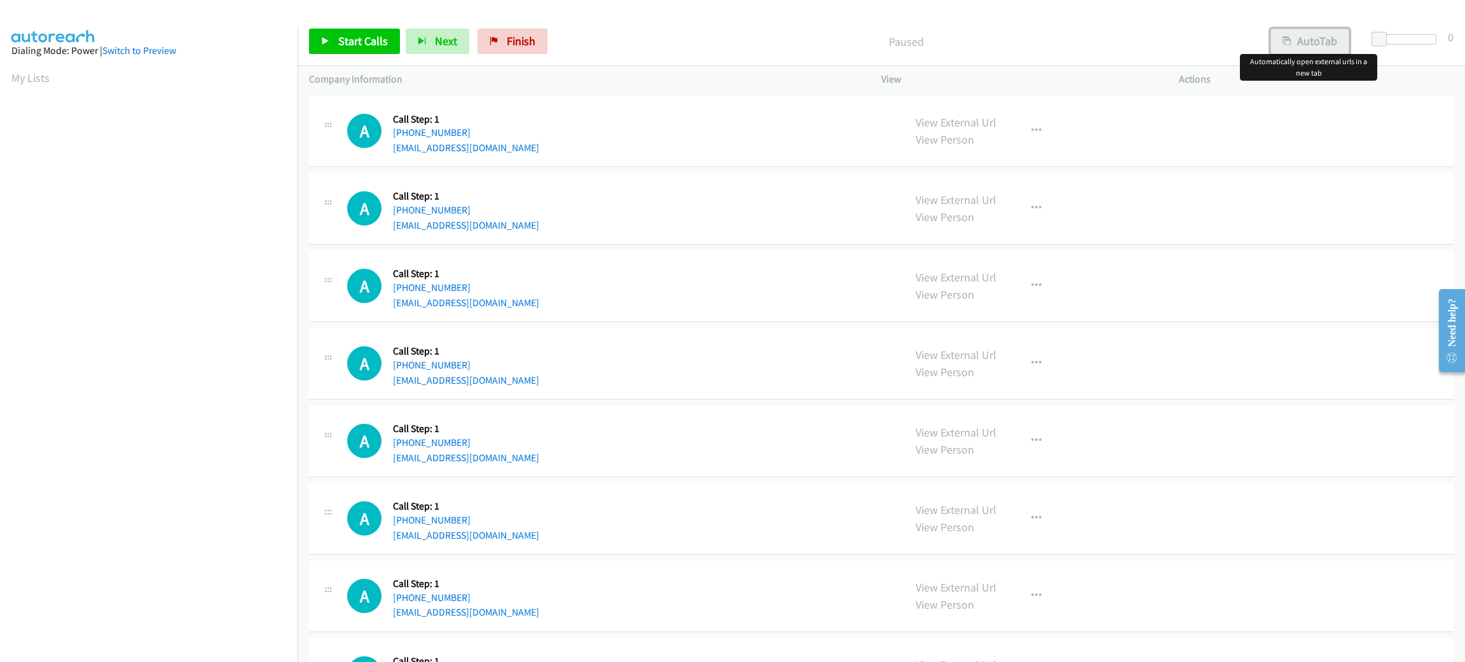
click at [1305, 36] on button "AutoTab" at bounding box center [1309, 41] width 79 height 25
click at [1374, 38] on span at bounding box center [1380, 39] width 15 height 15
click at [365, 30] on link "Start Calls" at bounding box center [354, 41] width 91 height 25
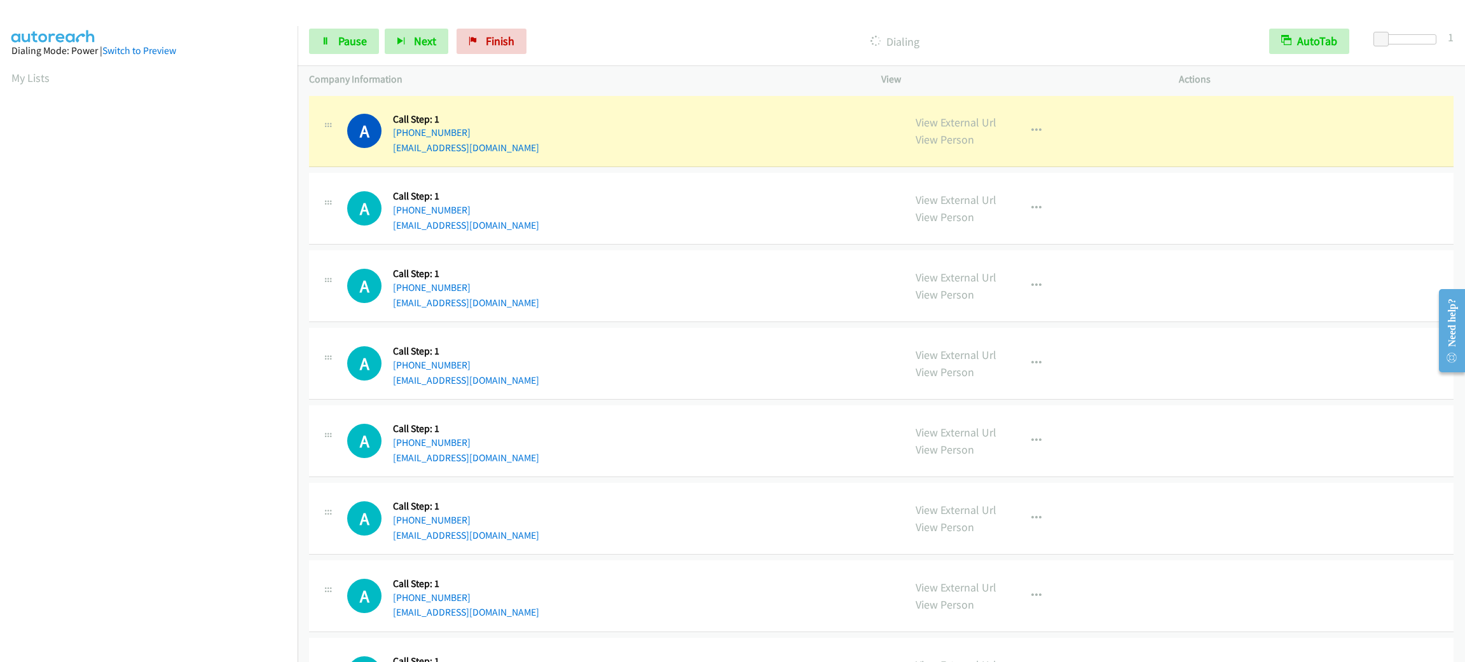
scroll to position [55, 0]
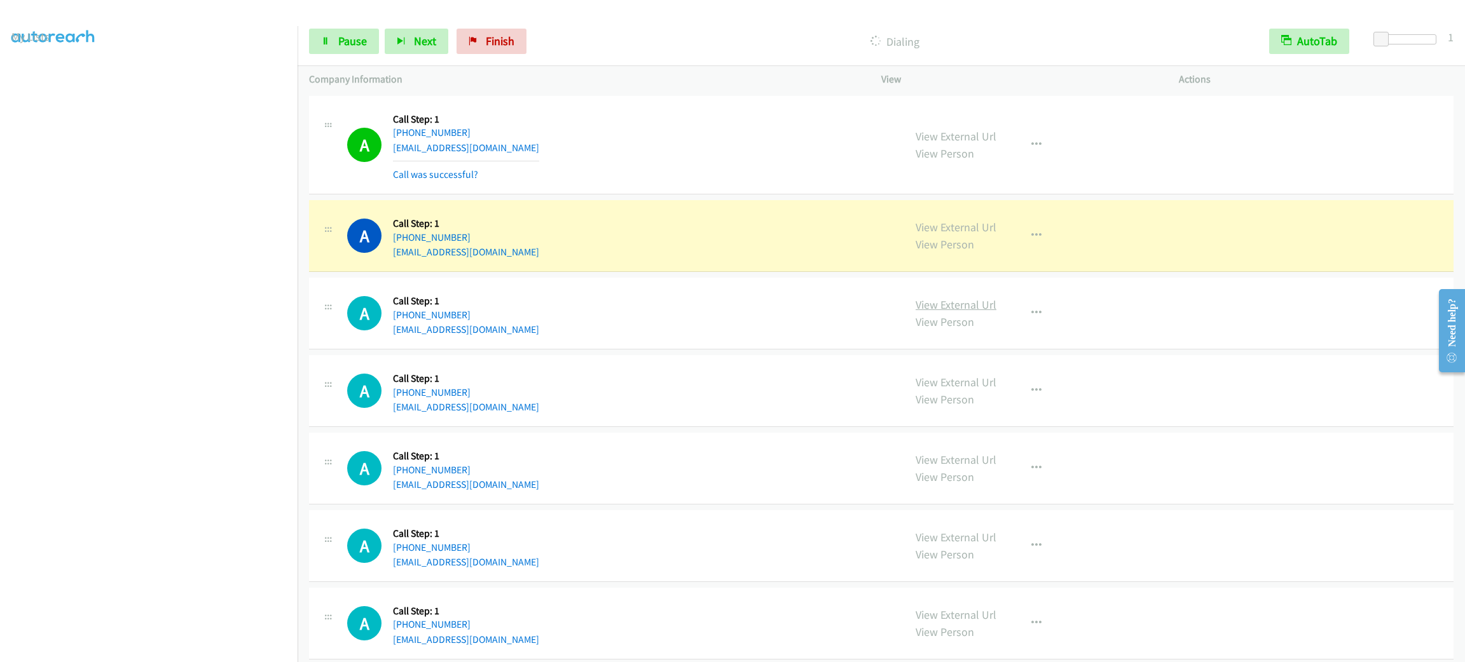
click at [975, 303] on link "View External Url" at bounding box center [955, 305] width 81 height 15
click at [1292, 43] on button "AutoTab" at bounding box center [1309, 41] width 80 height 25
click at [379, 36] on div "Start Calls Pause Next Finish" at bounding box center [420, 41] width 223 height 25
click at [365, 39] on span "Pause" at bounding box center [352, 41] width 29 height 15
